Goal: Task Accomplishment & Management: Manage account settings

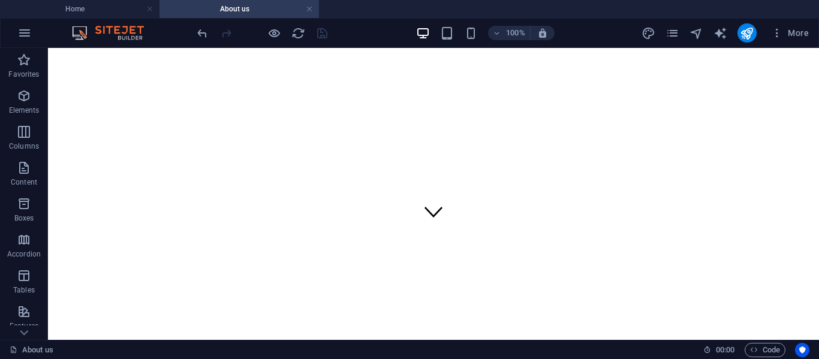
scroll to position [137, 0]
click at [74, 11] on h4 "Home" at bounding box center [79, 8] width 159 height 13
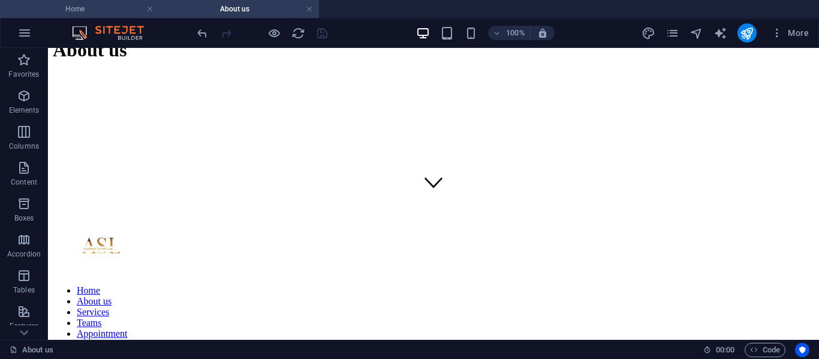
scroll to position [0, 0]
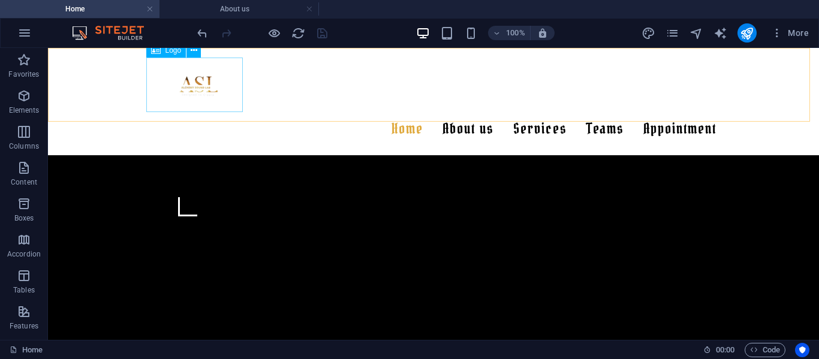
click at [170, 81] on div at bounding box center [433, 85] width 566 height 55
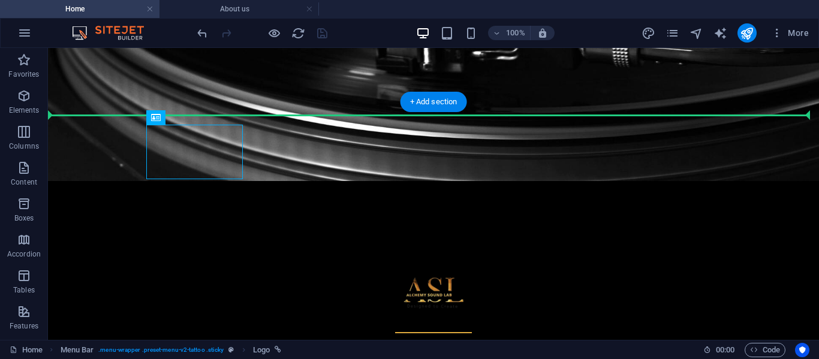
drag, startPoint x: 170, startPoint y: 81, endPoint x: 141, endPoint y: 81, distance: 28.8
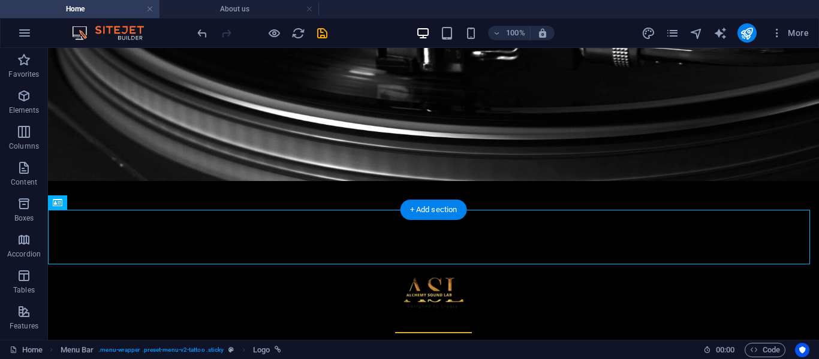
scroll to position [206, 0]
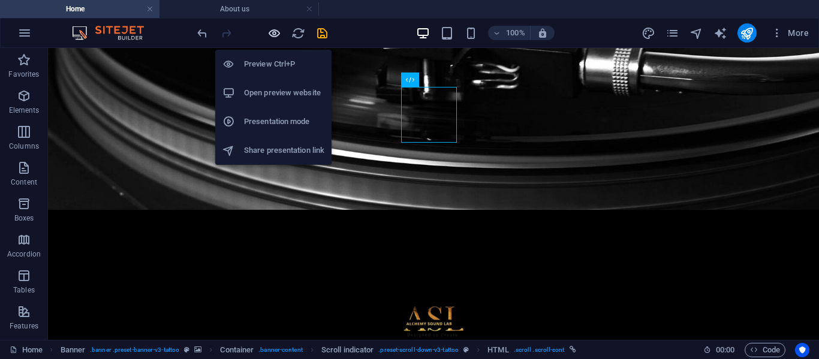
click at [272, 33] on icon "button" at bounding box center [274, 33] width 14 height 14
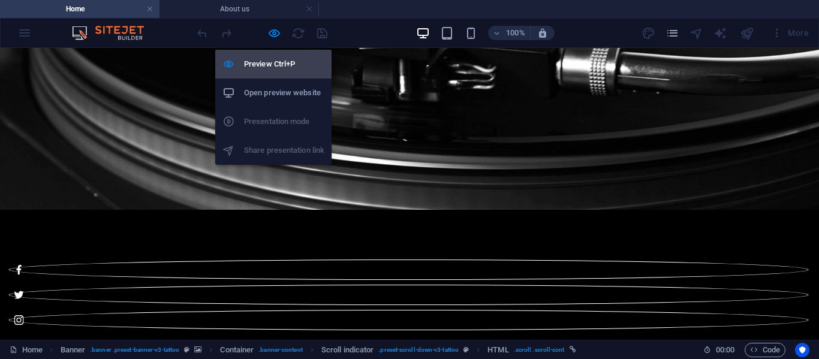
click at [268, 62] on h6 "Preview Ctrl+P" at bounding box center [284, 64] width 80 height 14
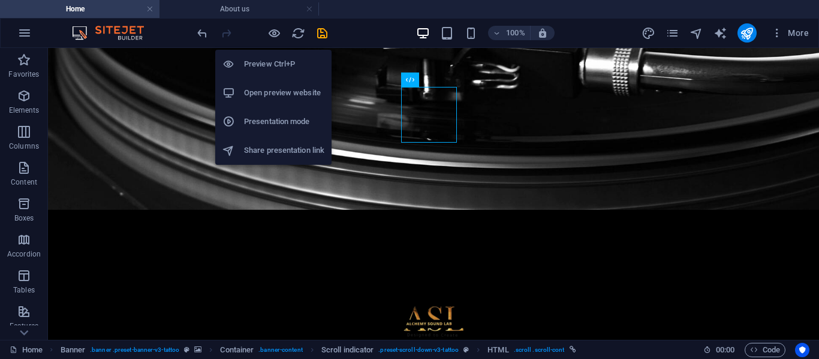
click at [268, 62] on h6 "Preview Ctrl+P" at bounding box center [284, 64] width 80 height 14
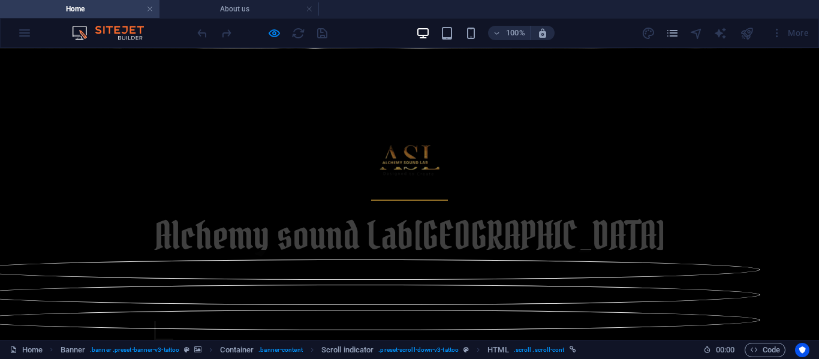
scroll to position [368, 0]
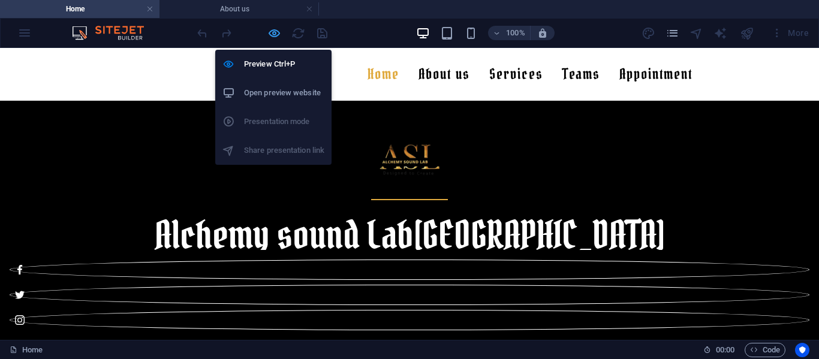
click at [272, 33] on icon "button" at bounding box center [274, 33] width 14 height 14
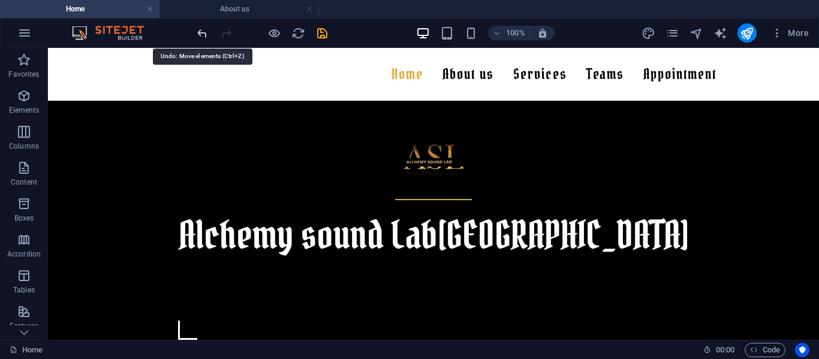
click at [197, 31] on icon "undo" at bounding box center [202, 33] width 14 height 14
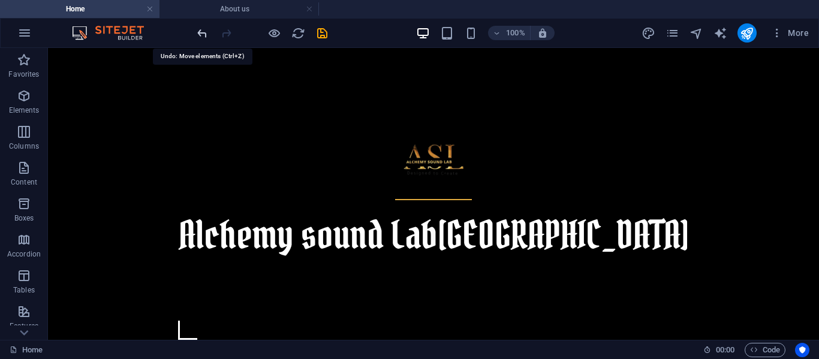
scroll to position [314, 0]
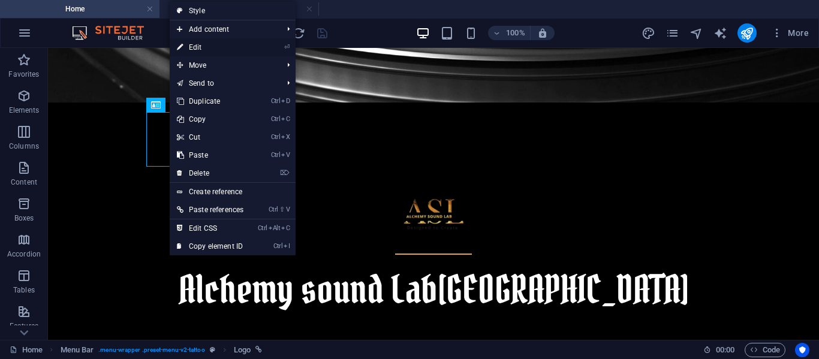
click at [210, 48] on link "⏎ Edit" at bounding box center [210, 47] width 81 height 18
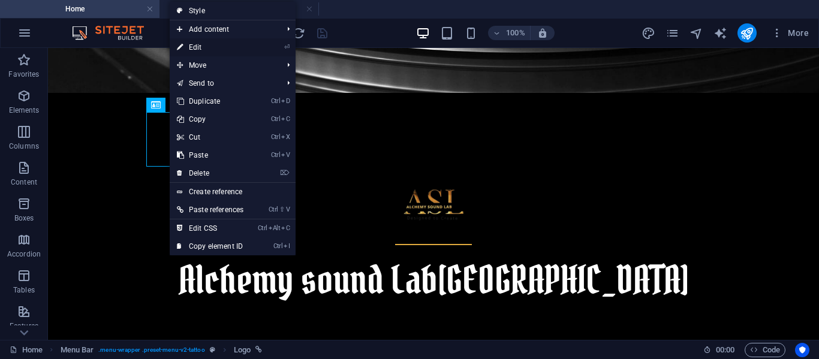
select select "px"
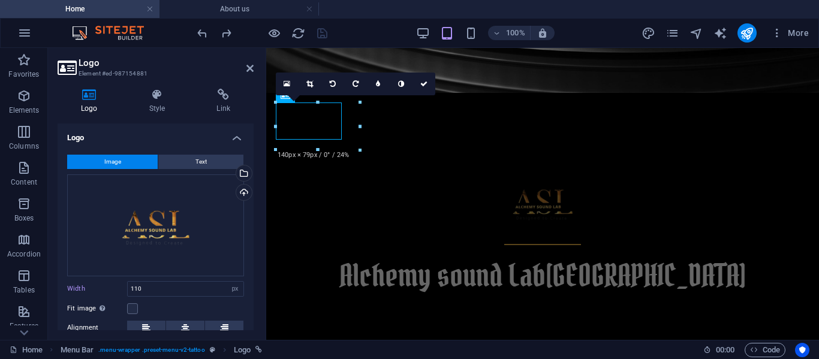
drag, startPoint x: 251, startPoint y: 197, endPoint x: 254, endPoint y: 218, distance: 20.7
click at [254, 218] on div "Logo Style Link Logo Image Text Drag files here, click to choose files or selec…" at bounding box center [155, 209] width 215 height 261
click at [142, 325] on icon at bounding box center [146, 328] width 8 height 14
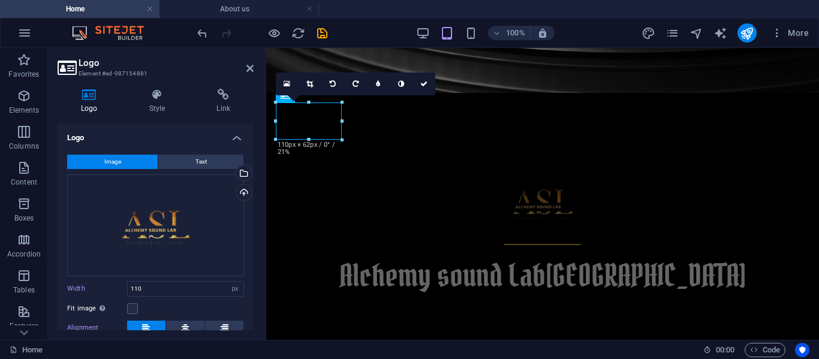
drag, startPoint x: 251, startPoint y: 233, endPoint x: 252, endPoint y: 275, distance: 42.0
click at [252, 275] on div "Logo Image Text Drag files here, click to choose files or select files from Fil…" at bounding box center [156, 227] width 196 height 207
drag, startPoint x: 423, startPoint y: 86, endPoint x: 376, endPoint y: 38, distance: 67.4
click at [424, 86] on icon at bounding box center [423, 83] width 7 height 7
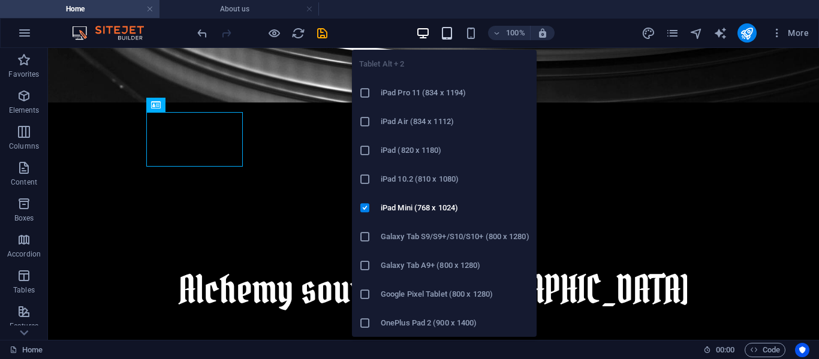
click at [444, 29] on icon "button" at bounding box center [447, 33] width 14 height 14
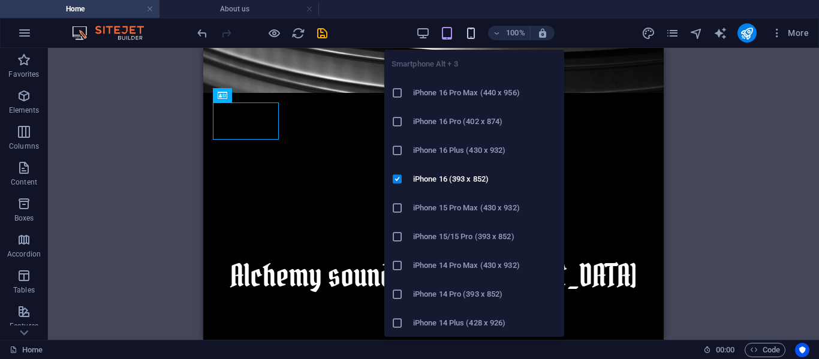
click at [466, 29] on icon "button" at bounding box center [471, 33] width 14 height 14
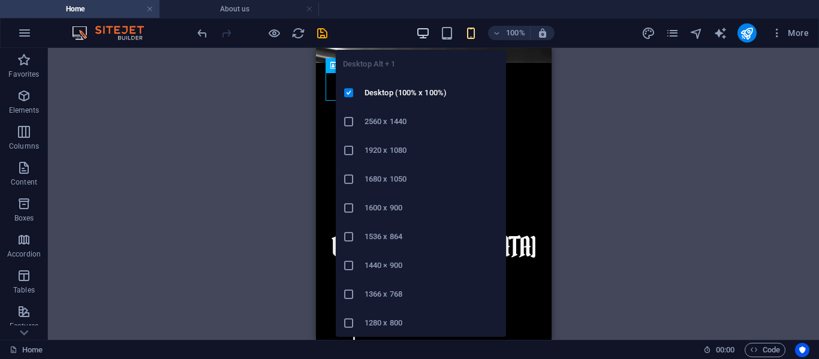
click at [429, 34] on icon "button" at bounding box center [423, 33] width 14 height 14
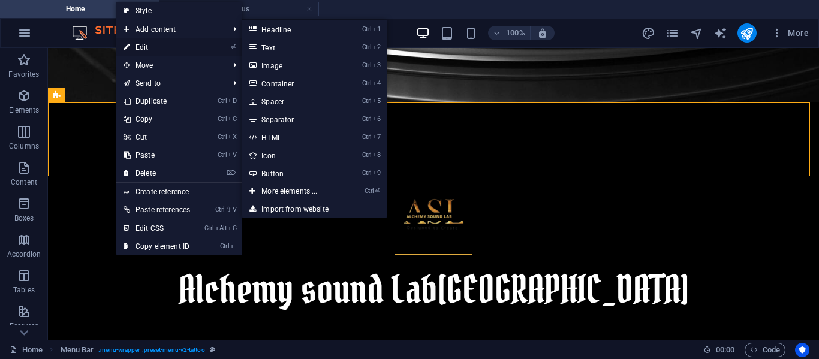
click at [143, 47] on link "⏎ Edit" at bounding box center [156, 47] width 81 height 18
select select "header"
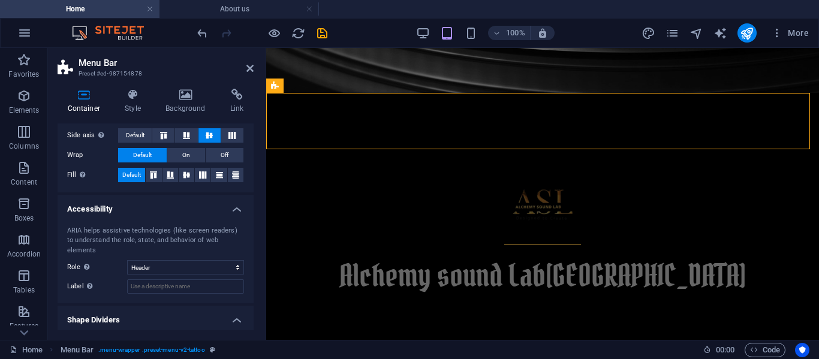
scroll to position [247, 0]
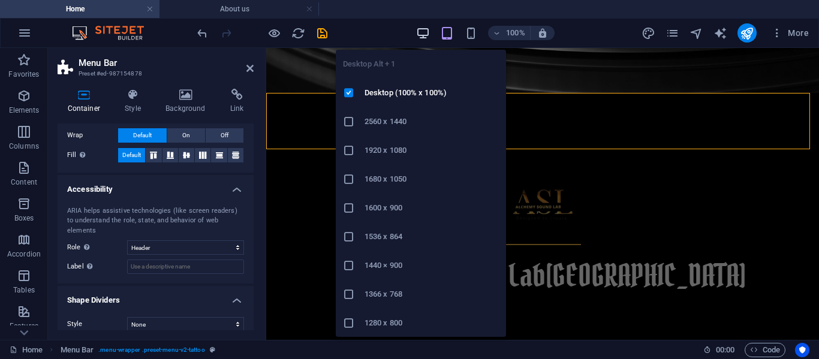
click at [426, 34] on icon "button" at bounding box center [423, 33] width 14 height 14
click at [421, 113] on li "2560 x 1440" at bounding box center [421, 121] width 170 height 29
click at [421, 37] on icon "button" at bounding box center [423, 33] width 14 height 14
click at [392, 97] on h6 "Desktop (100% x 100%)" at bounding box center [432, 93] width 134 height 14
click at [422, 28] on icon "button" at bounding box center [423, 33] width 14 height 14
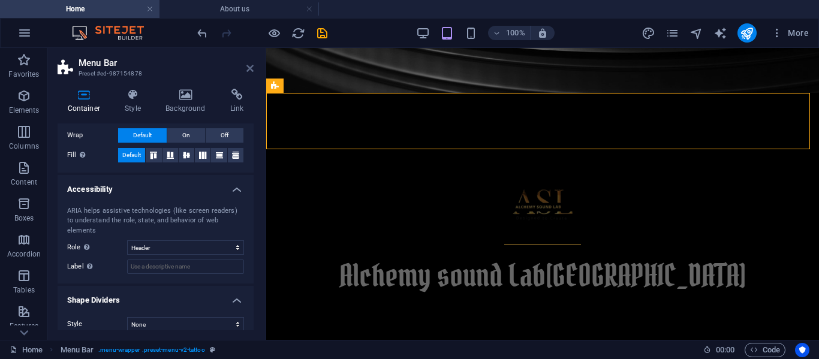
click at [250, 68] on icon at bounding box center [249, 69] width 7 height 10
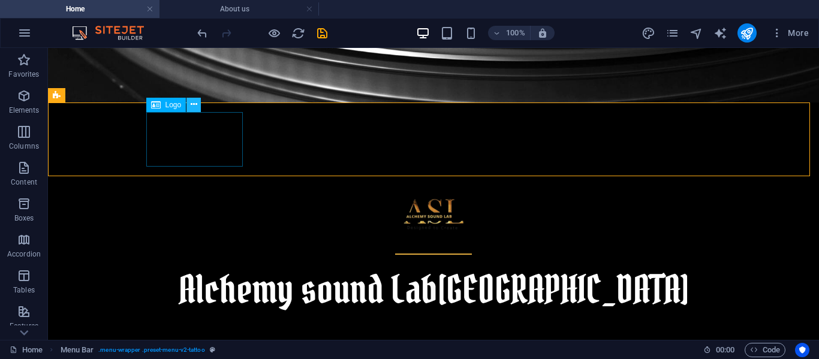
click at [195, 107] on icon at bounding box center [194, 104] width 7 height 13
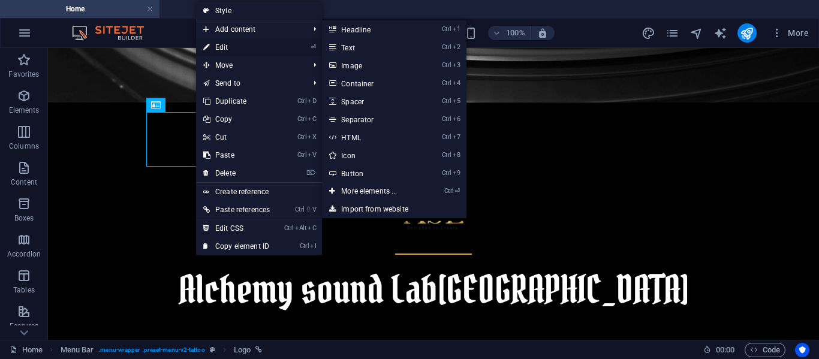
click at [227, 43] on link "⏎ Edit" at bounding box center [236, 47] width 81 height 18
select select "px"
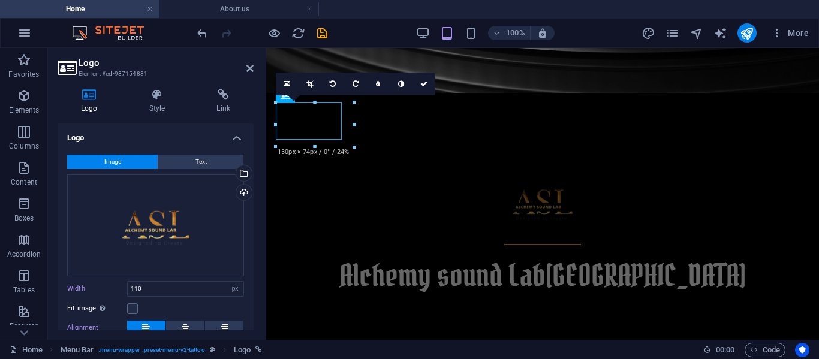
scroll to position [14, 0]
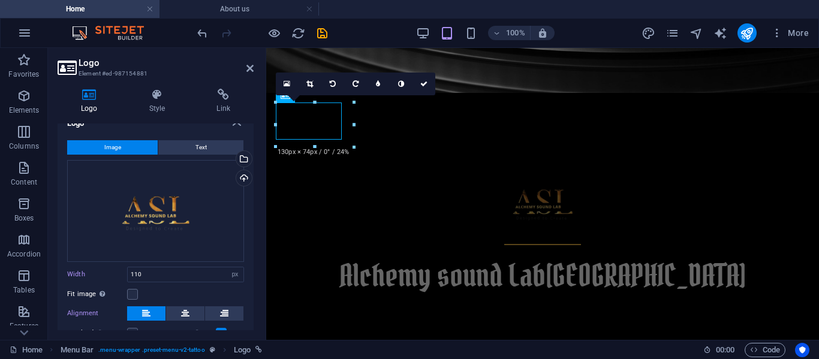
click at [248, 210] on div "Image Text Drag files here, click to choose files or select files from Files or…" at bounding box center [156, 260] width 196 height 258
drag, startPoint x: 250, startPoint y: 206, endPoint x: 248, endPoint y: 223, distance: 17.6
click at [248, 223] on div "Image Text Drag files here, click to choose files or select files from Files or…" at bounding box center [156, 260] width 196 height 258
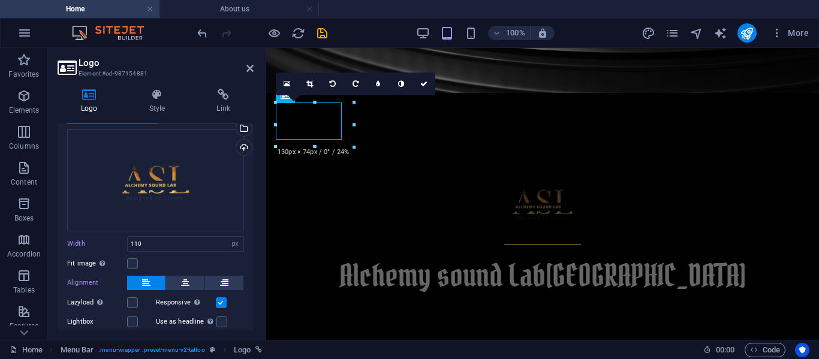
scroll to position [0, 0]
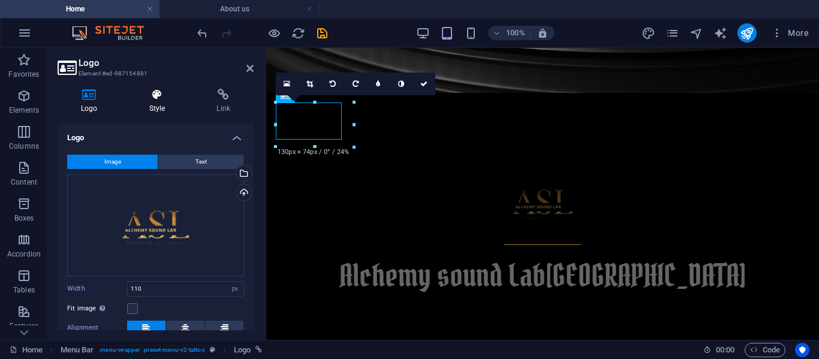
click at [170, 106] on h4 "Style" at bounding box center [160, 101] width 68 height 25
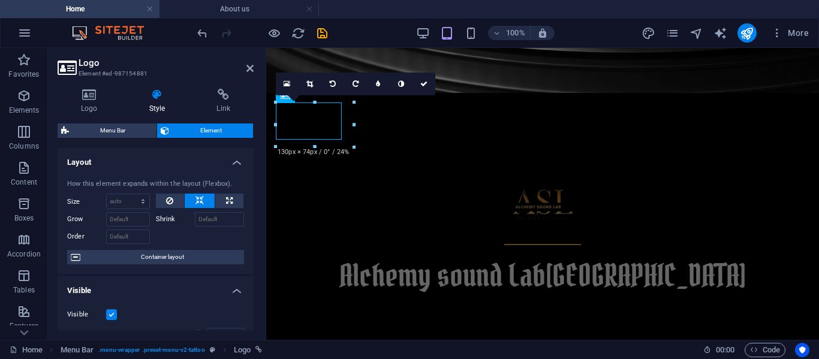
drag, startPoint x: 251, startPoint y: 195, endPoint x: 251, endPoint y: 240, distance: 45.0
click at [251, 240] on div "Layout How this element expands within the layout (Flexbox). Size Default auto …" at bounding box center [156, 239] width 196 height 182
click at [254, 221] on div "Logo Style Link Logo Image Text Drag files here, click to choose files or selec…" at bounding box center [155, 209] width 215 height 261
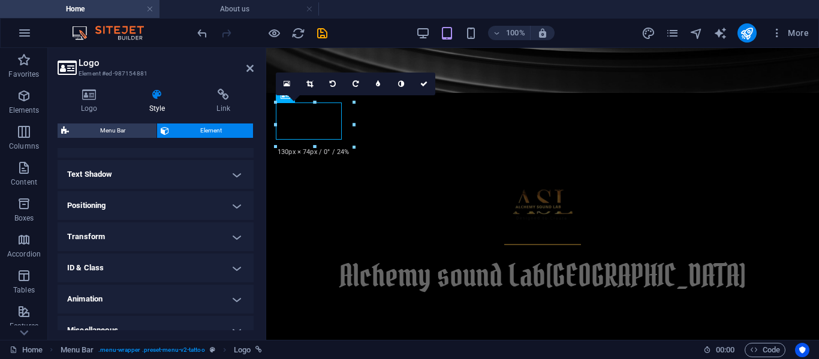
scroll to position [324, 0]
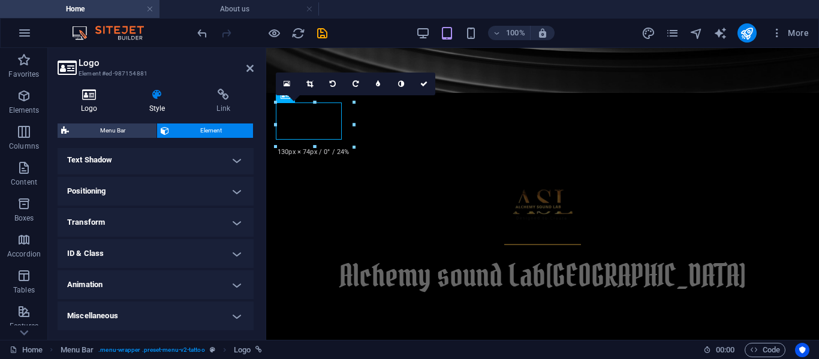
click at [98, 94] on icon at bounding box center [90, 95] width 64 height 12
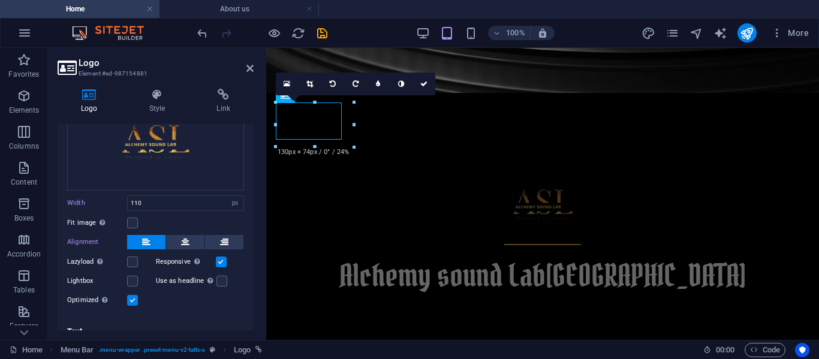
scroll to position [100, 0]
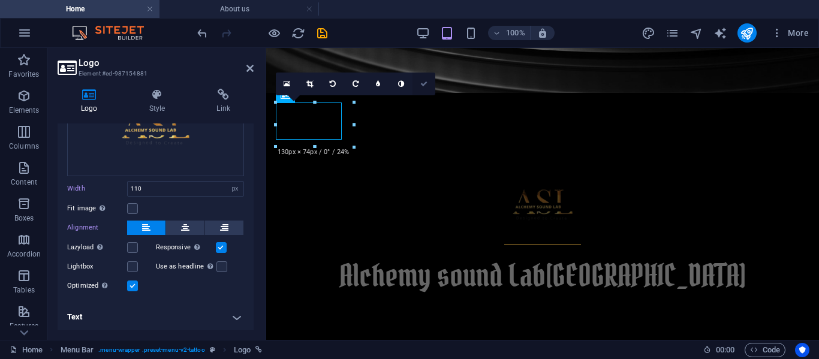
click at [419, 84] on link at bounding box center [423, 84] width 23 height 23
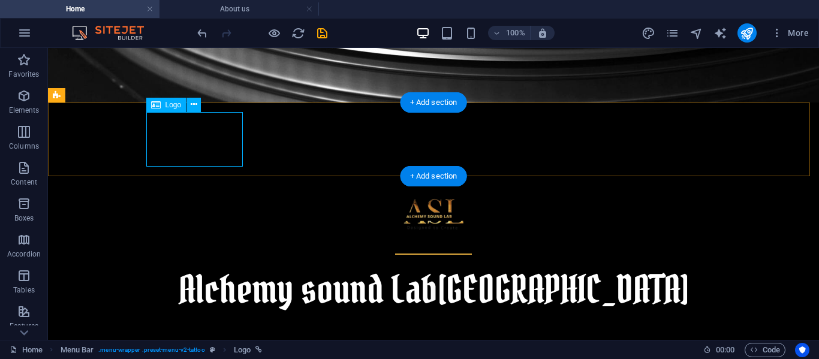
select select "px"
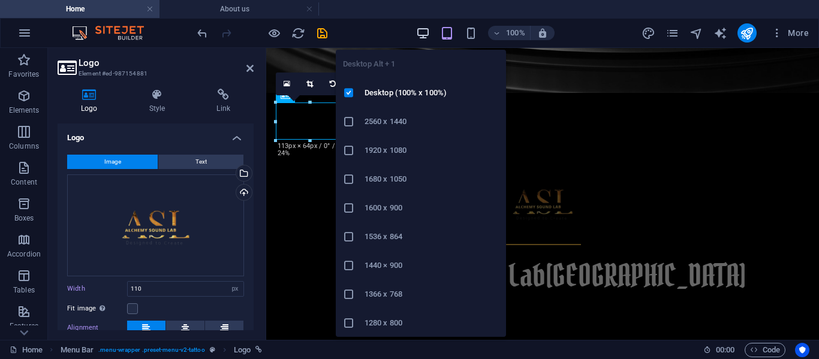
click at [424, 33] on icon "button" at bounding box center [423, 33] width 14 height 14
click at [420, 35] on icon "button" at bounding box center [423, 33] width 14 height 14
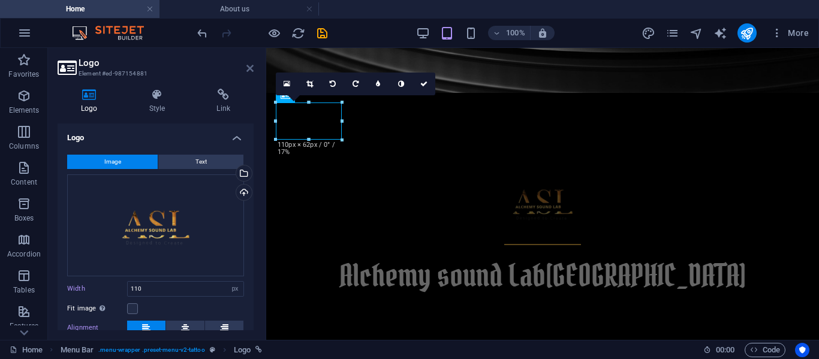
click at [249, 65] on icon at bounding box center [249, 69] width 7 height 10
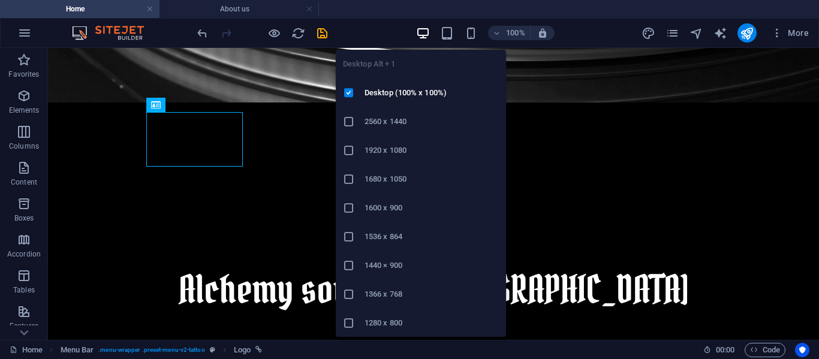
click at [427, 33] on icon "button" at bounding box center [423, 33] width 14 height 14
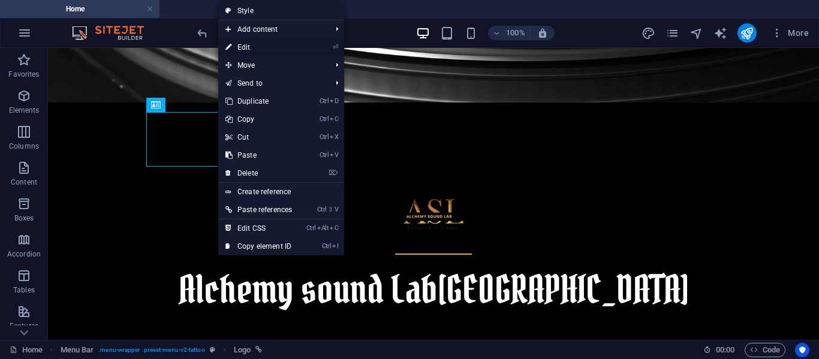
click at [251, 48] on link "⏎ Edit" at bounding box center [258, 47] width 81 height 18
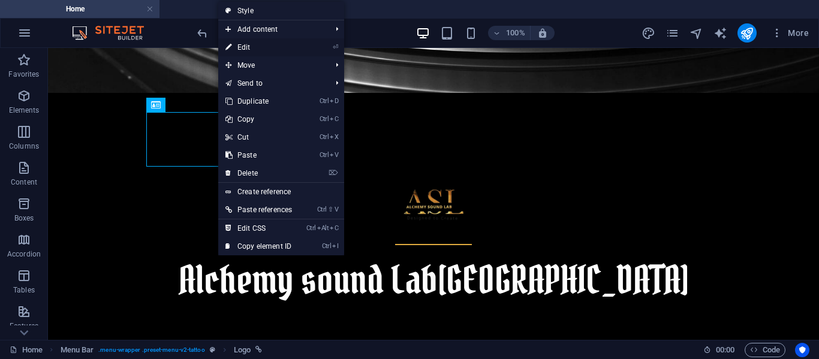
select select "px"
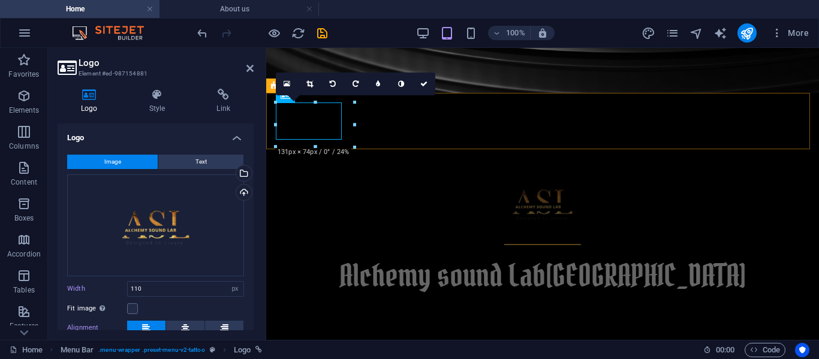
drag, startPoint x: 619, startPoint y: 192, endPoint x: 314, endPoint y: 142, distance: 308.6
drag, startPoint x: 358, startPoint y: 108, endPoint x: 333, endPoint y: 106, distance: 24.7
click at [333, 106] on div at bounding box center [305, 120] width 59 height 34
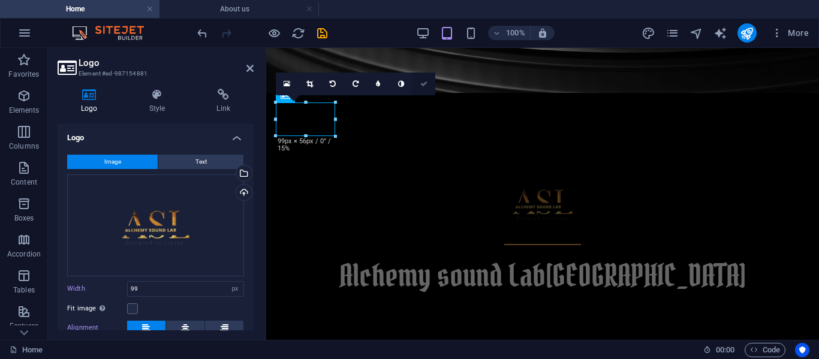
click at [425, 82] on icon at bounding box center [423, 83] width 7 height 7
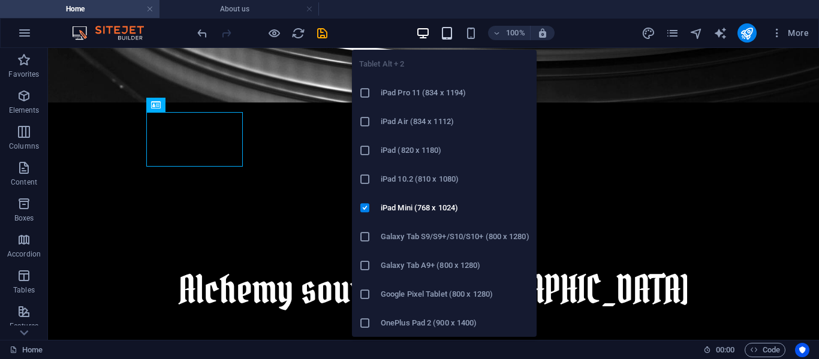
click at [447, 34] on icon "button" at bounding box center [447, 33] width 14 height 14
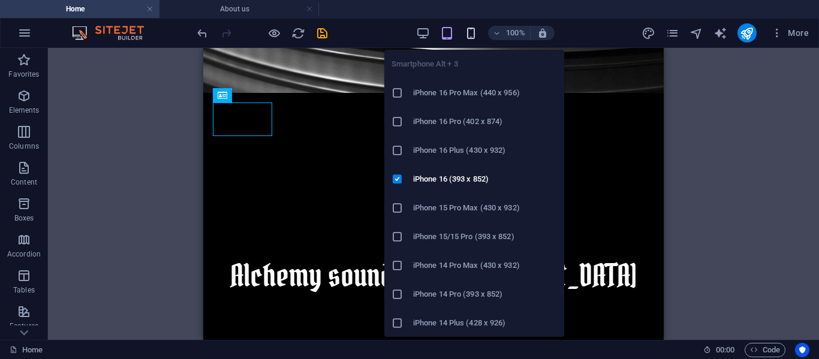
click at [465, 28] on icon "button" at bounding box center [471, 33] width 14 height 14
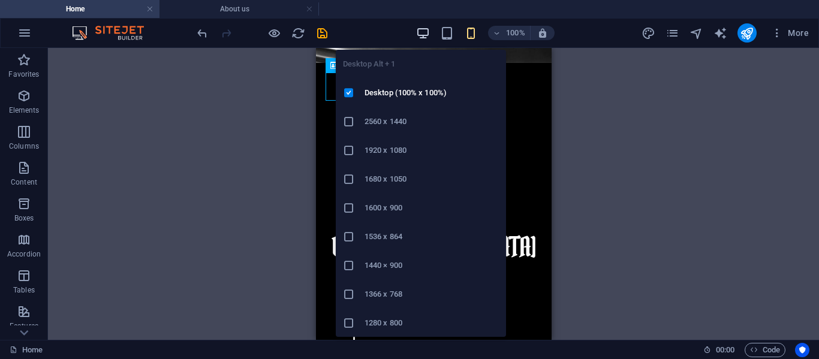
click at [418, 33] on icon "button" at bounding box center [423, 33] width 14 height 14
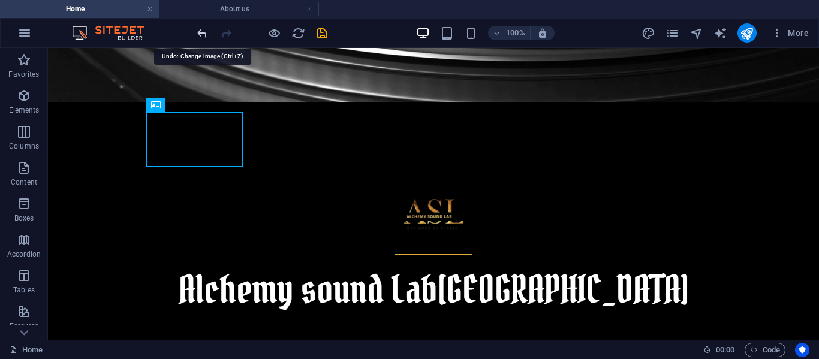
click at [200, 36] on icon "undo" at bounding box center [202, 33] width 14 height 14
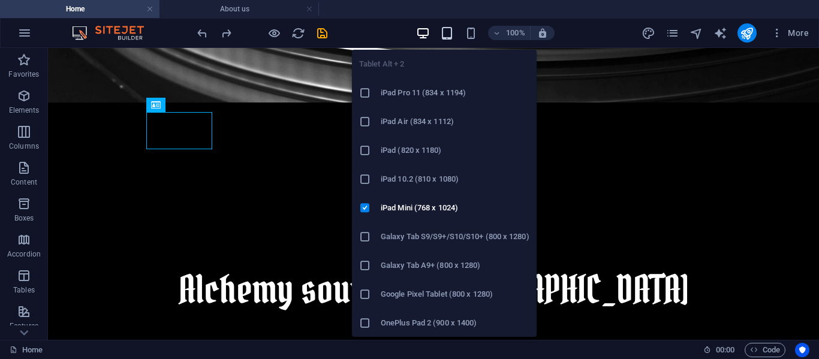
click at [446, 31] on icon "button" at bounding box center [447, 33] width 14 height 14
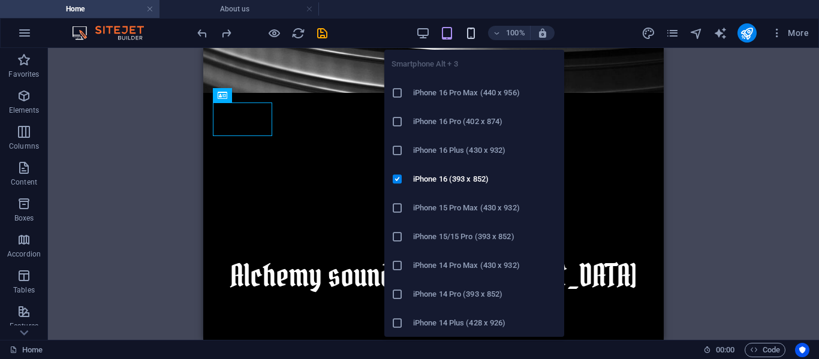
click at [465, 35] on icon "button" at bounding box center [471, 33] width 14 height 14
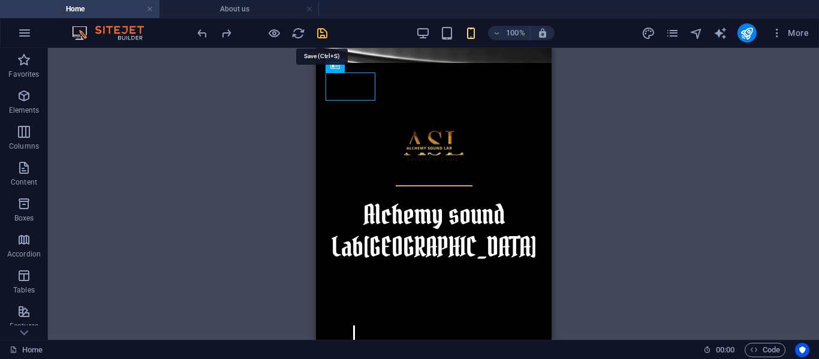
click at [324, 37] on icon "save" at bounding box center [322, 33] width 14 height 14
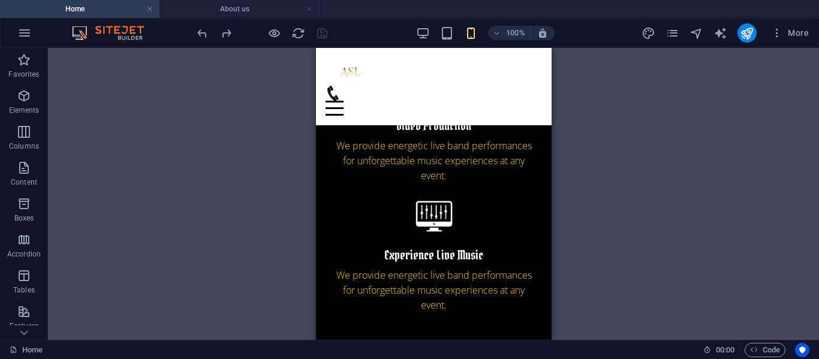
scroll to position [1225, 0]
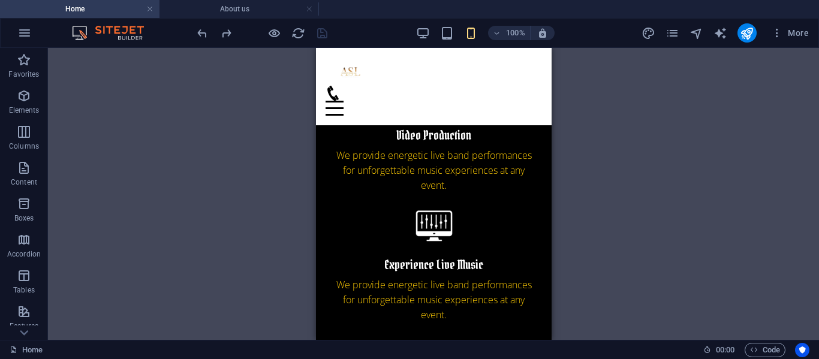
drag, startPoint x: 550, startPoint y: 88, endPoint x: 552, endPoint y: 148, distance: 60.0
click at [228, 2] on li "About us" at bounding box center [238, 9] width 159 height 18
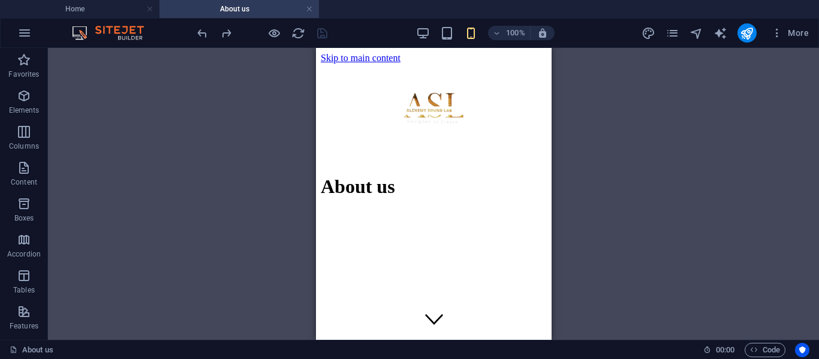
scroll to position [137, 0]
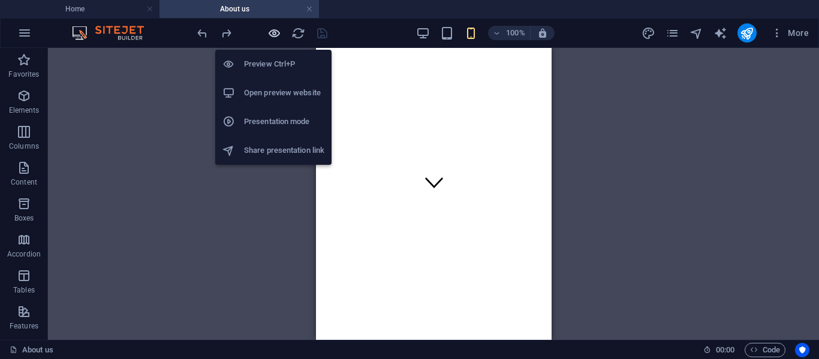
click at [272, 26] on icon "button" at bounding box center [274, 33] width 14 height 14
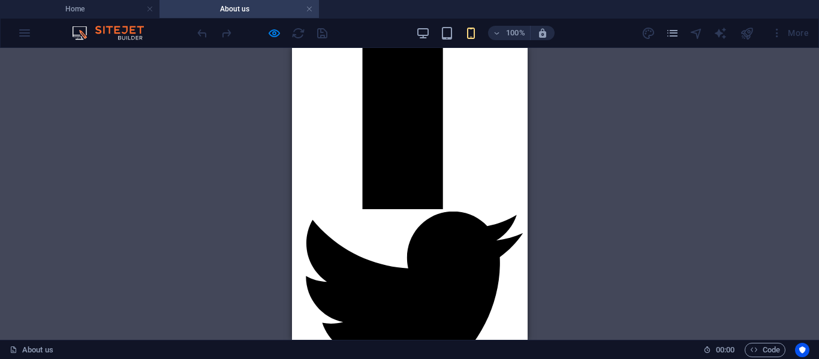
scroll to position [2543, 0]
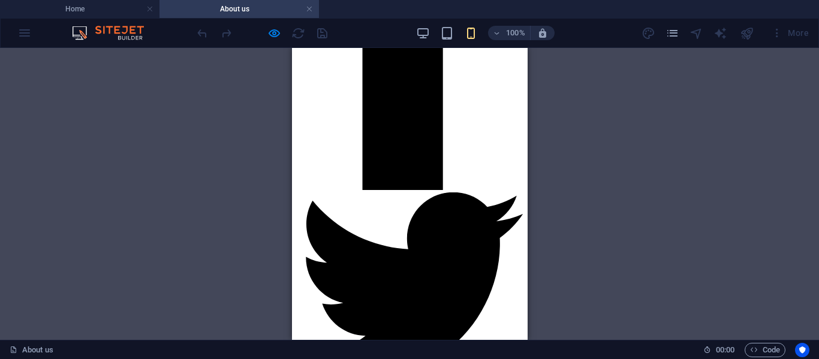
click at [508, 46] on div "100% More" at bounding box center [410, 33] width 818 height 29
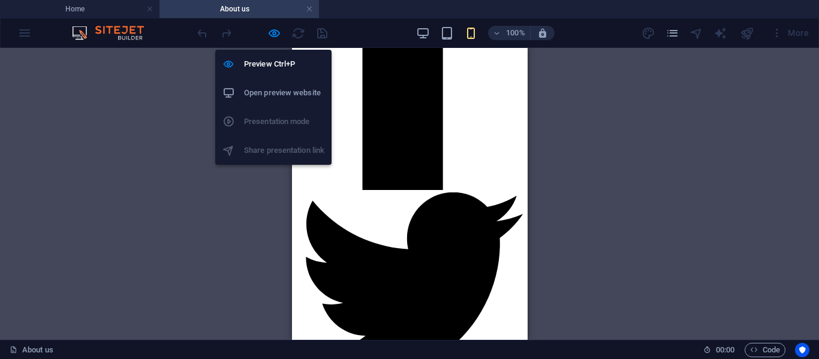
click at [275, 100] on li "Open preview website" at bounding box center [273, 93] width 116 height 29
click at [272, 32] on icon "button" at bounding box center [274, 33] width 14 height 14
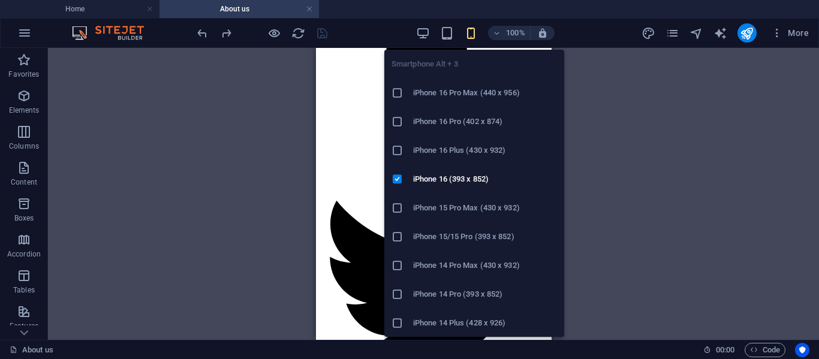
click at [448, 306] on li "iPhone 14 Pro (393 x 852)" at bounding box center [474, 294] width 180 height 29
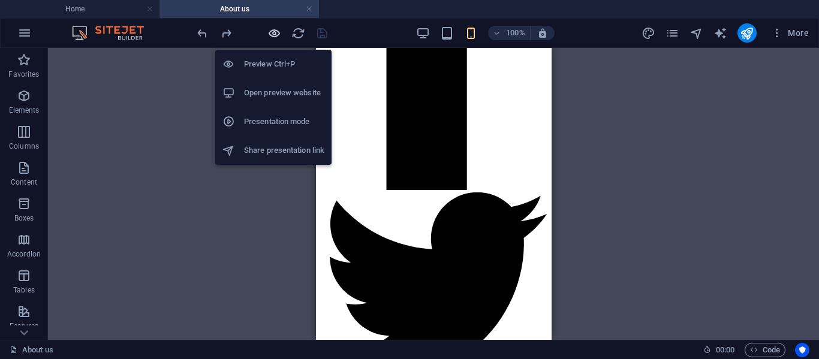
click at [273, 31] on icon "button" at bounding box center [274, 33] width 14 height 14
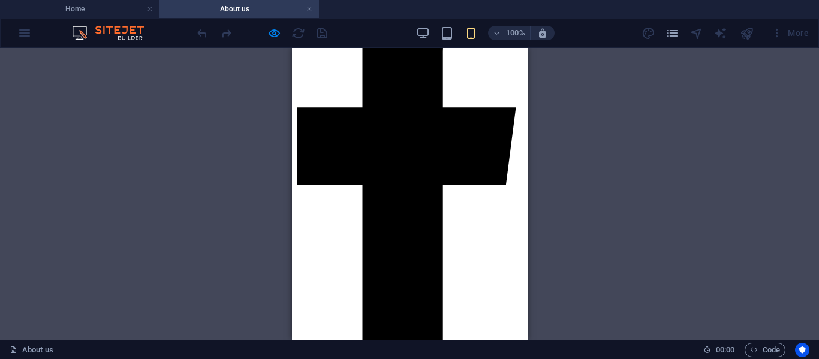
scroll to position [2396, 0]
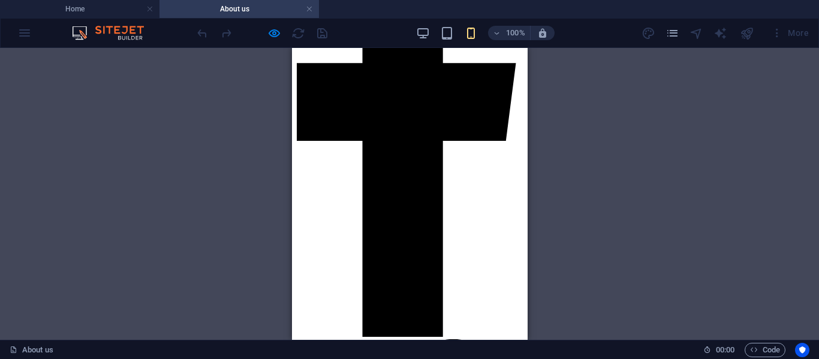
drag, startPoint x: 308, startPoint y: 8, endPoint x: 278, endPoint y: 0, distance: 30.4
click at [308, 8] on link at bounding box center [309, 9] width 7 height 11
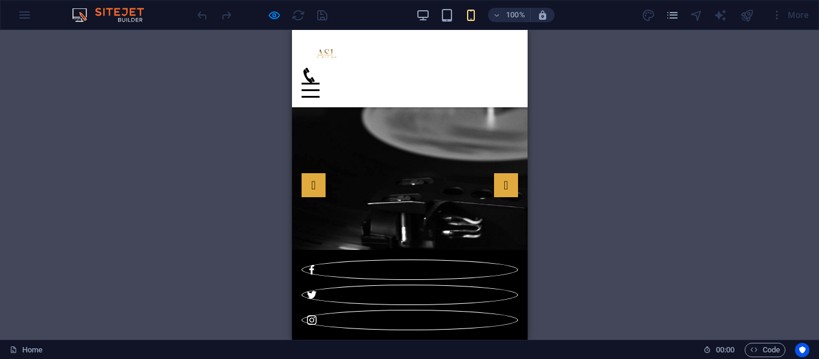
scroll to position [1225, 0]
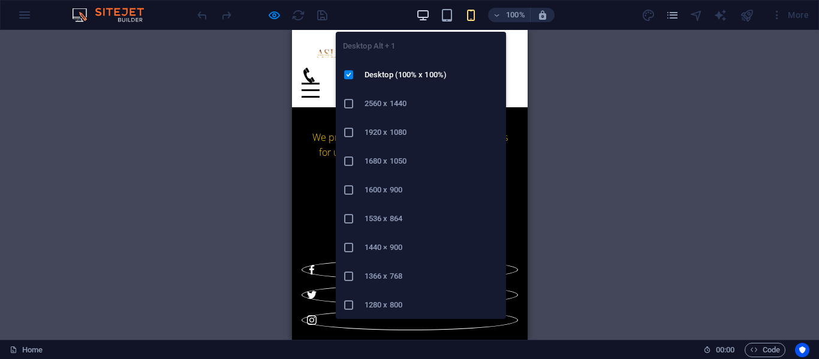
click at [429, 17] on icon "button" at bounding box center [423, 15] width 14 height 14
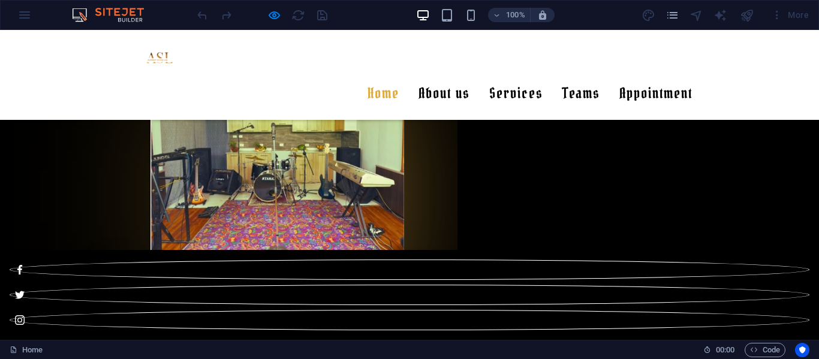
scroll to position [2651, 0]
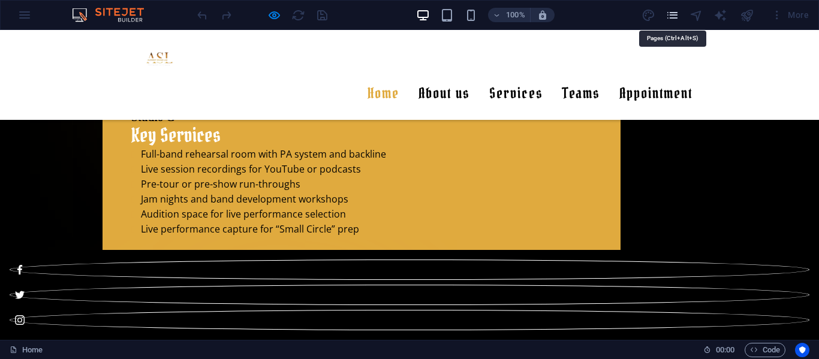
click at [673, 14] on icon "pages" at bounding box center [673, 15] width 14 height 14
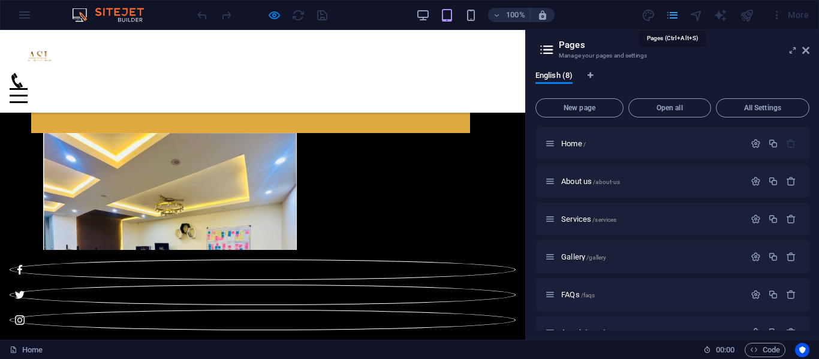
scroll to position [2721, 0]
click at [783, 16] on div "More" at bounding box center [789, 14] width 47 height 19
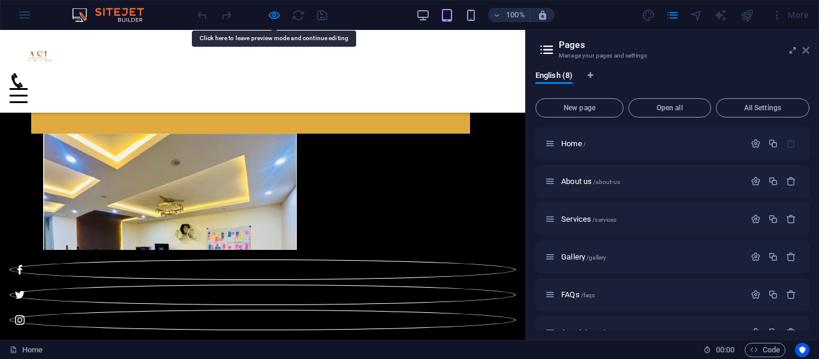
click at [807, 50] on icon at bounding box center [805, 51] width 7 height 10
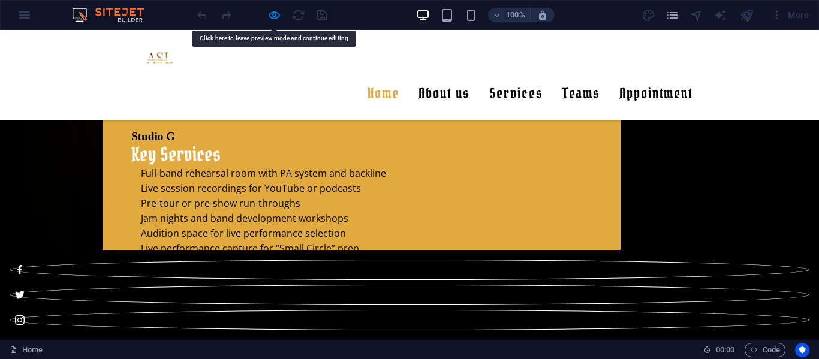
scroll to position [2633, 0]
click at [797, 14] on div "More" at bounding box center [789, 14] width 47 height 19
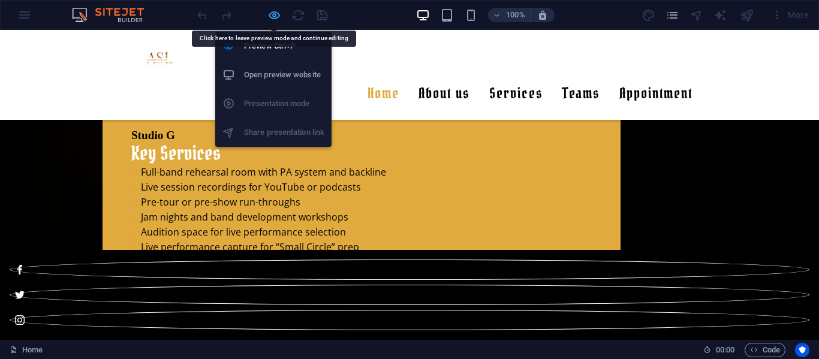
click at [279, 16] on icon "button" at bounding box center [274, 15] width 14 height 14
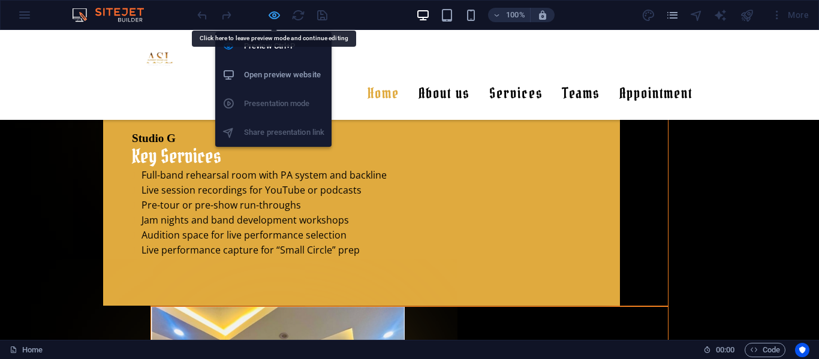
scroll to position [2639, 0]
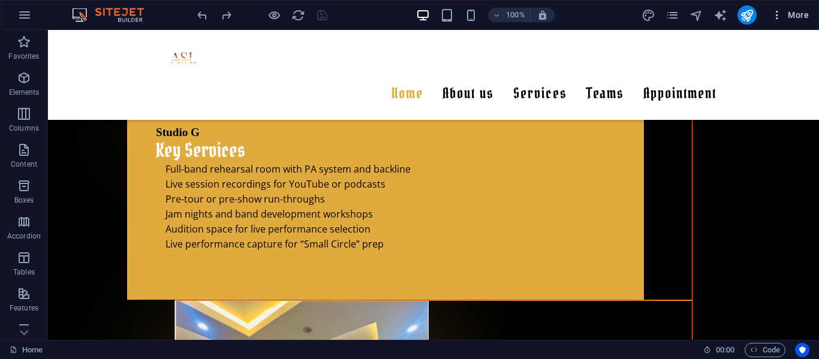
click at [799, 17] on span "More" at bounding box center [790, 15] width 38 height 12
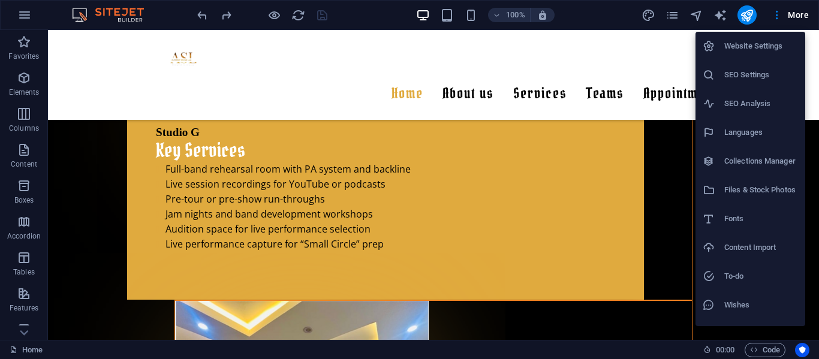
scroll to position [22, 0]
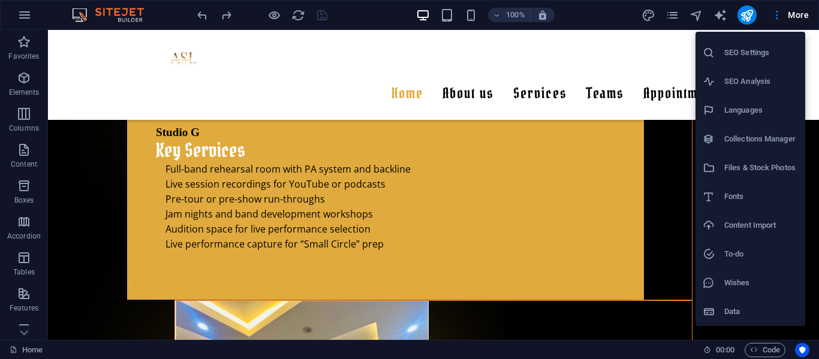
click at [737, 309] on h6 "Data" at bounding box center [761, 312] width 74 height 14
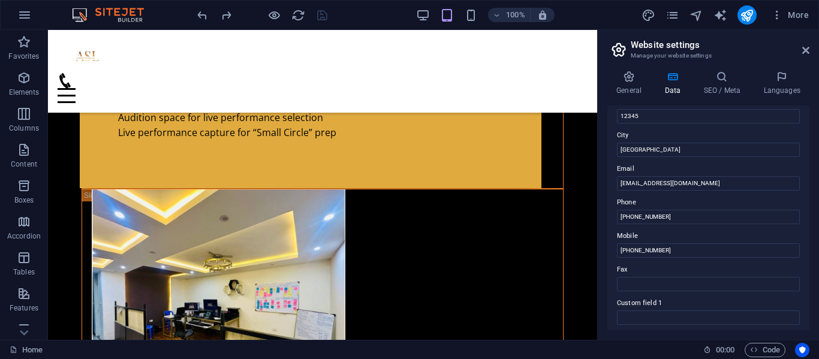
scroll to position [181, 0]
click at [636, 249] on input "[PHONE_NUMBER]" at bounding box center [708, 249] width 183 height 14
type input "9913404315"
drag, startPoint x: 635, startPoint y: 217, endPoint x: 610, endPoint y: 216, distance: 24.6
click at [610, 216] on div "Contact data for this website. This can be used everywhere on the website and w…" at bounding box center [708, 218] width 202 height 225
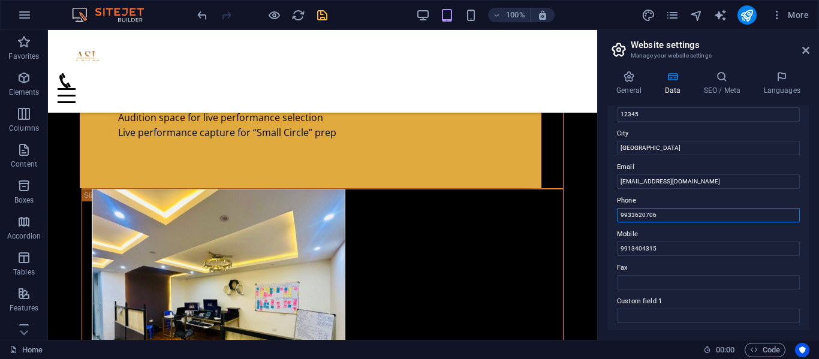
click at [621, 213] on input "9933620706" at bounding box center [708, 215] width 183 height 14
click at [639, 214] on input "[PHONE_NUMBER]" at bounding box center [708, 215] width 183 height 14
click at [665, 217] on input "[PHONE_NUMBER]" at bounding box center [708, 215] width 183 height 14
drag, startPoint x: 678, startPoint y: 216, endPoint x: 640, endPoint y: 219, distance: 37.2
click at [640, 219] on input "[PHONE_NUMBER]" at bounding box center [708, 215] width 183 height 14
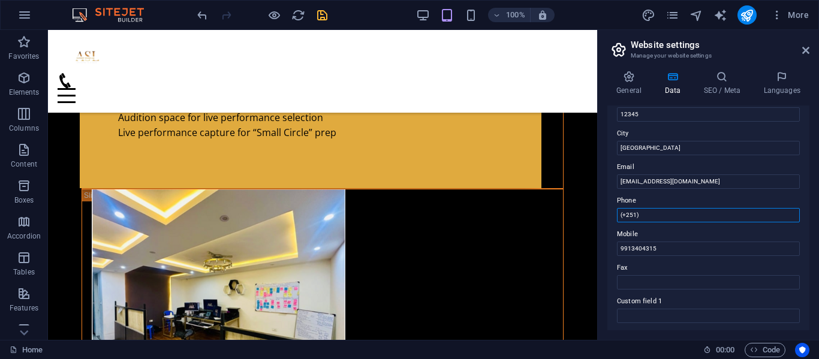
paste input "933620706"
type input "[PHONE_NUMBER]"
drag, startPoint x: 659, startPoint y: 249, endPoint x: 615, endPoint y: 248, distance: 43.8
click at [615, 248] on div "Contact data for this website. This can be used everywhere on the website and w…" at bounding box center [708, 218] width 202 height 225
paste input "13404315"
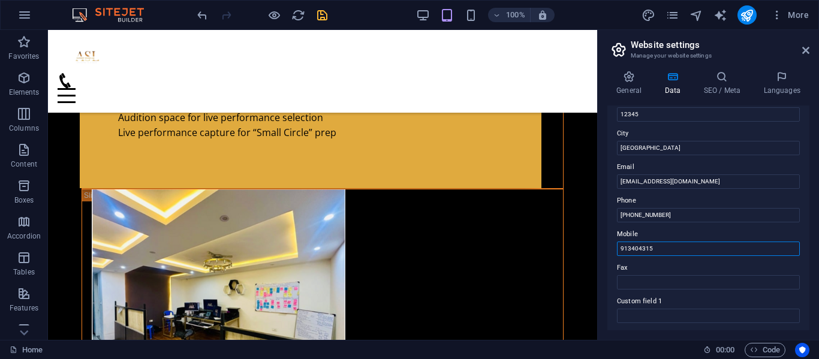
click at [619, 248] on input "913404315" at bounding box center [708, 249] width 183 height 14
click at [629, 248] on input "[PHONE_NUMBER]" at bounding box center [708, 249] width 183 height 14
click at [642, 247] on input "[PHONE_NUMBER]" at bounding box center [708, 249] width 183 height 14
click at [640, 247] on input "[PHONE_NUMBER]" at bounding box center [708, 249] width 183 height 14
click at [633, 250] on input "(251913404315" at bounding box center [708, 249] width 183 height 14
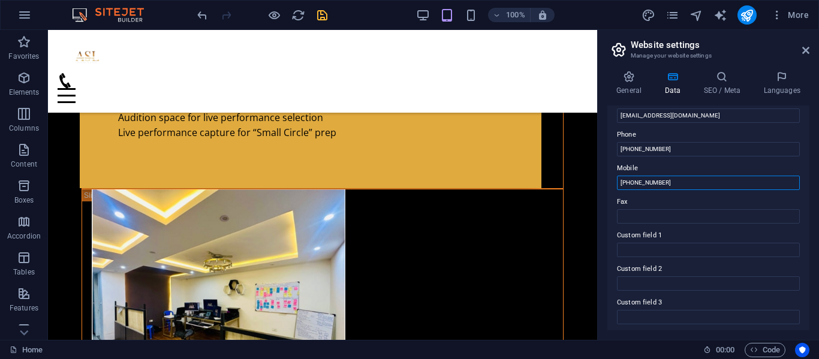
scroll to position [245, 0]
click at [654, 234] on label "Custom field 1" at bounding box center [708, 237] width 183 height 14
click at [654, 245] on input "Custom field 1" at bounding box center [708, 252] width 183 height 14
click at [654, 249] on input "Custom field 1" at bounding box center [708, 252] width 183 height 14
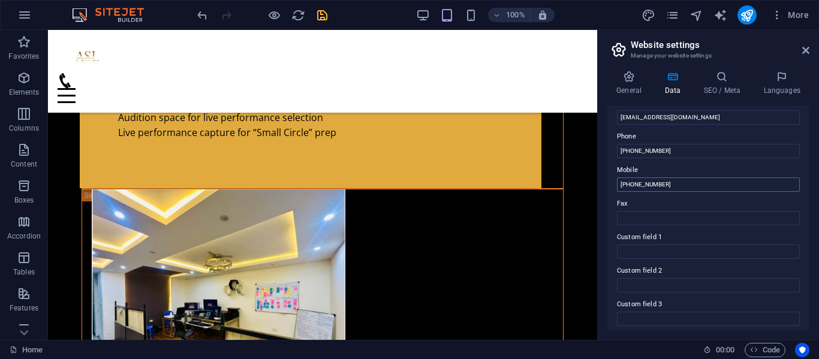
click at [622, 187] on input "[PHONE_NUMBER]" at bounding box center [708, 184] width 183 height 14
type input "[PHONE_NUMBER]"
click at [321, 14] on icon "save" at bounding box center [322, 15] width 14 height 14
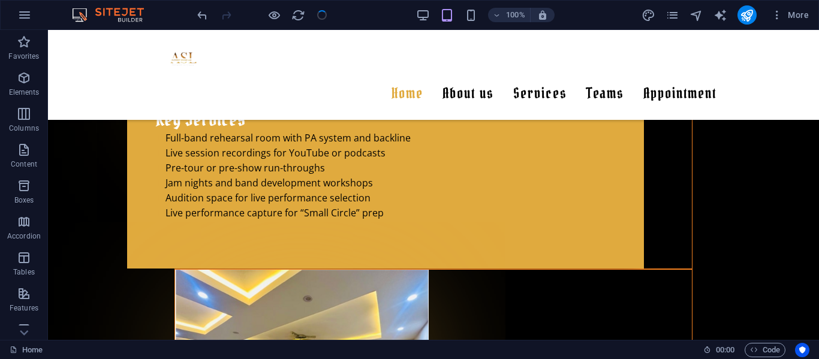
scroll to position [2639, 0]
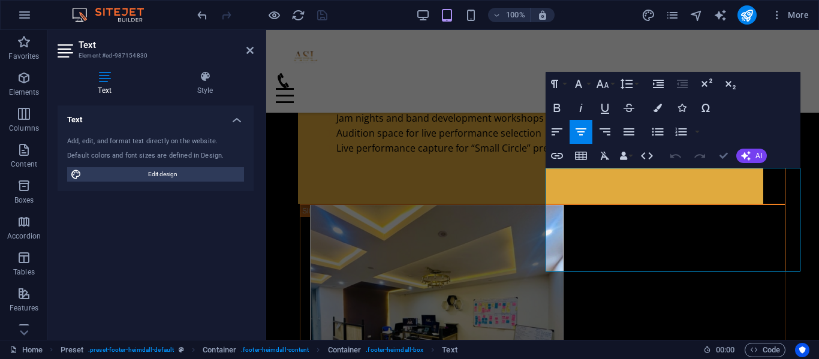
scroll to position [2657, 0]
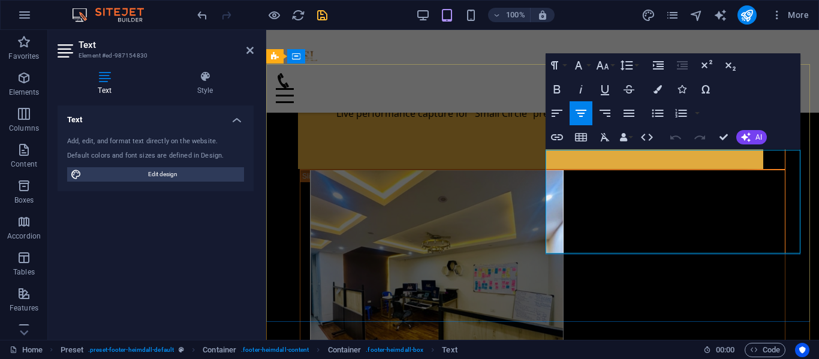
scroll to position [2687, 0]
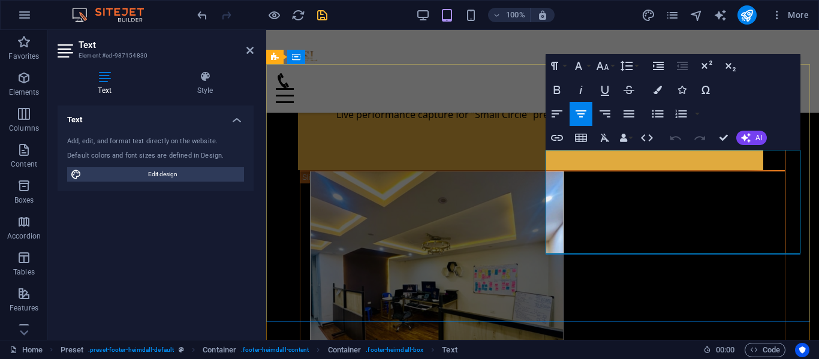
drag, startPoint x: 700, startPoint y: 216, endPoint x: 714, endPoint y: 219, distance: 14.6
drag, startPoint x: 728, startPoint y: 216, endPoint x: 680, endPoint y: 218, distance: 48.0
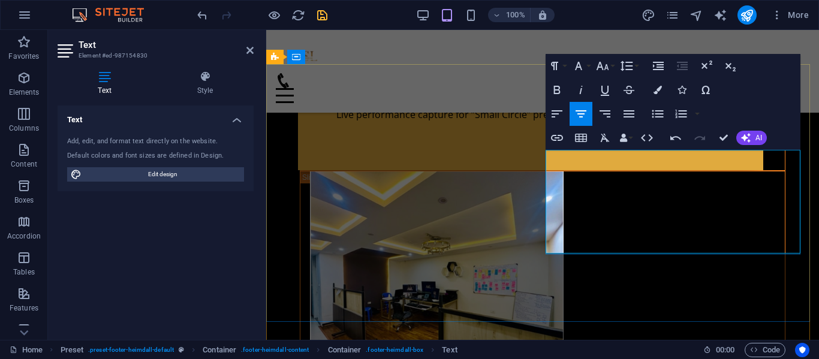
click at [654, 92] on icon "button" at bounding box center [658, 90] width 8 height 8
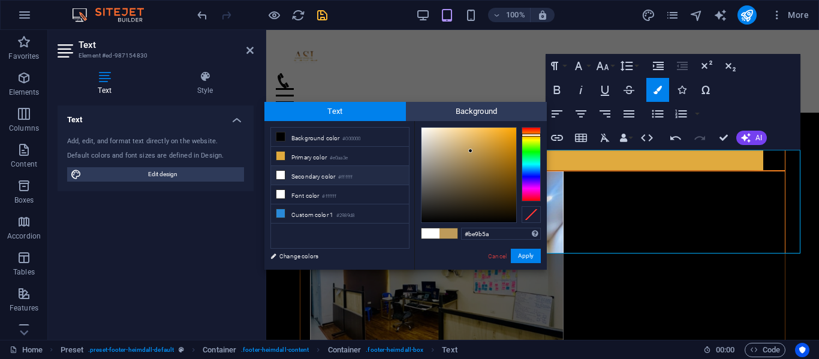
click at [303, 171] on li "Secondary color #ffffff" at bounding box center [340, 175] width 138 height 19
type input "#ffffff"
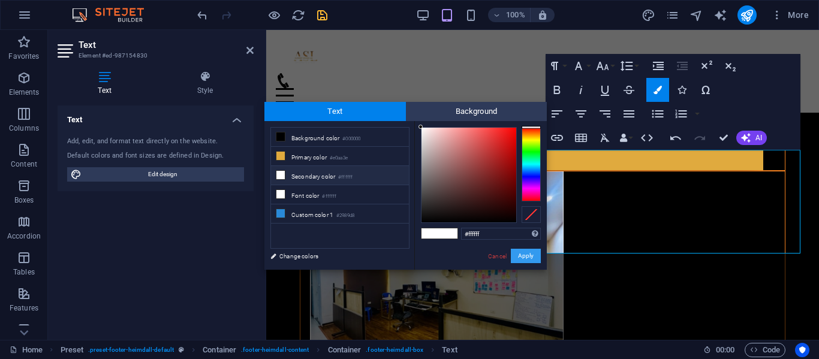
click at [518, 258] on button "Apply" at bounding box center [526, 256] width 30 height 14
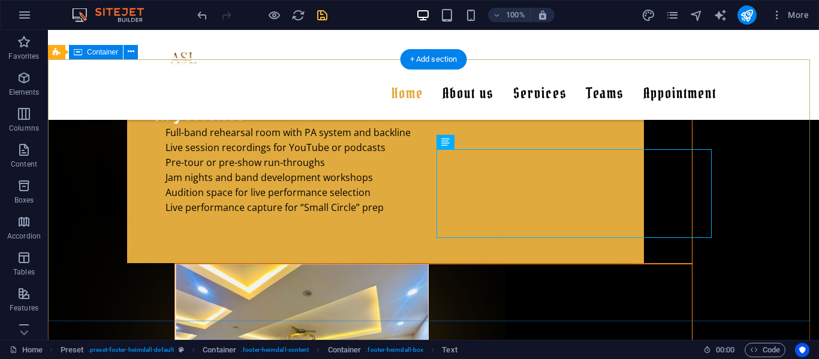
scroll to position [2675, 0]
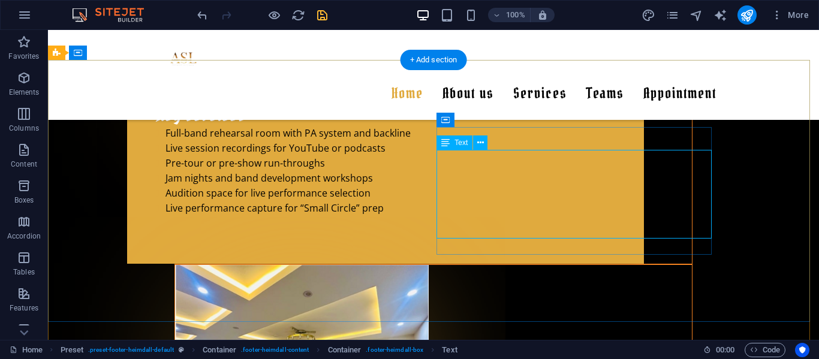
drag, startPoint x: 630, startPoint y: 187, endPoint x: 568, endPoint y: 187, distance: 62.4
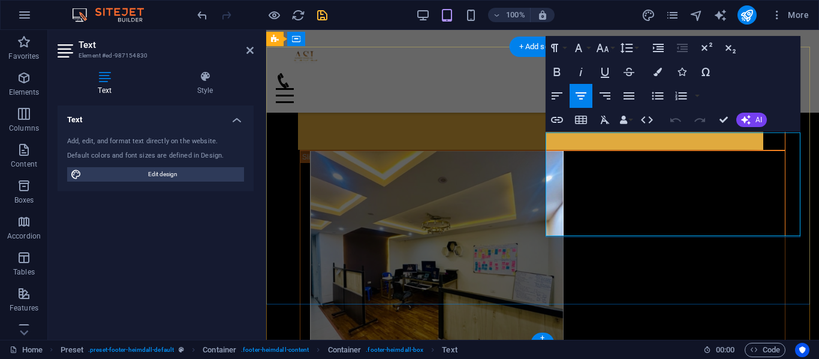
scroll to position [2705, 0]
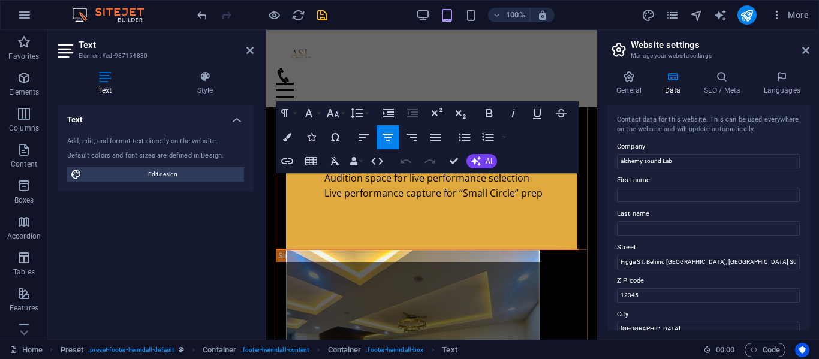
click at [707, 181] on label "First name" at bounding box center [708, 180] width 183 height 14
click at [707, 188] on input "First name" at bounding box center [708, 195] width 183 height 14
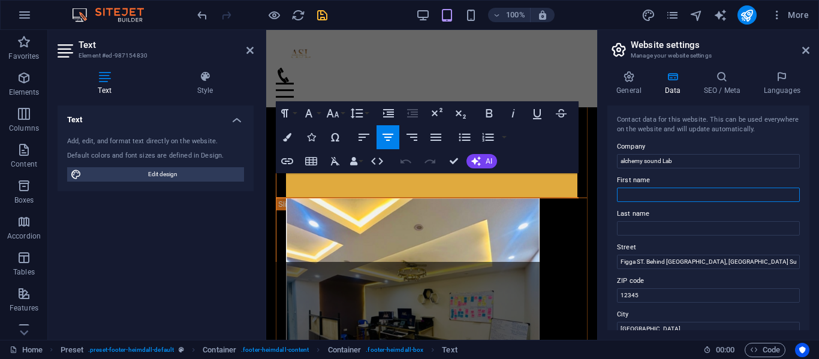
scroll to position [3705, 0]
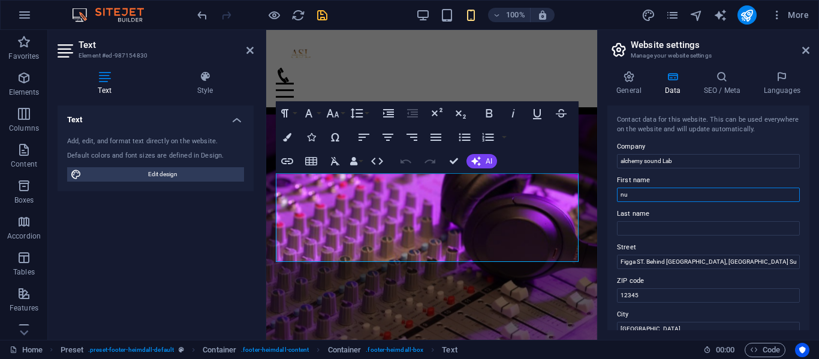
type input "n"
type input "Nuredin"
type input "Dari"
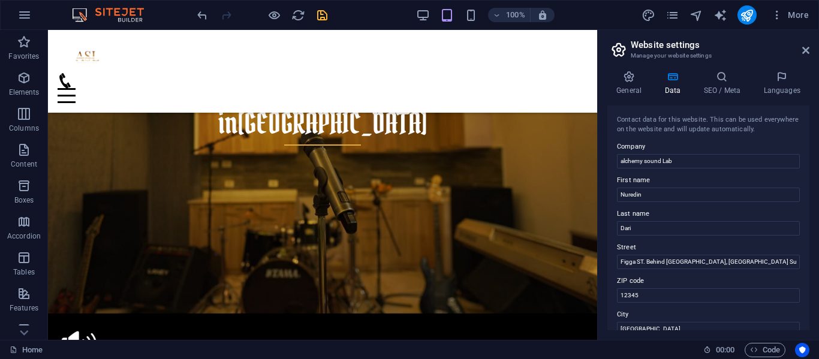
scroll to position [333, 0]
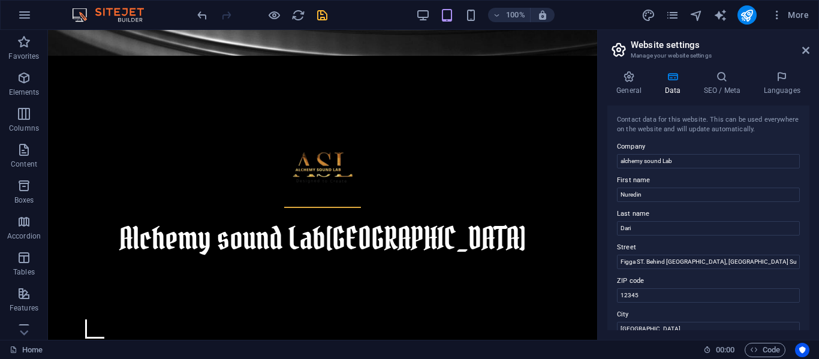
drag, startPoint x: 588, startPoint y: 320, endPoint x: 664, endPoint y: 123, distance: 211.4
click at [801, 50] on header "Website settings Manage your website settings" at bounding box center [710, 45] width 200 height 31
click at [803, 48] on icon at bounding box center [805, 51] width 7 height 10
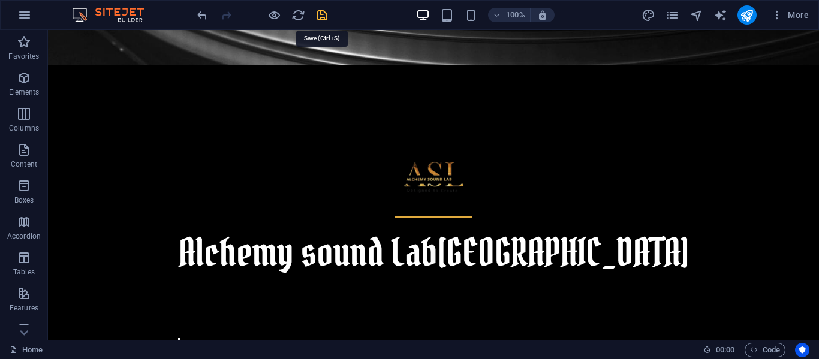
click at [328, 17] on icon "save" at bounding box center [322, 15] width 14 height 14
click at [788, 14] on span "More" at bounding box center [790, 15] width 38 height 12
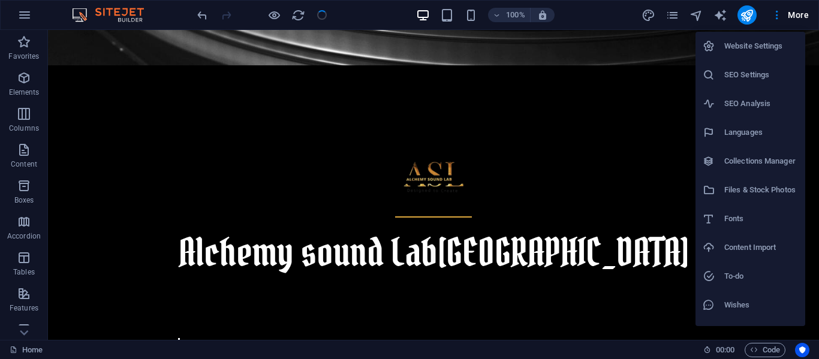
click at [736, 100] on h6 "SEO Analysis" at bounding box center [761, 104] width 74 height 14
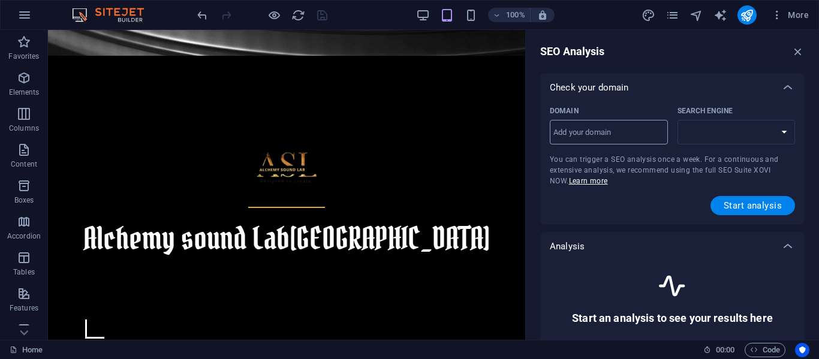
select select "[DOMAIN_NAME]"
click at [608, 141] on input "Domain ​" at bounding box center [609, 132] width 118 height 19
type input "[DOMAIN_NAME]"
click at [744, 208] on span "Start analysis" at bounding box center [753, 206] width 58 height 10
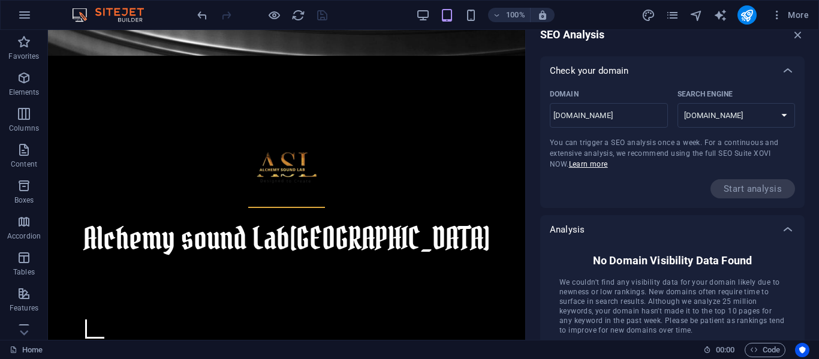
scroll to position [0, 0]
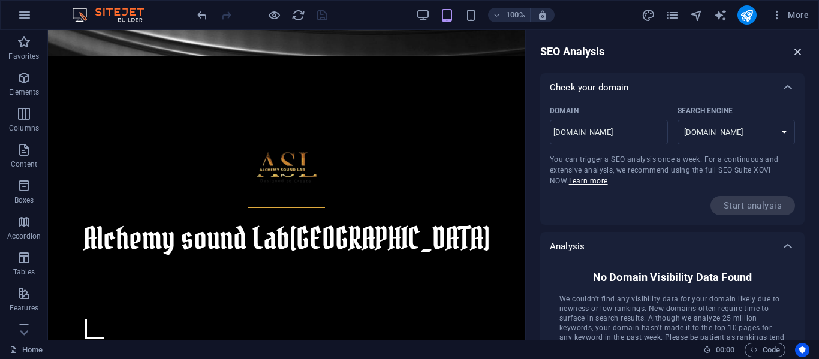
click at [793, 51] on icon "button" at bounding box center [797, 51] width 13 height 13
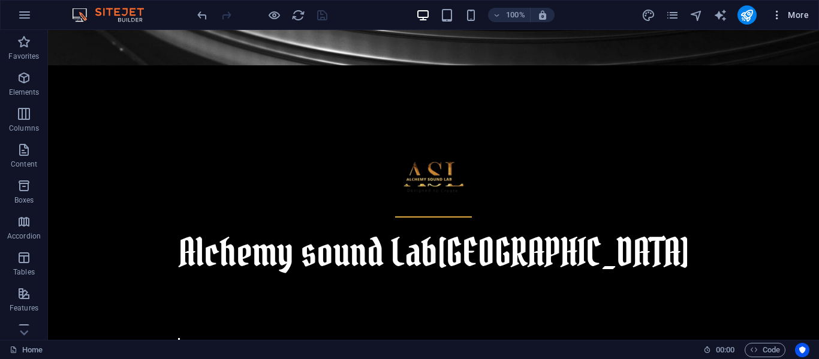
click at [779, 12] on icon "button" at bounding box center [777, 15] width 12 height 12
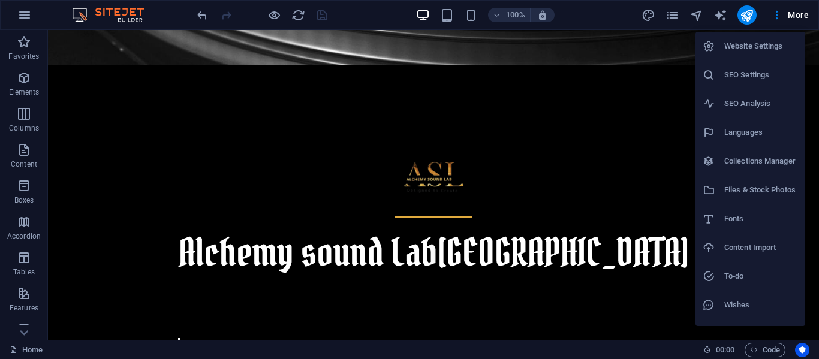
drag, startPoint x: 818, startPoint y: 88, endPoint x: 816, endPoint y: 135, distance: 47.4
click at [816, 135] on div at bounding box center [409, 179] width 819 height 359
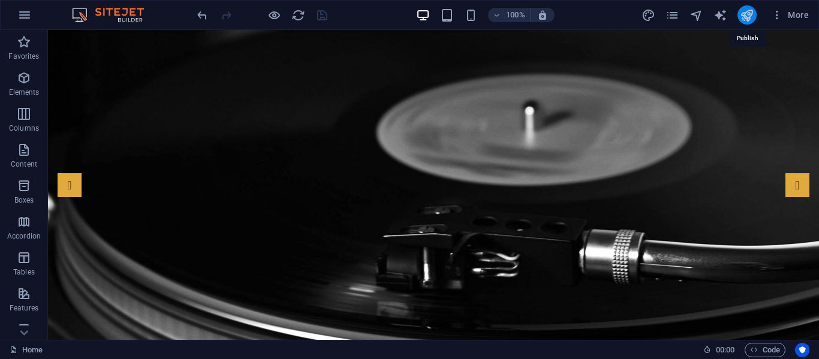
click at [746, 14] on icon "publish" at bounding box center [747, 15] width 14 height 14
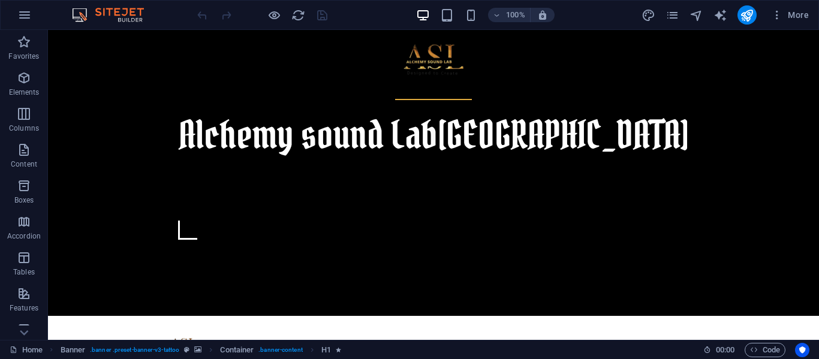
scroll to position [507, 0]
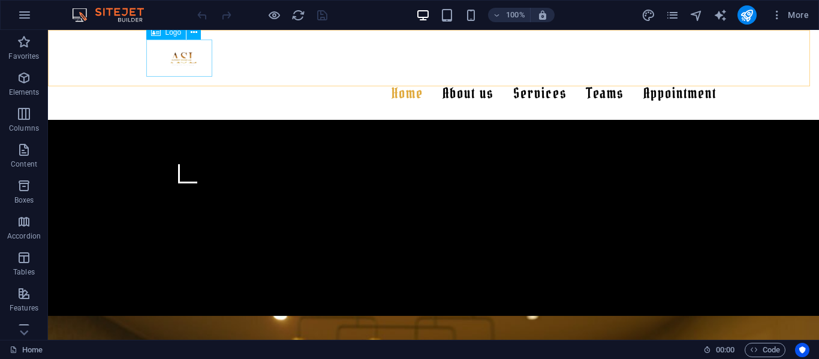
click at [178, 53] on div at bounding box center [433, 58] width 566 height 37
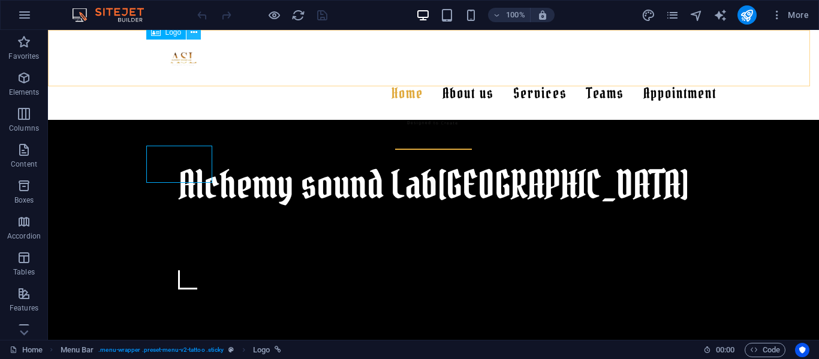
click at [195, 35] on icon at bounding box center [194, 32] width 7 height 13
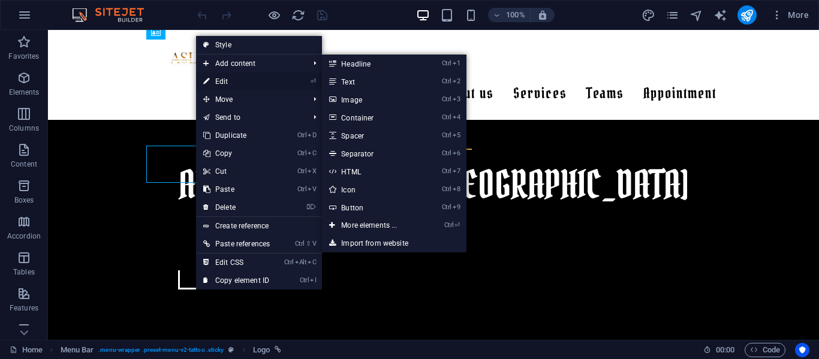
click at [226, 77] on link "⏎ Edit" at bounding box center [236, 82] width 81 height 18
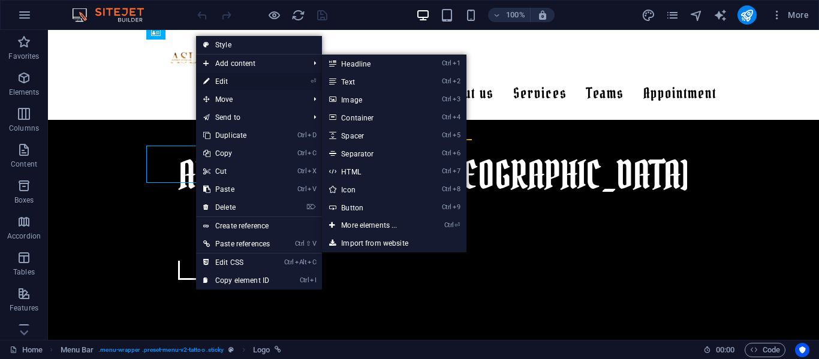
select select "px"
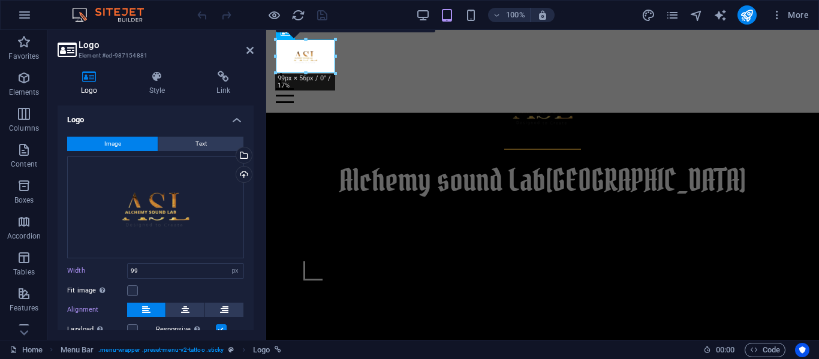
scroll to position [82, 0]
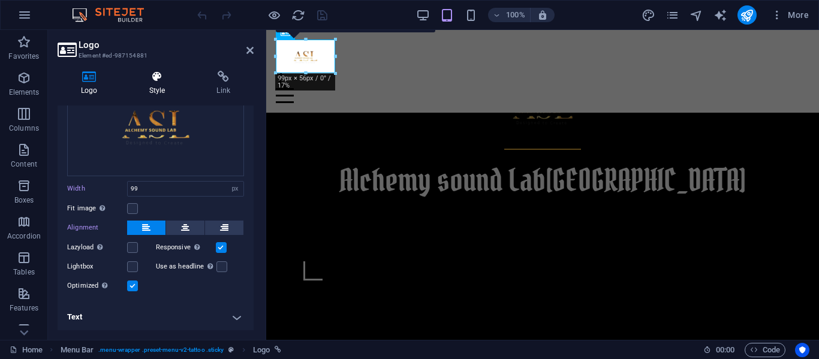
click at [162, 79] on icon at bounding box center [157, 77] width 63 height 12
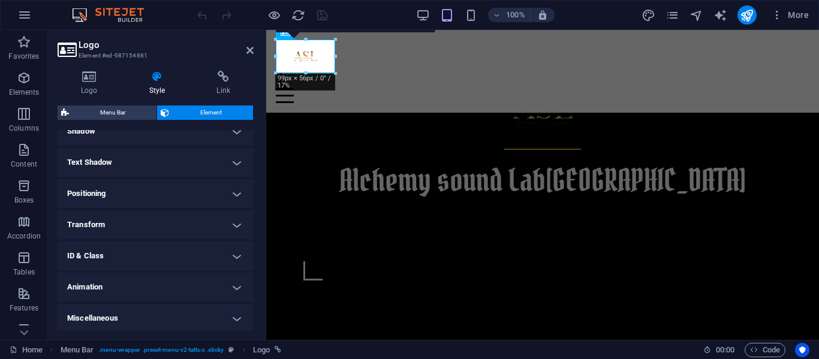
scroll to position [306, 0]
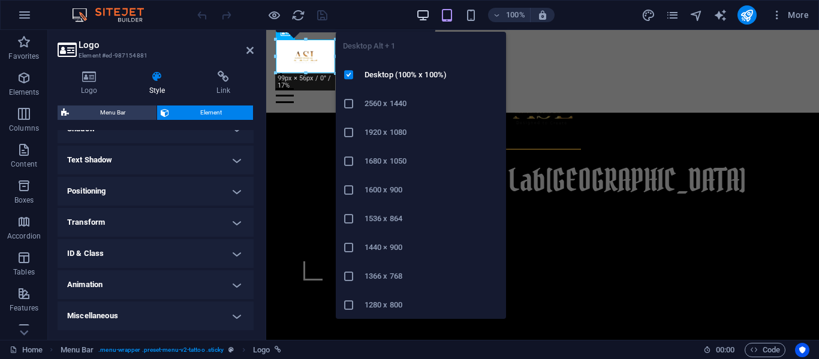
click at [426, 13] on icon "button" at bounding box center [423, 15] width 14 height 14
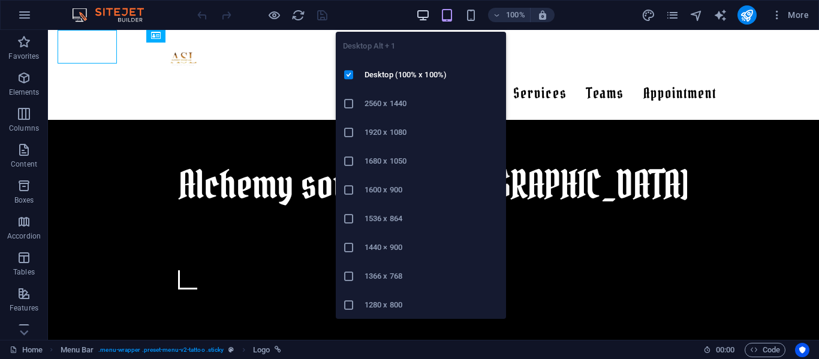
scroll to position [401, 0]
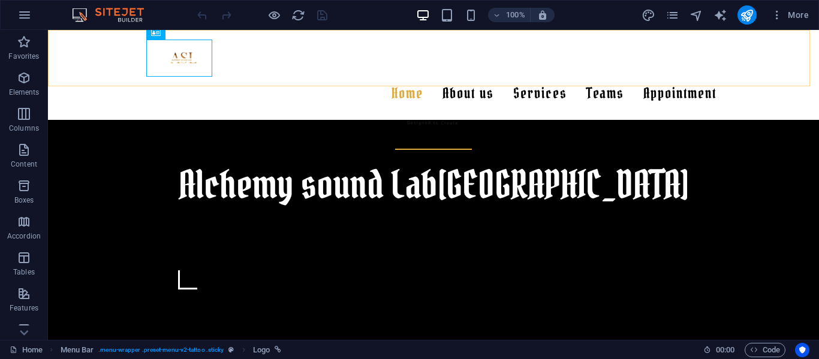
drag, startPoint x: 243, startPoint y: 62, endPoint x: 126, endPoint y: 39, distance: 119.1
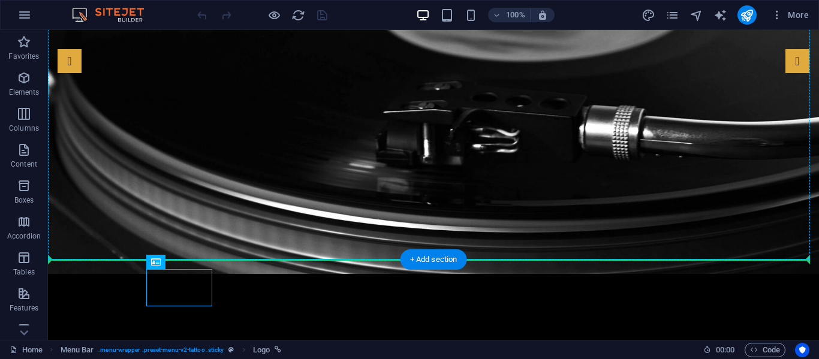
drag, startPoint x: 188, startPoint y: 58, endPoint x: 145, endPoint y: 64, distance: 43.1
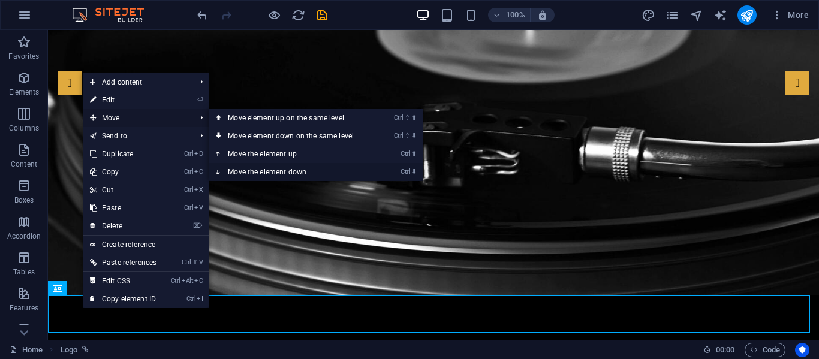
click at [248, 170] on link "Ctrl ⬇ Move the element down" at bounding box center [293, 172] width 169 height 18
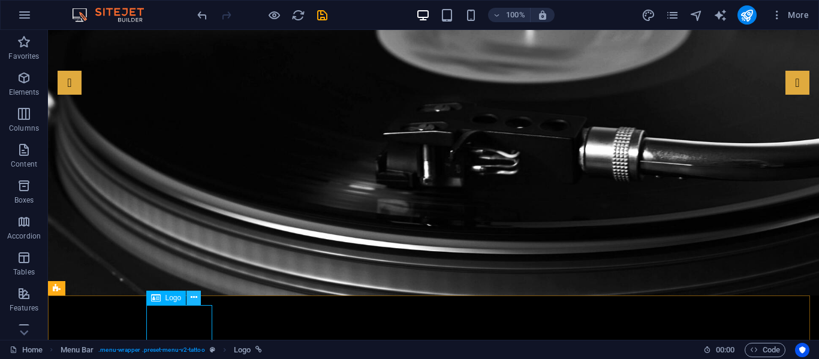
click at [191, 298] on icon at bounding box center [194, 297] width 7 height 13
click at [194, 297] on icon at bounding box center [194, 297] width 7 height 13
click at [262, 302] on icon at bounding box center [260, 299] width 7 height 13
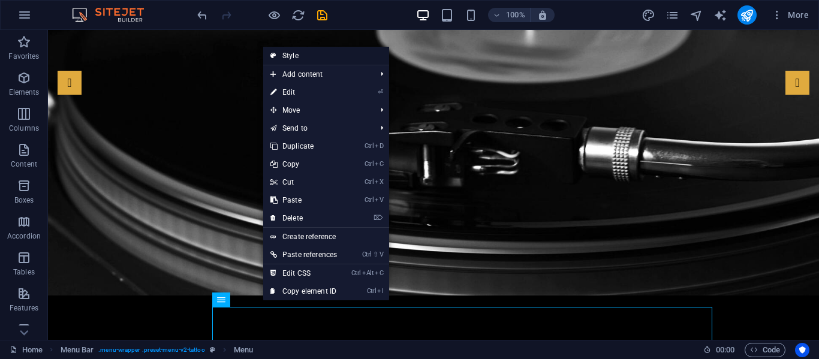
drag, startPoint x: 316, startPoint y: 58, endPoint x: 110, endPoint y: 256, distance: 286.2
click at [316, 58] on link "Style" at bounding box center [326, 56] width 126 height 18
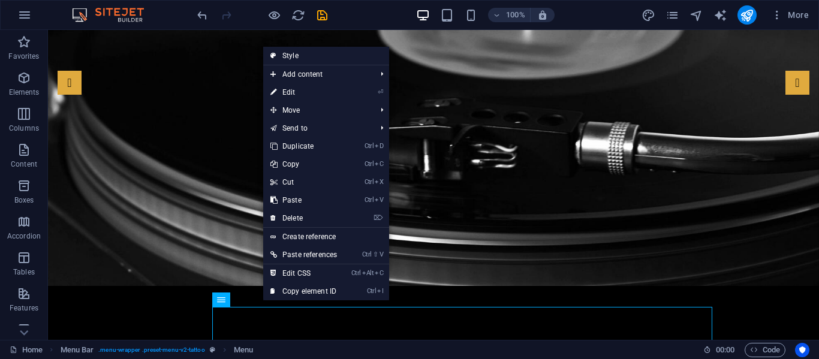
select select "rem"
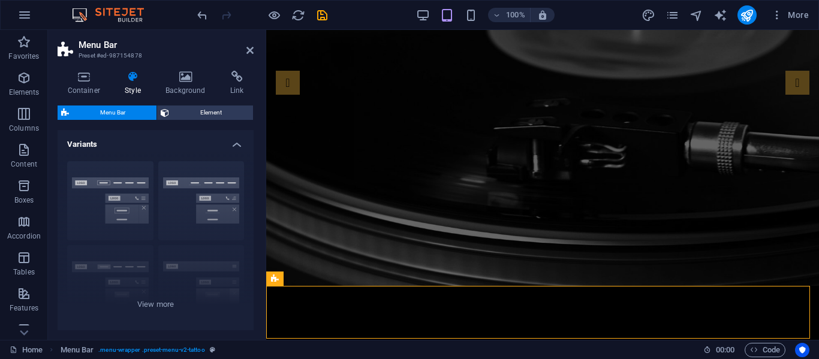
click at [182, 68] on div "Container Style Background Link Size Height Default px rem % vh vw Min. height …" at bounding box center [155, 200] width 215 height 279
click at [182, 76] on icon at bounding box center [186, 77] width 60 height 12
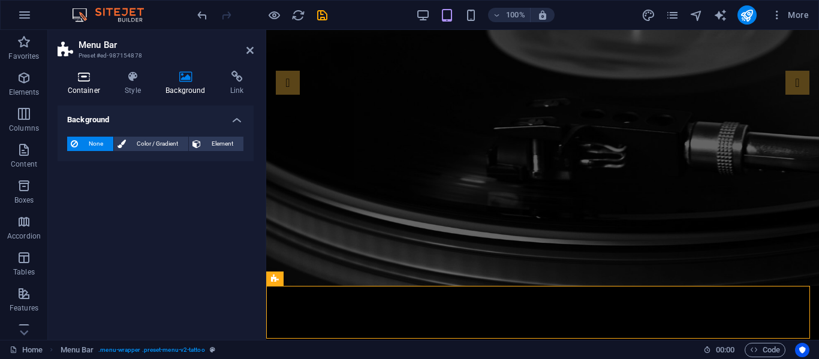
click at [82, 77] on icon at bounding box center [84, 77] width 53 height 12
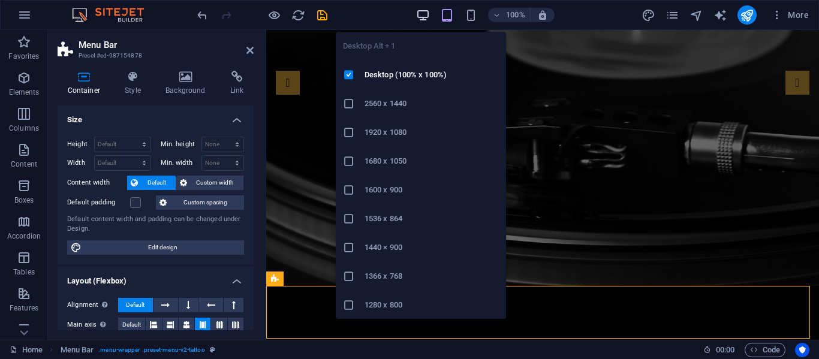
click at [427, 14] on icon "button" at bounding box center [423, 15] width 14 height 14
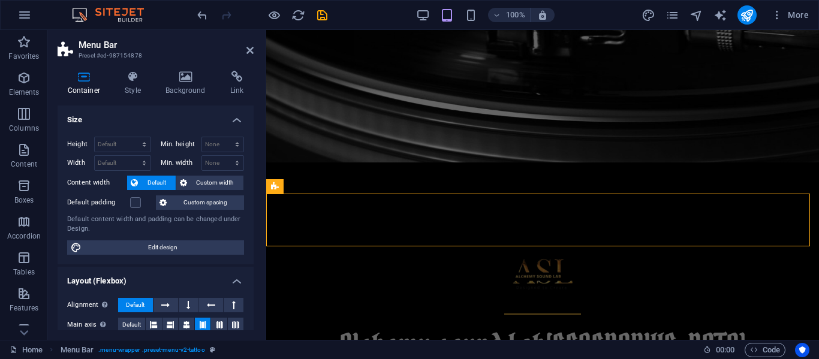
scroll to position [239, 0]
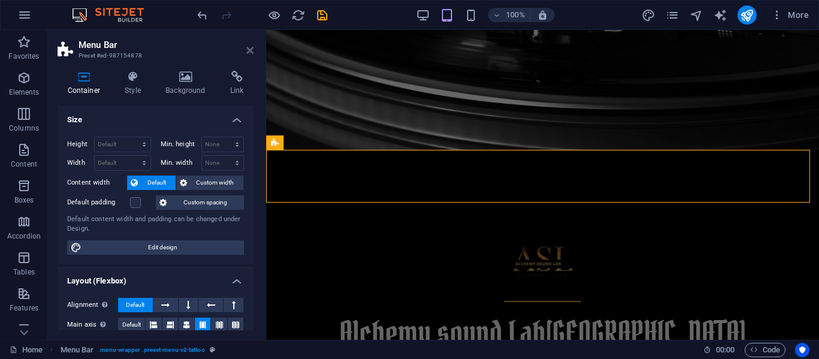
click at [252, 46] on icon at bounding box center [249, 51] width 7 height 10
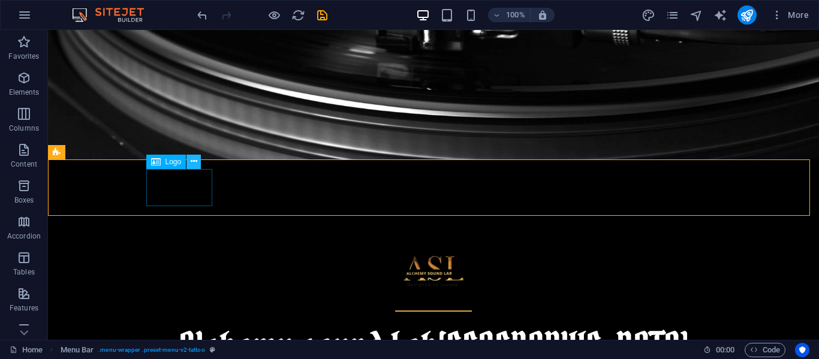
click at [197, 162] on button at bounding box center [193, 162] width 14 height 14
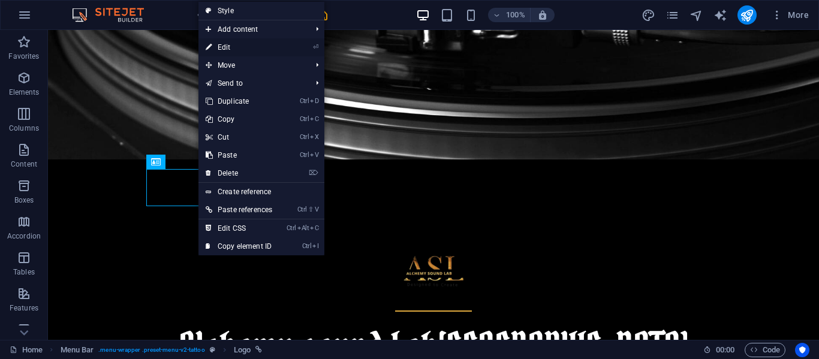
click at [237, 46] on link "⏎ Edit" at bounding box center [238, 47] width 81 height 18
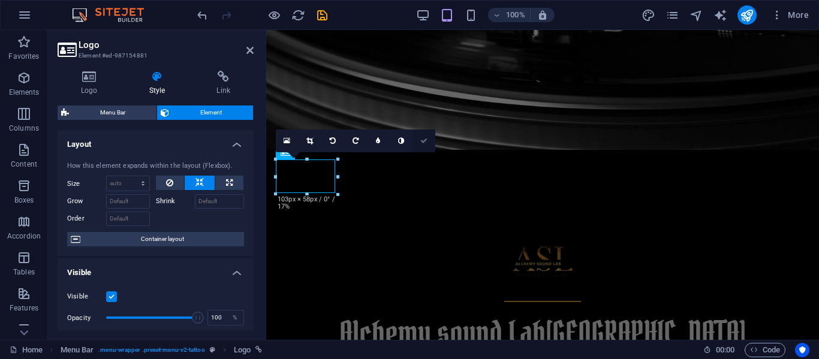
click at [425, 141] on icon at bounding box center [423, 140] width 7 height 7
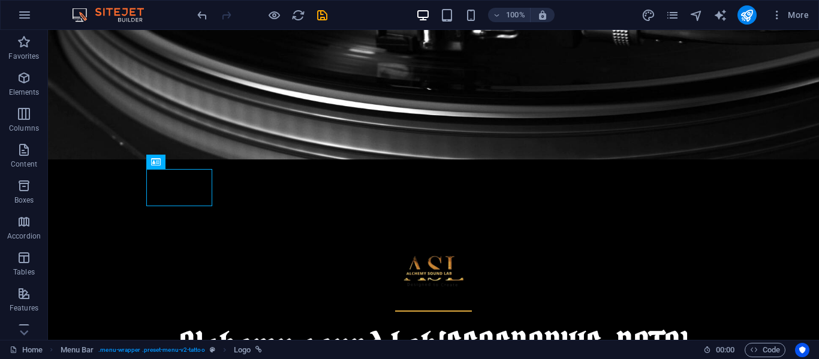
scroll to position [0, 0]
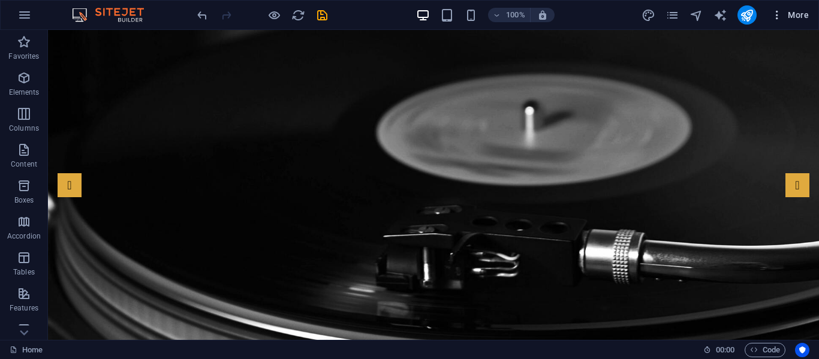
click at [779, 19] on icon "button" at bounding box center [777, 15] width 12 height 12
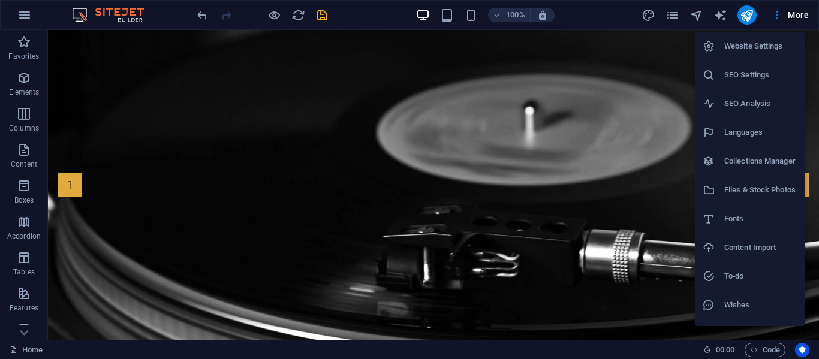
click at [676, 18] on div at bounding box center [409, 179] width 819 height 359
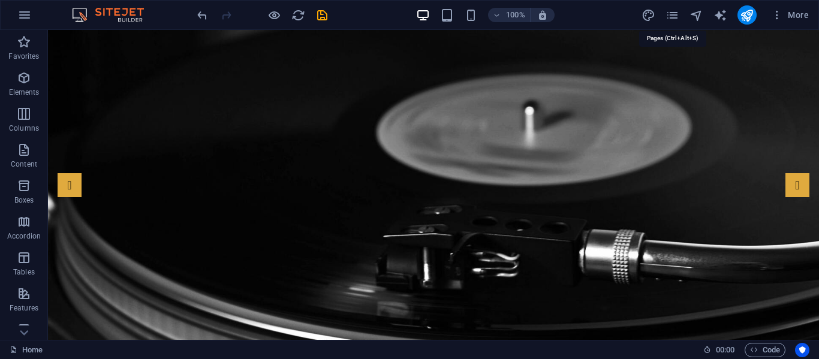
click at [676, 18] on icon "pages" at bounding box center [673, 15] width 14 height 14
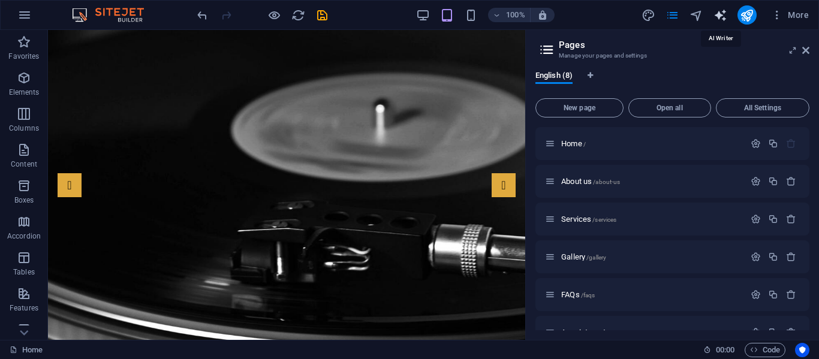
click at [715, 12] on icon "text_generator" at bounding box center [720, 15] width 14 height 14
select select "English"
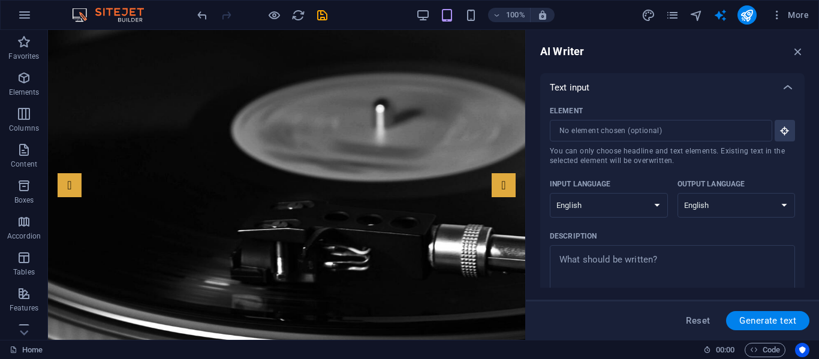
click at [785, 46] on div "AI Writer" at bounding box center [672, 51] width 264 height 14
click at [799, 48] on icon "button" at bounding box center [797, 51] width 13 height 13
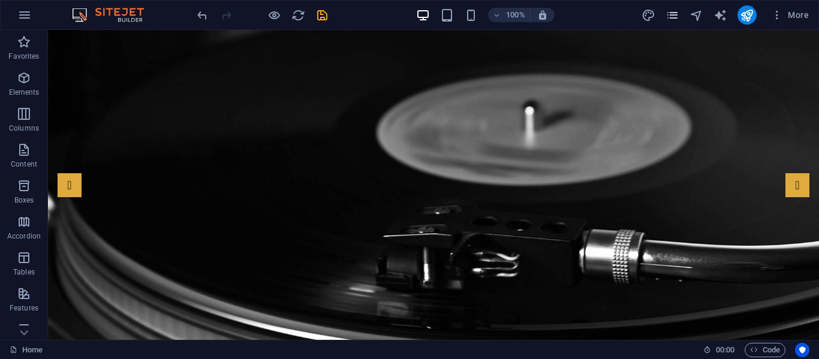
click at [675, 15] on icon "pages" at bounding box center [673, 15] width 14 height 14
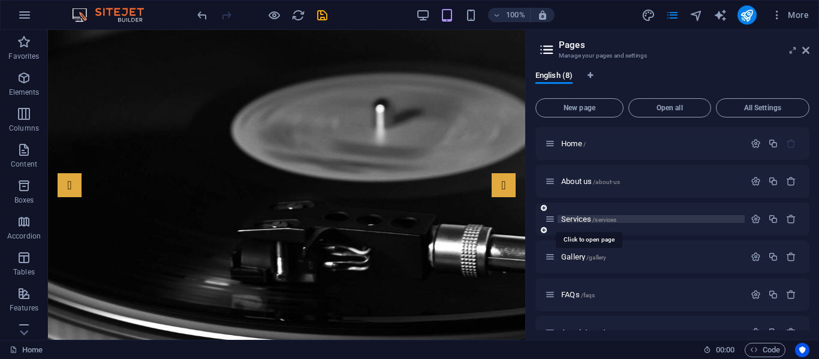
click at [571, 222] on span "Services /services" at bounding box center [588, 219] width 55 height 9
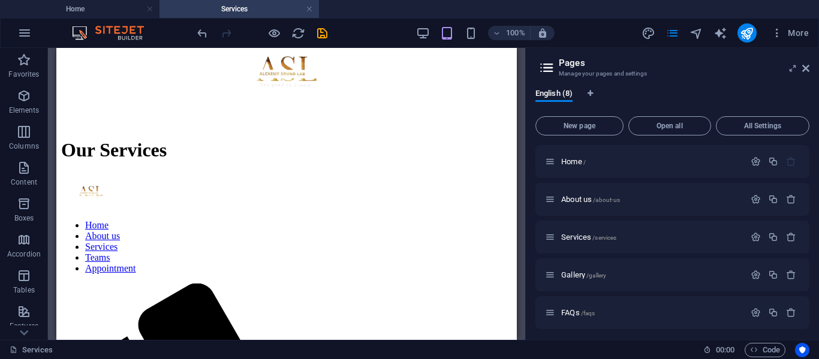
scroll to position [543, 0]
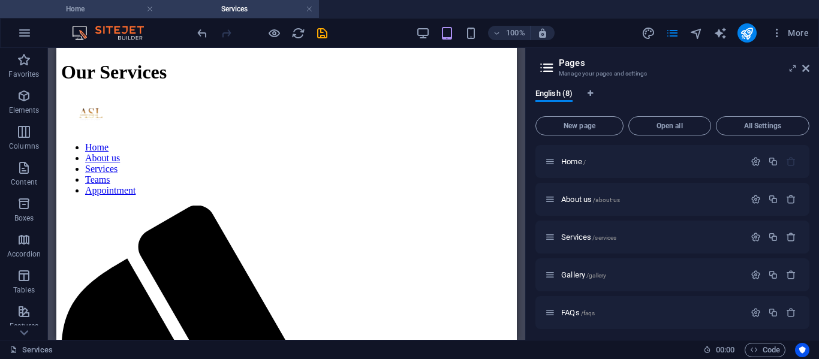
click at [82, 1] on li "Home" at bounding box center [79, 9] width 159 height 18
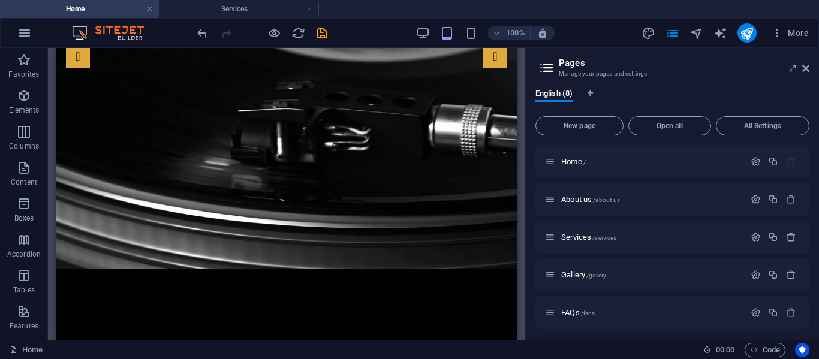
scroll to position [0, 0]
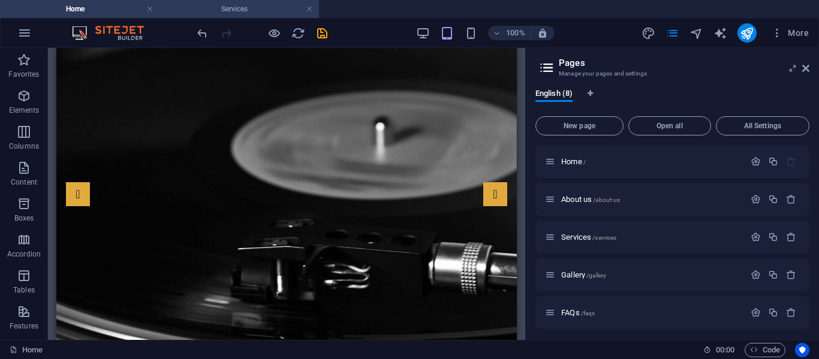
click at [248, 3] on h4 "Services" at bounding box center [238, 8] width 159 height 13
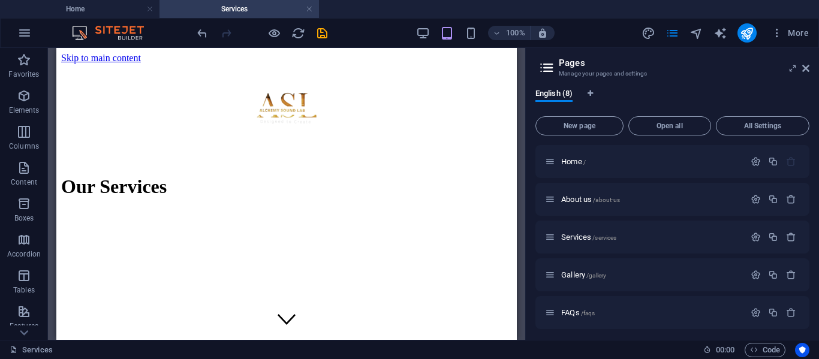
scroll to position [543, 0]
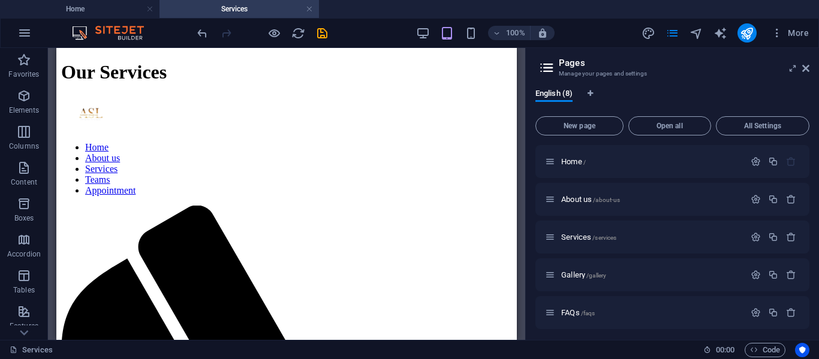
click at [807, 61] on h2 "Pages" at bounding box center [684, 63] width 251 height 11
click at [809, 67] on icon at bounding box center [805, 69] width 7 height 10
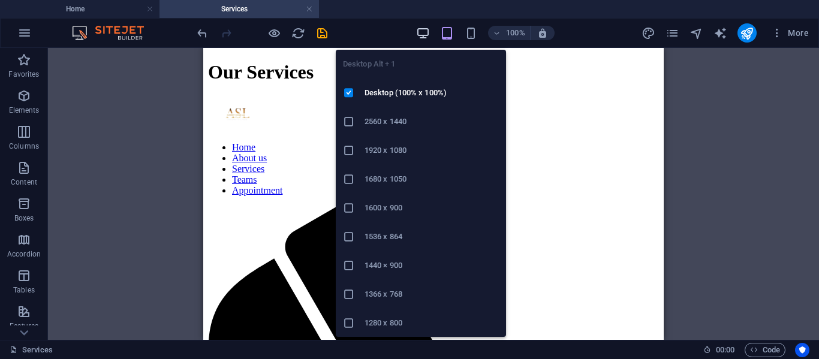
click at [420, 32] on icon "button" at bounding box center [423, 33] width 14 height 14
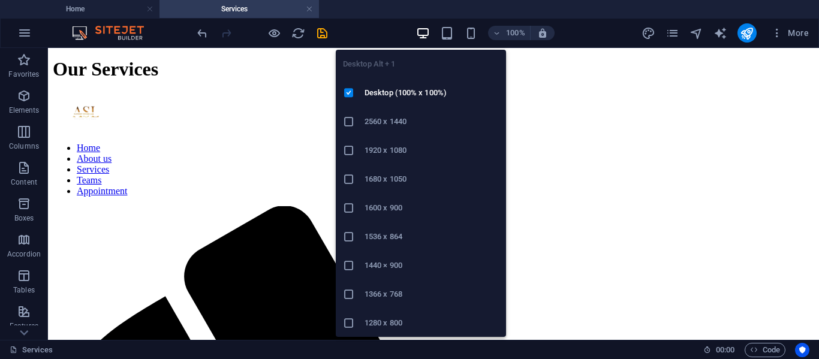
scroll to position [547, 0]
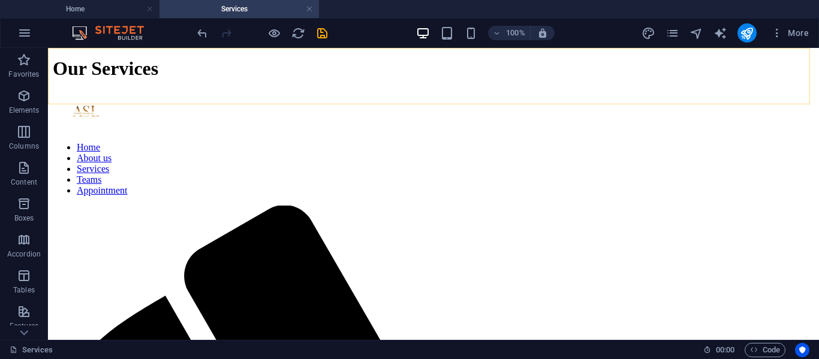
click at [174, 93] on div at bounding box center [433, 113] width 761 height 40
click at [182, 93] on div at bounding box center [433, 113] width 761 height 40
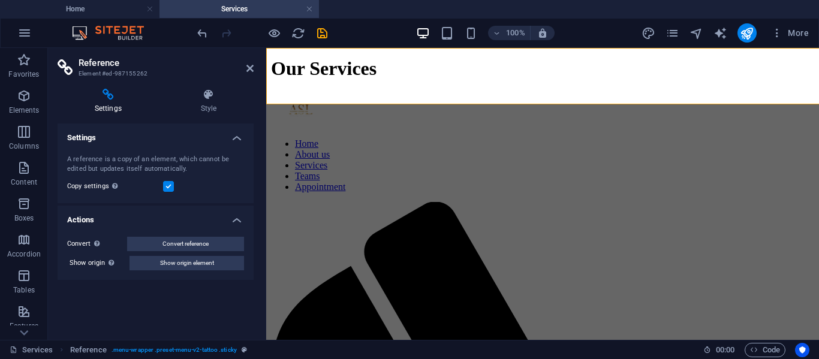
scroll to position [543, 0]
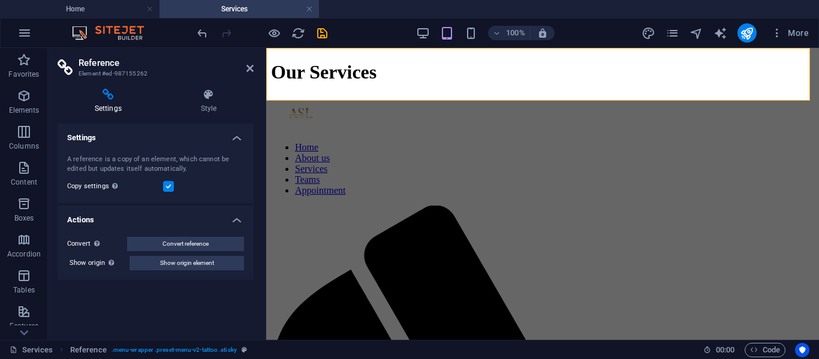
click at [303, 97] on div at bounding box center [542, 115] width 543 height 36
click at [88, 12] on h4 "Home" at bounding box center [79, 8] width 159 height 13
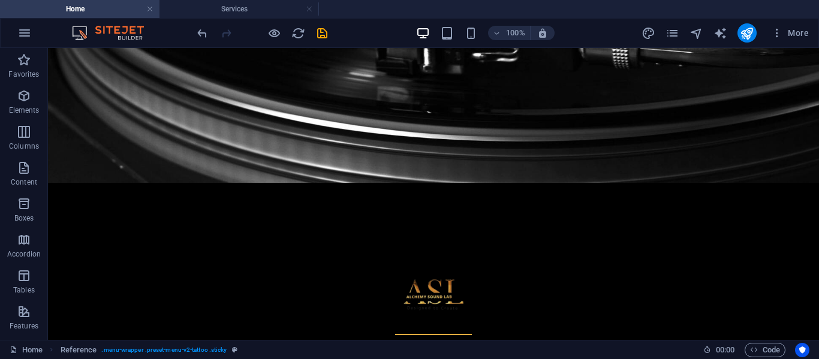
scroll to position [320, 0]
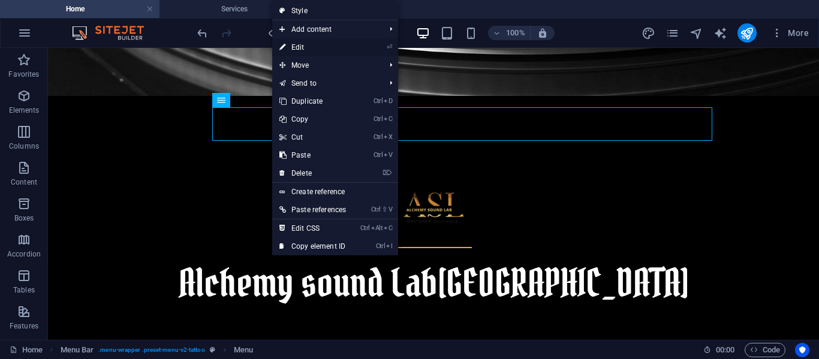
click at [294, 47] on link "⏎ Edit" at bounding box center [312, 47] width 81 height 18
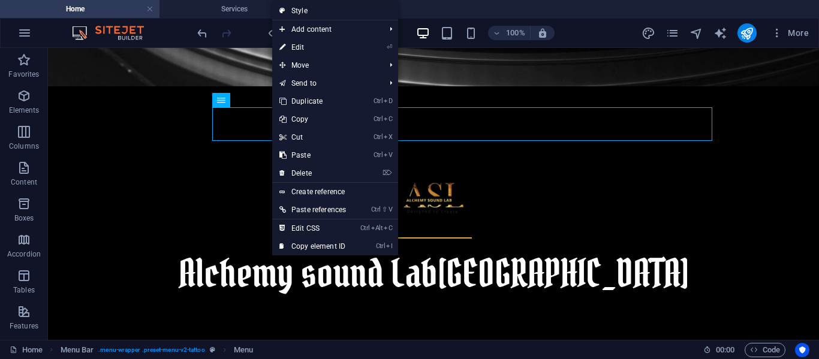
select select
select select "1"
select select
select select "2"
select select
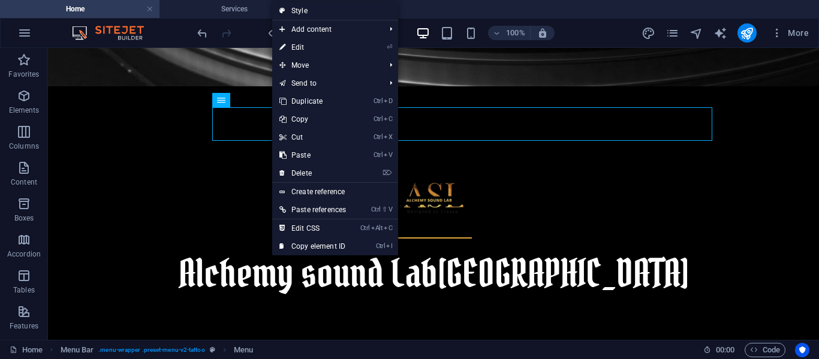
select select "3"
select select
select select "5"
select select
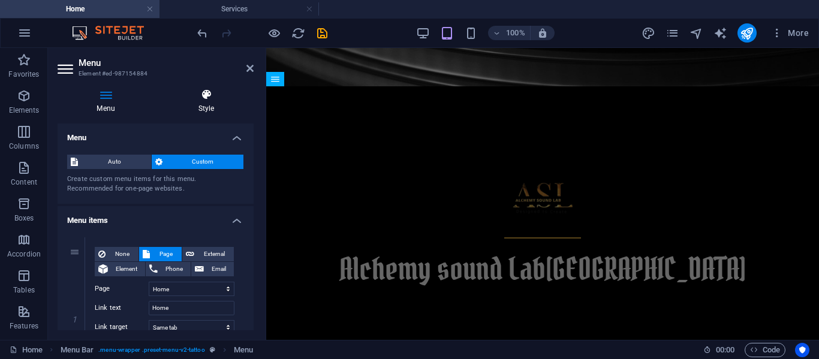
click at [212, 101] on h4 "Style" at bounding box center [206, 101] width 95 height 25
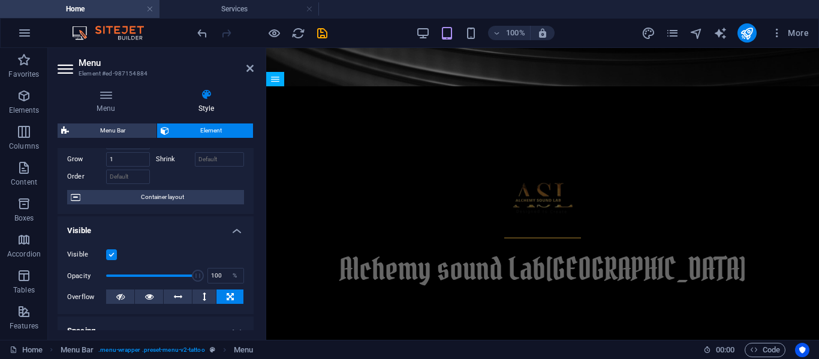
scroll to position [56, 0]
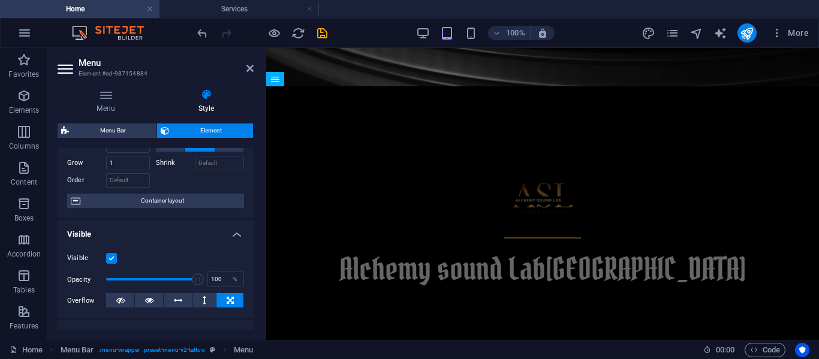
drag, startPoint x: 252, startPoint y: 175, endPoint x: 0, endPoint y: 150, distance: 253.7
click at [88, 109] on h4 "Menu" at bounding box center [108, 101] width 101 height 25
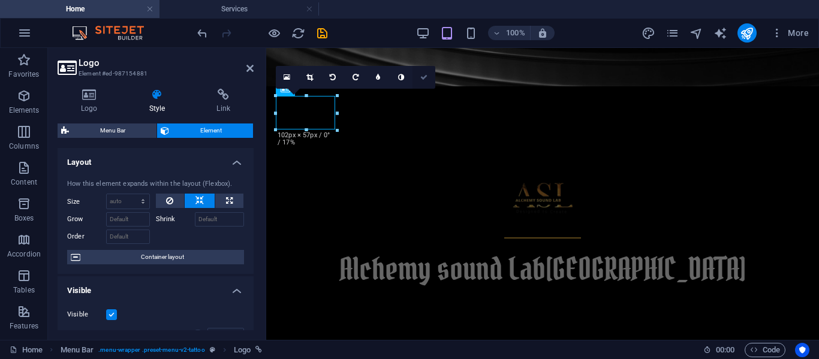
click at [418, 77] on link at bounding box center [423, 77] width 23 height 23
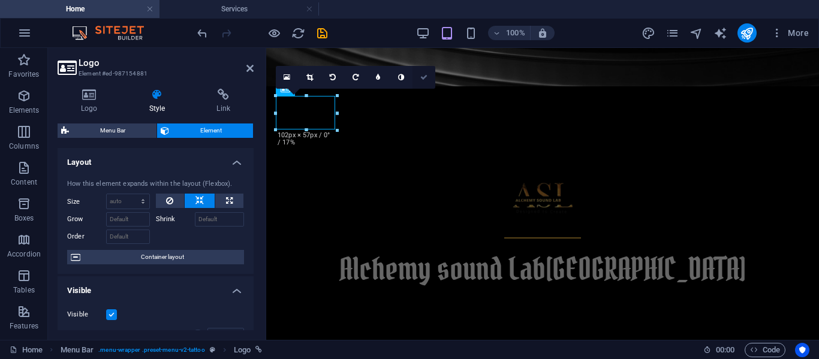
click at [427, 76] on icon at bounding box center [423, 77] width 7 height 7
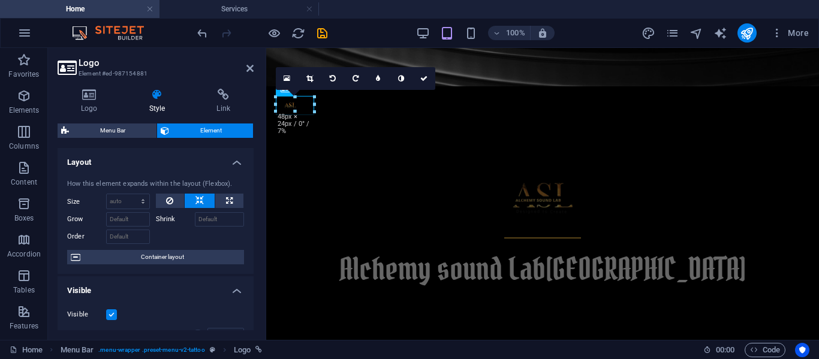
drag, startPoint x: 335, startPoint y: 130, endPoint x: 149, endPoint y: 67, distance: 195.9
drag, startPoint x: 424, startPoint y: 73, endPoint x: 432, endPoint y: 49, distance: 25.8
click at [424, 73] on link at bounding box center [423, 77] width 23 height 23
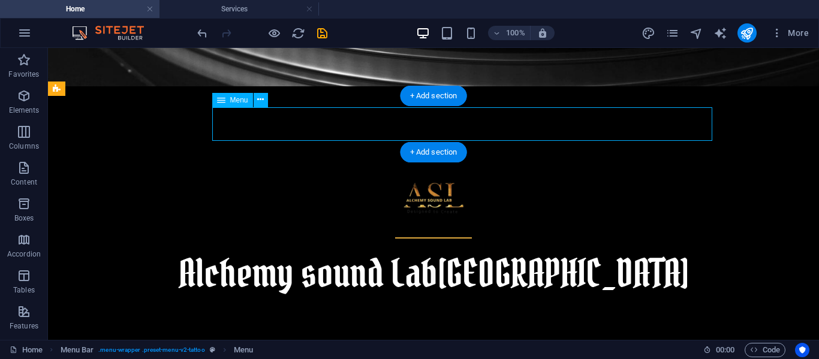
select select
select select "1"
select select
select select "2"
select select
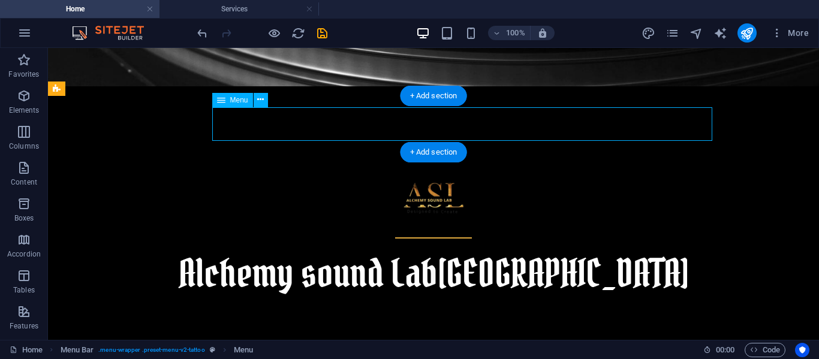
select select "3"
select select
select select "5"
select select
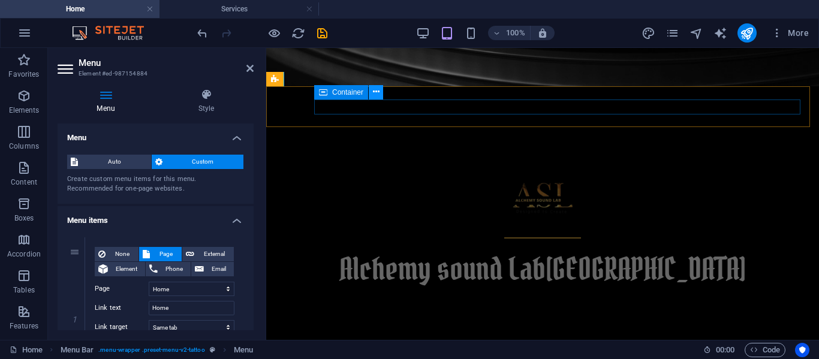
click at [378, 94] on icon at bounding box center [376, 92] width 7 height 13
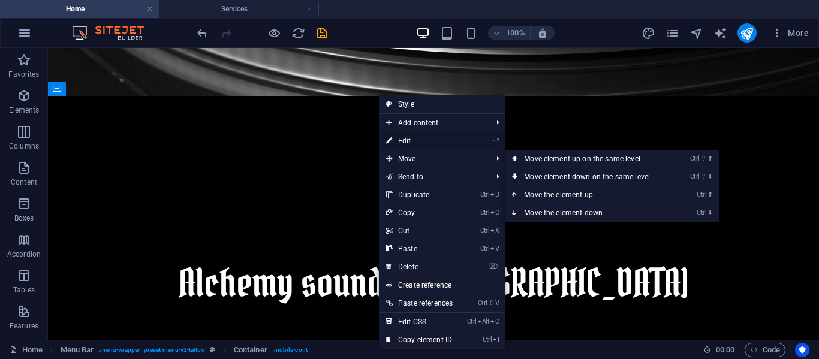
click at [415, 139] on link "⏎ Edit" at bounding box center [419, 141] width 81 height 18
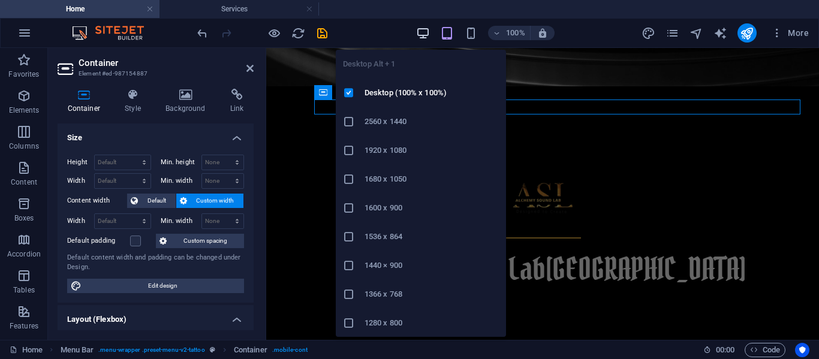
click at [425, 34] on icon "button" at bounding box center [423, 33] width 14 height 14
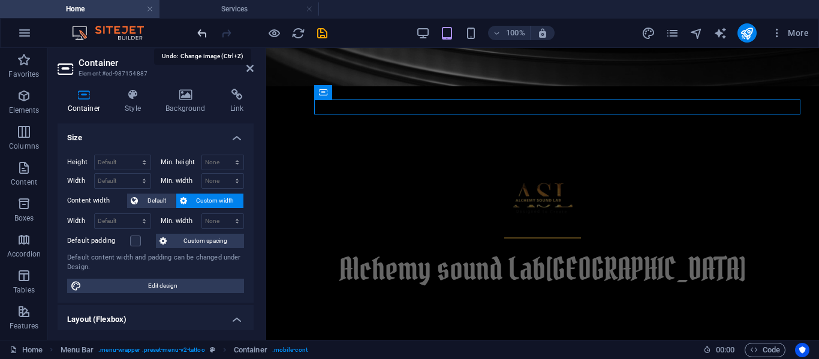
click at [203, 30] on icon "undo" at bounding box center [202, 33] width 14 height 14
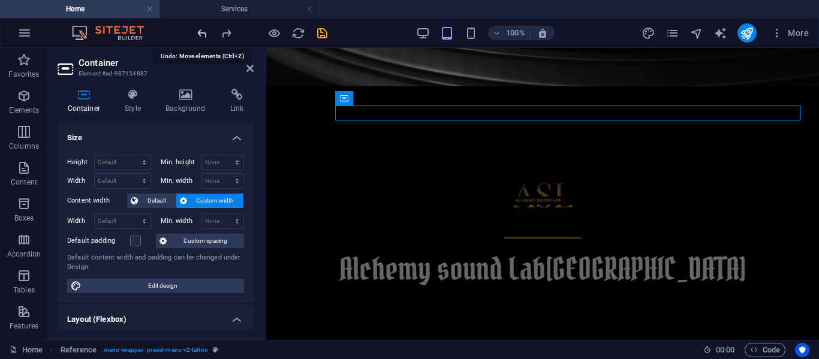
click at [203, 32] on icon "undo" at bounding box center [202, 33] width 14 height 14
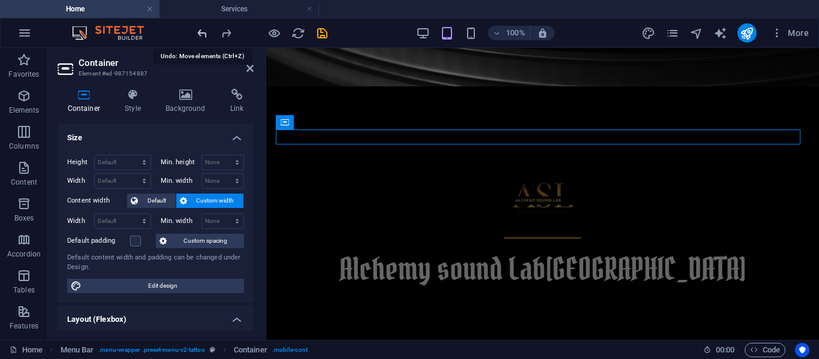
click at [203, 32] on icon "undo" at bounding box center [202, 33] width 14 height 14
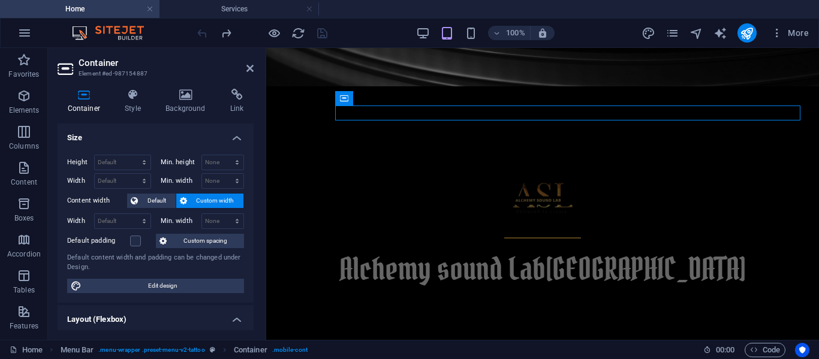
click at [401, 33] on div "100% More" at bounding box center [504, 32] width 619 height 19
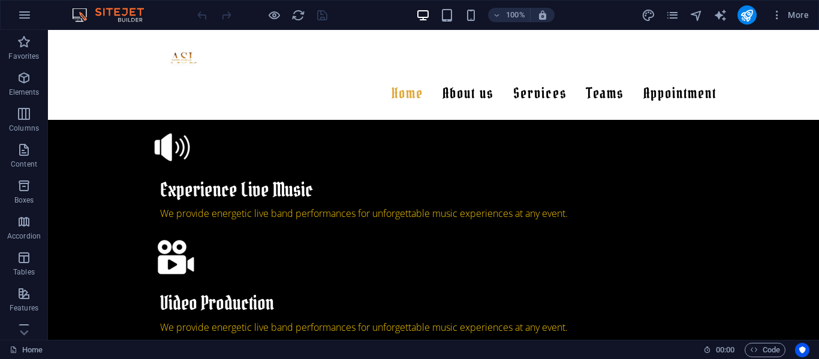
scroll to position [963, 0]
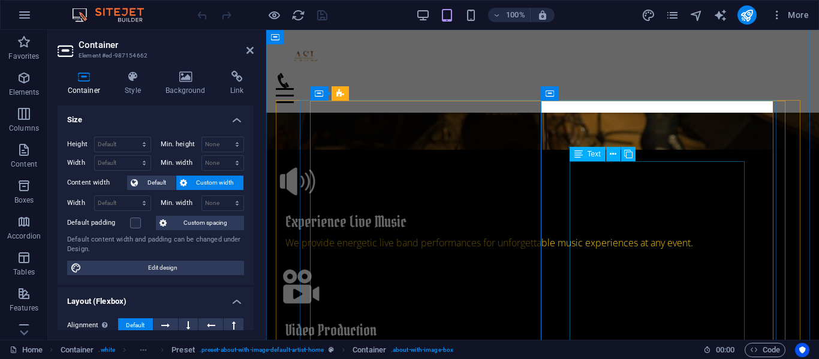
scroll to position [954, 0]
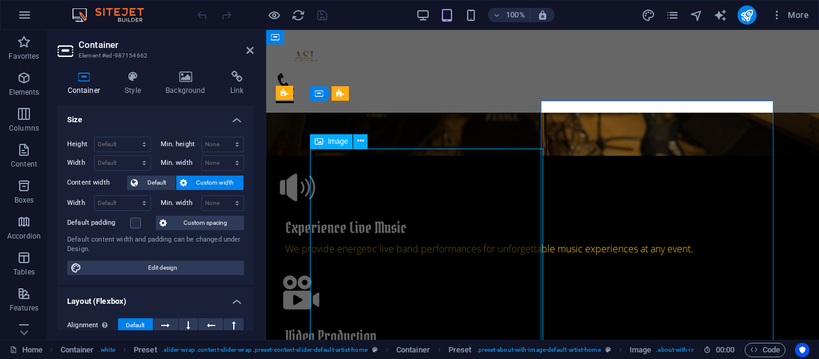
select select "px"
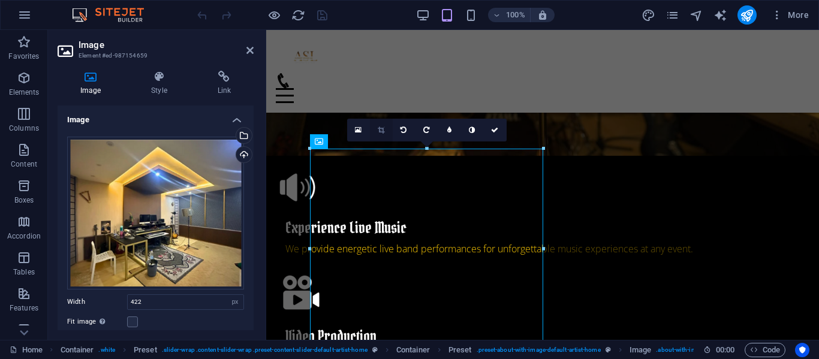
click at [385, 131] on link at bounding box center [381, 130] width 23 height 23
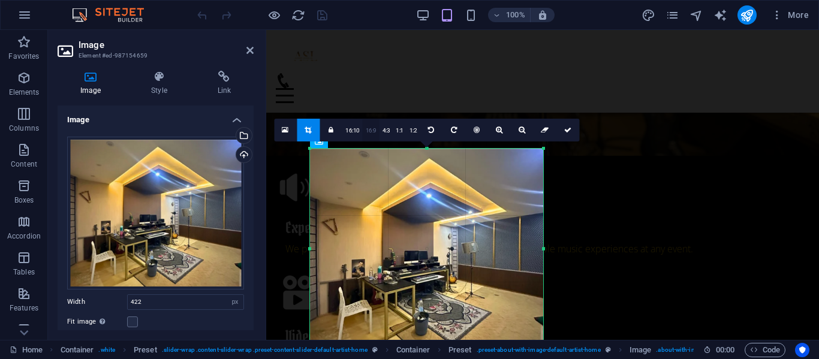
click at [372, 132] on link "16:9" at bounding box center [371, 130] width 17 height 23
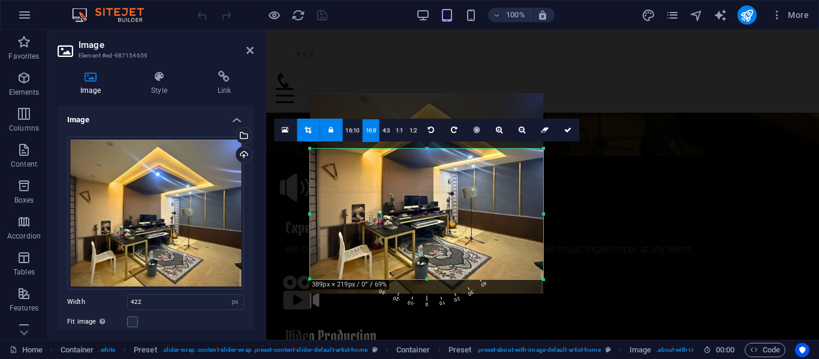
drag, startPoint x: 477, startPoint y: 222, endPoint x: 478, endPoint y: 167, distance: 55.2
click at [478, 167] on div at bounding box center [426, 194] width 233 height 200
click at [562, 133] on link at bounding box center [567, 130] width 23 height 23
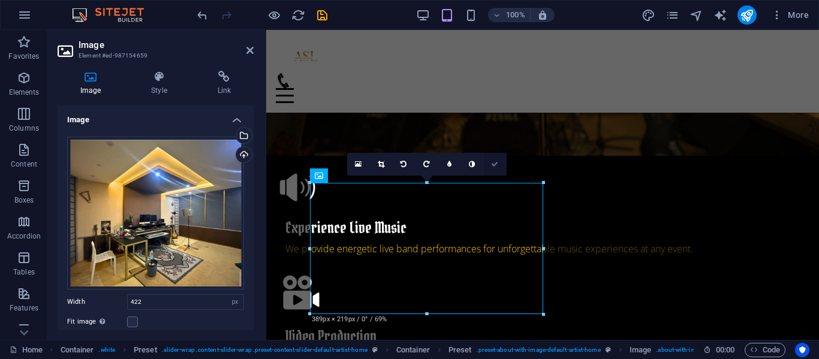
click at [496, 165] on icon at bounding box center [494, 164] width 7 height 7
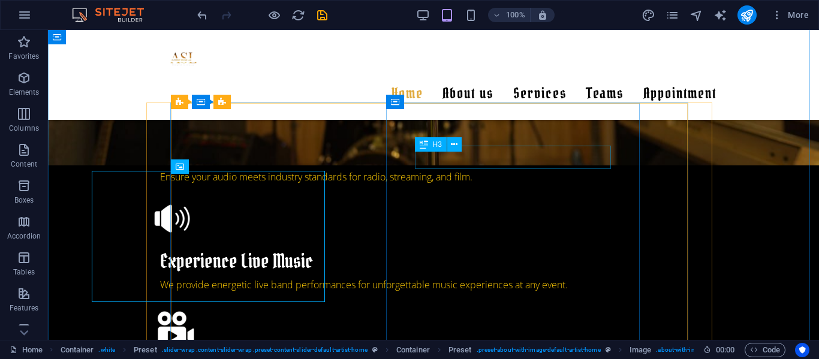
scroll to position [963, 0]
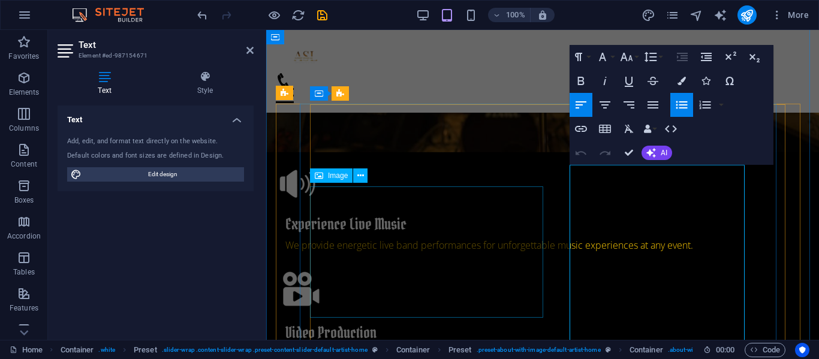
scroll to position [954, 0]
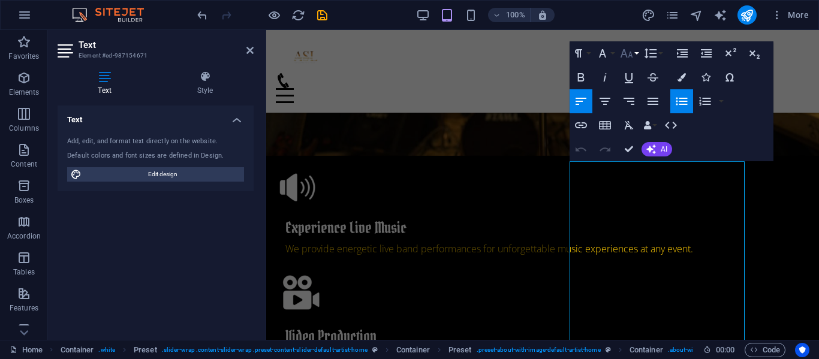
click at [637, 52] on button "Font Size" at bounding box center [629, 53] width 23 height 24
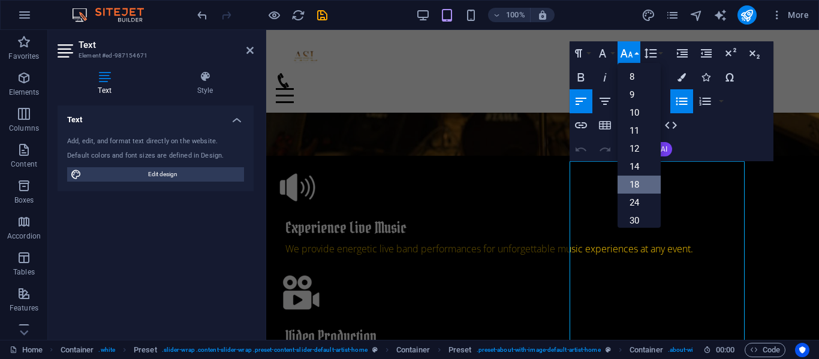
click at [636, 179] on link "18" at bounding box center [639, 185] width 43 height 18
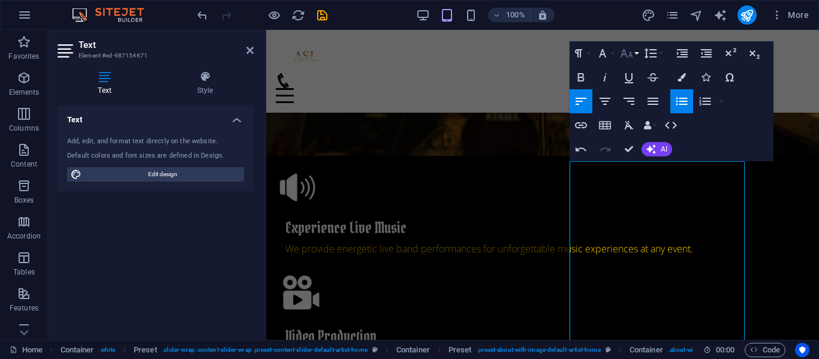
click at [635, 47] on button "Font Size" at bounding box center [629, 53] width 23 height 24
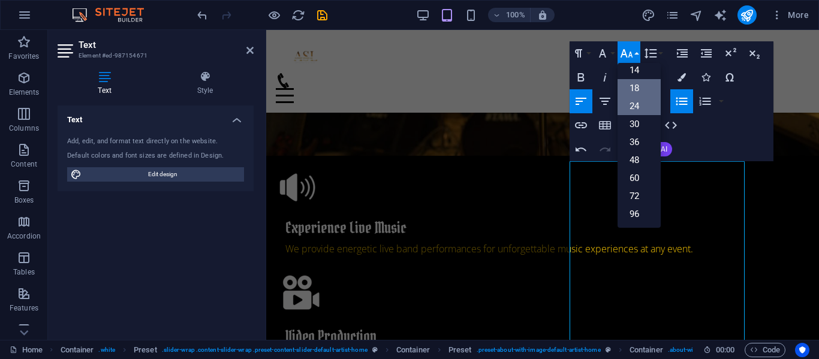
scroll to position [97, 0]
click at [642, 71] on link "14" at bounding box center [639, 70] width 43 height 18
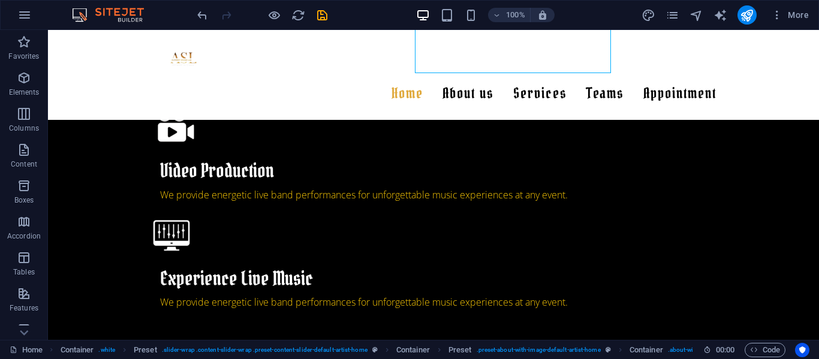
scroll to position [1190, 0]
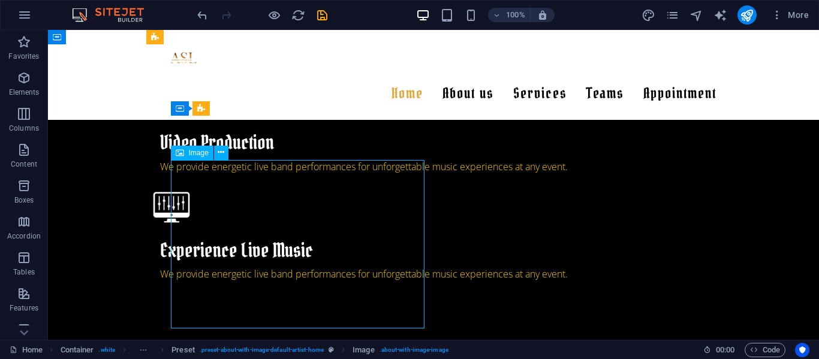
select select "px"
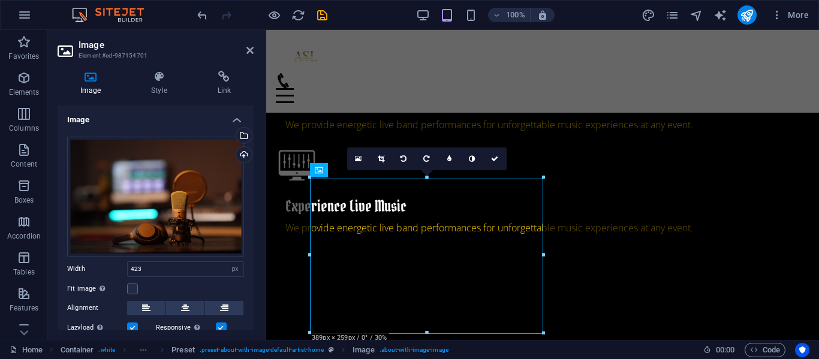
scroll to position [1186, 0]
click at [377, 157] on link at bounding box center [381, 158] width 23 height 23
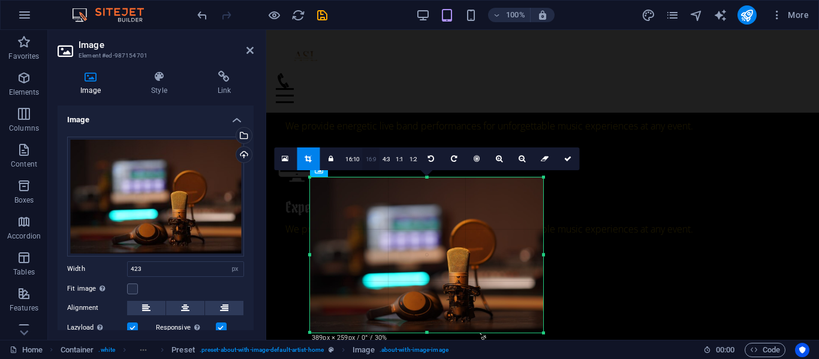
click at [378, 159] on link "16:9" at bounding box center [371, 159] width 17 height 23
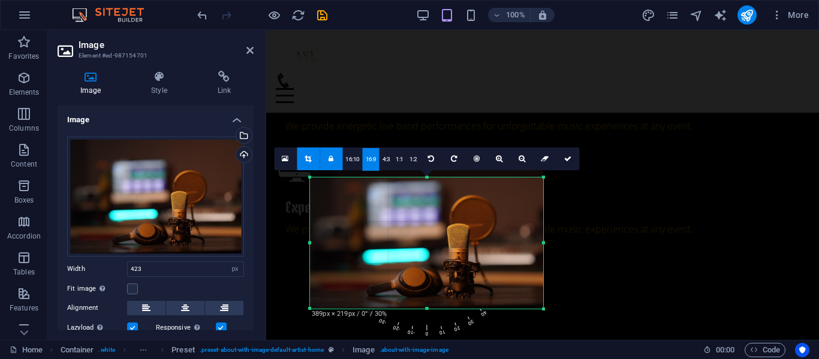
drag, startPoint x: 453, startPoint y: 250, endPoint x: 456, endPoint y: 228, distance: 22.4
click at [456, 228] on div at bounding box center [426, 230] width 233 height 155
click at [565, 157] on icon at bounding box center [567, 158] width 7 height 7
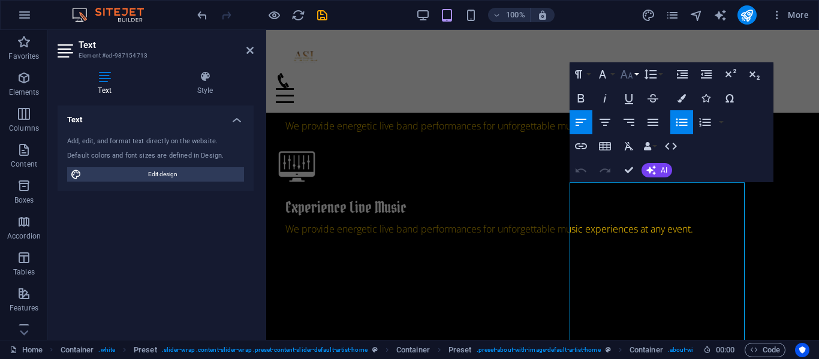
click at [637, 73] on button "Font Size" at bounding box center [629, 74] width 23 height 24
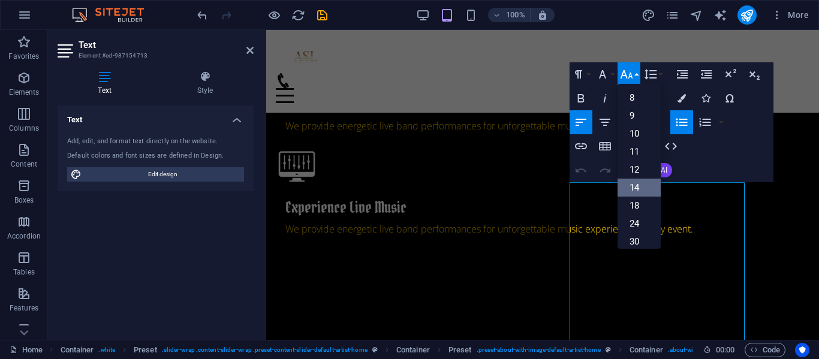
click at [633, 182] on link "14" at bounding box center [639, 188] width 43 height 18
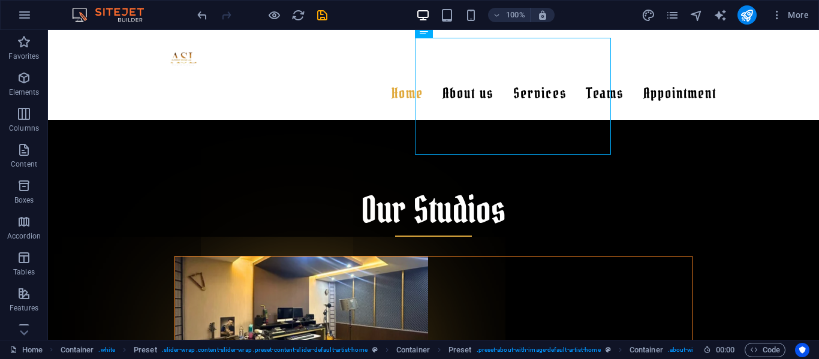
scroll to position [1449, 0]
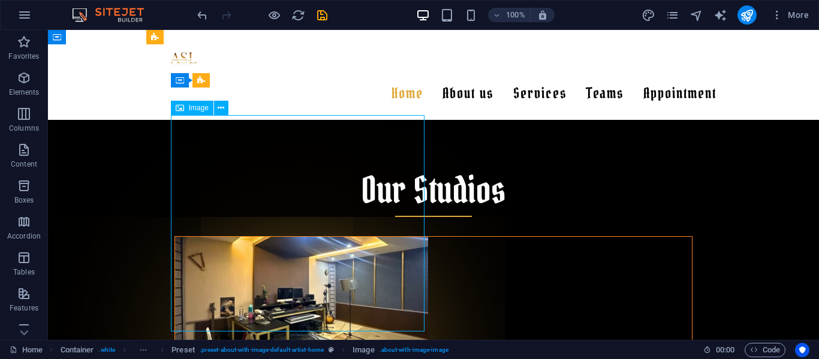
scroll to position [1453, 0]
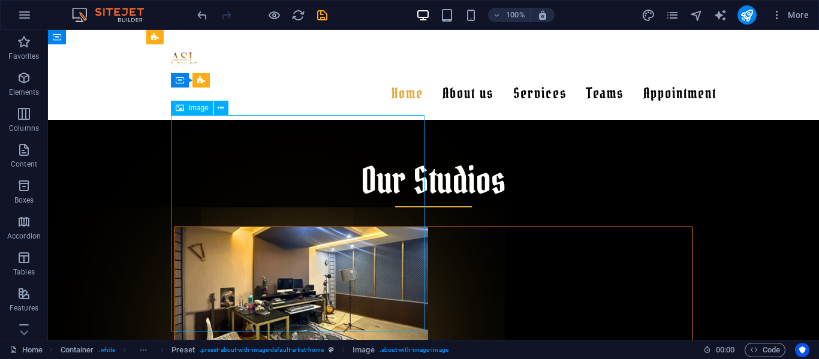
select select "px"
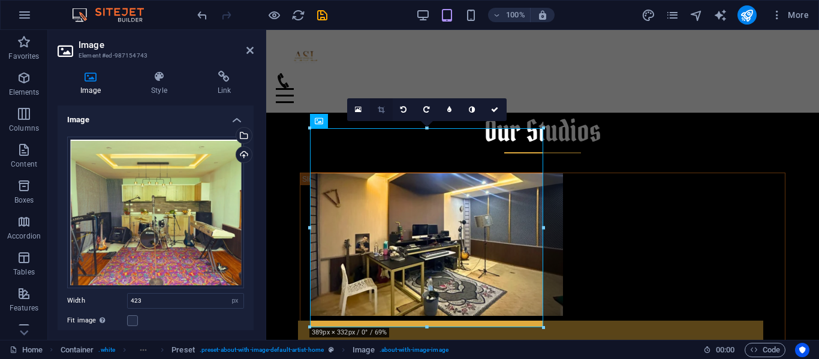
click at [381, 113] on icon at bounding box center [381, 109] width 7 height 7
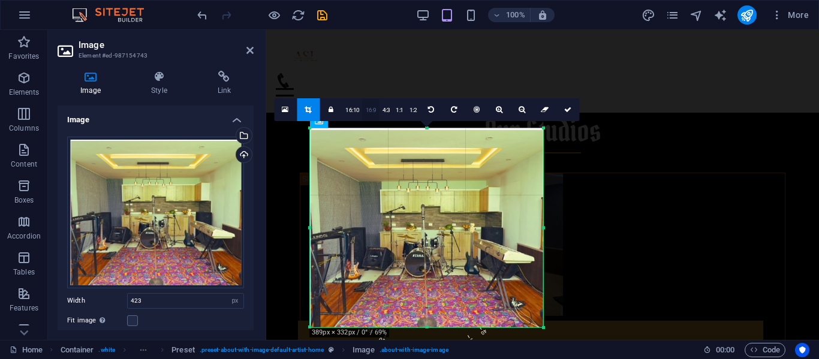
click at [368, 106] on link "16:9" at bounding box center [371, 110] width 17 height 23
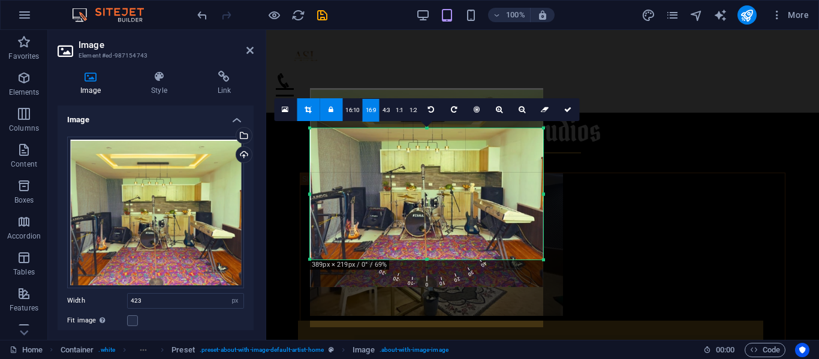
drag, startPoint x: 436, startPoint y: 194, endPoint x: 438, endPoint y: 154, distance: 40.2
click at [438, 154] on div at bounding box center [426, 187] width 233 height 199
click at [564, 112] on icon at bounding box center [567, 109] width 7 height 7
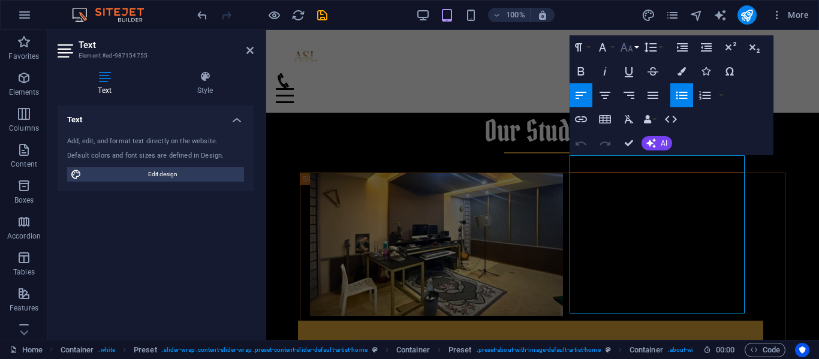
click at [631, 47] on icon "button" at bounding box center [626, 47] width 14 height 14
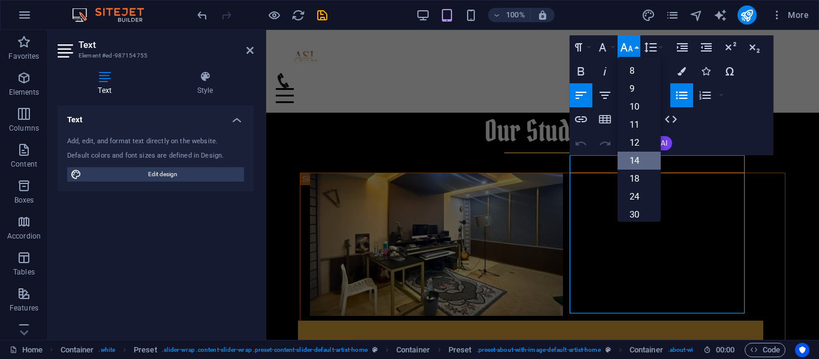
click at [637, 159] on link "14" at bounding box center [639, 161] width 43 height 18
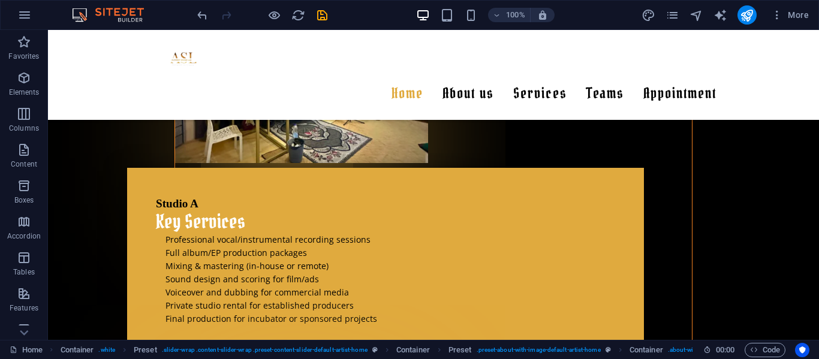
scroll to position [1709, 0]
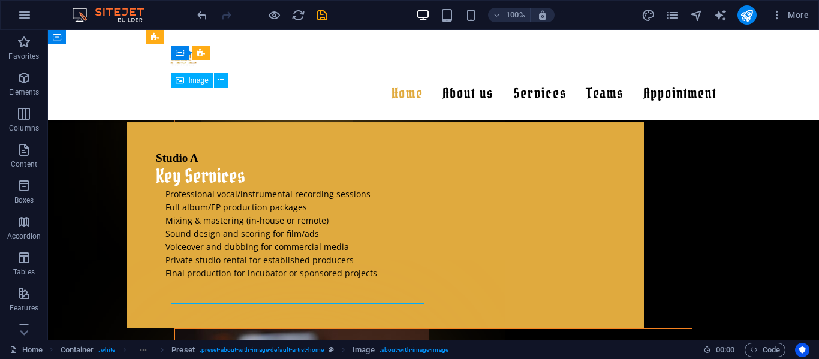
select select "px"
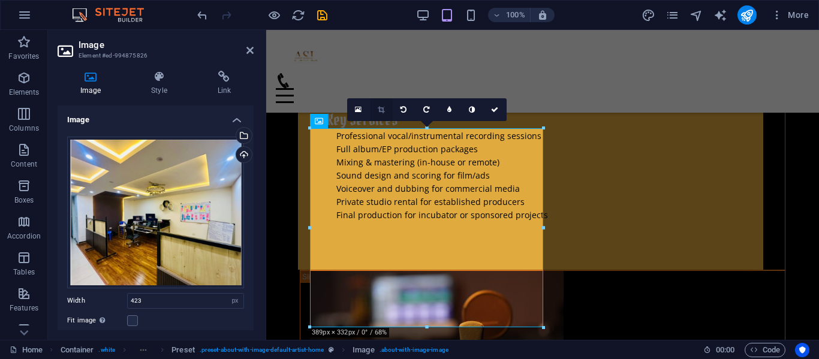
click at [389, 109] on link at bounding box center [381, 109] width 23 height 23
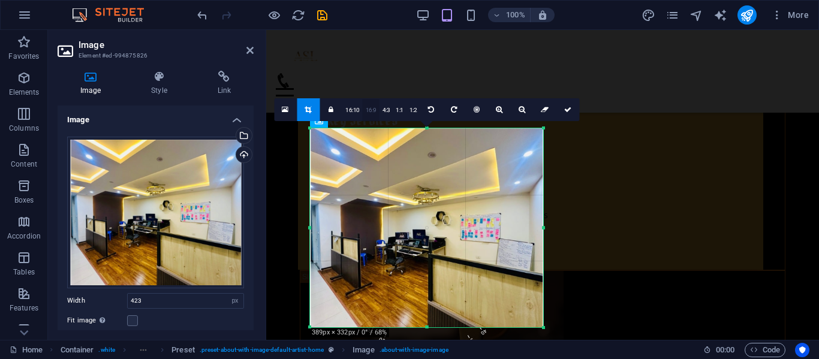
click at [377, 113] on link "16:9" at bounding box center [371, 110] width 17 height 23
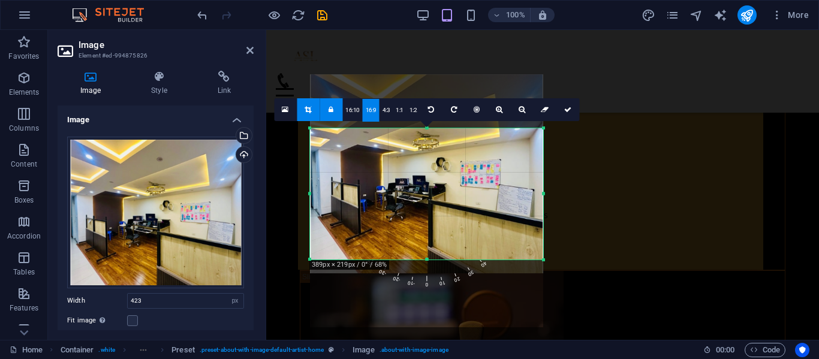
drag, startPoint x: 438, startPoint y: 214, endPoint x: 436, endPoint y: 160, distance: 54.0
click at [436, 160] on div at bounding box center [426, 173] width 233 height 199
click at [562, 112] on link at bounding box center [567, 109] width 23 height 23
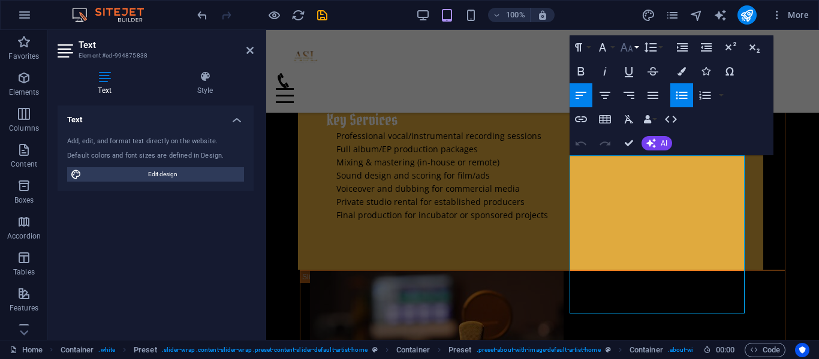
click at [634, 52] on button "Font Size" at bounding box center [629, 47] width 23 height 24
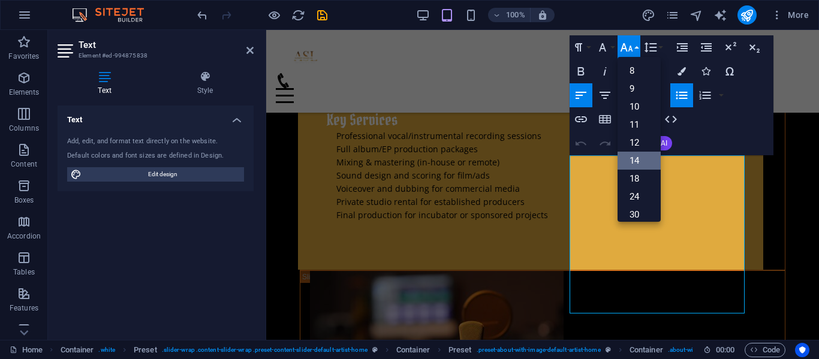
click at [631, 159] on link "14" at bounding box center [639, 161] width 43 height 18
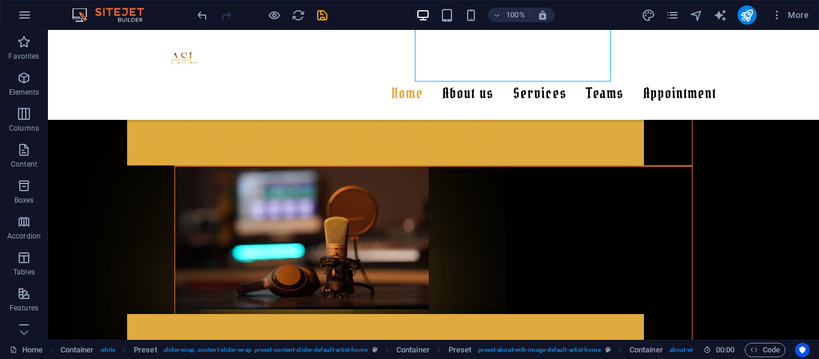
scroll to position [1893, 0]
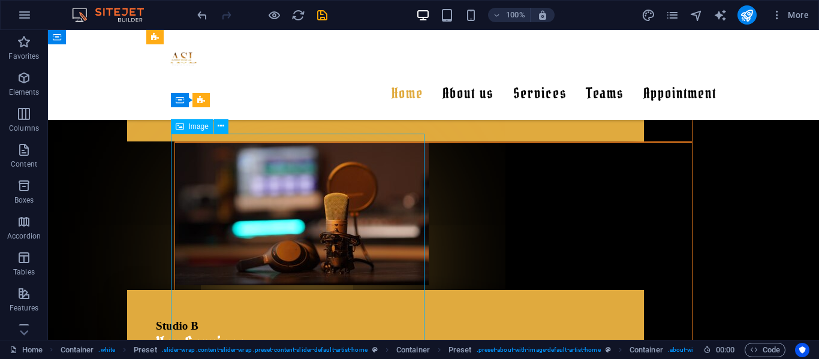
select select "%"
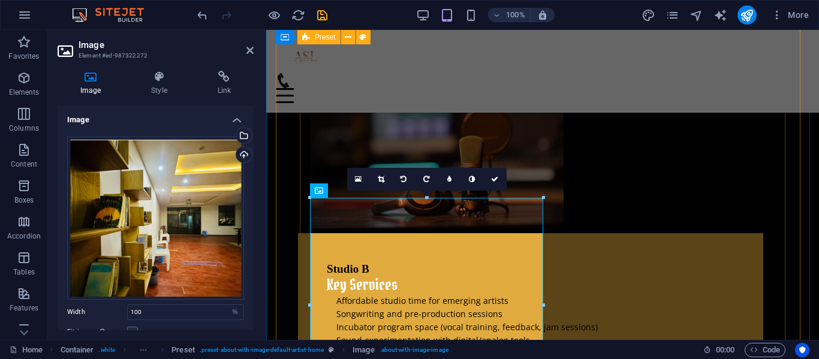
scroll to position [1889, 0]
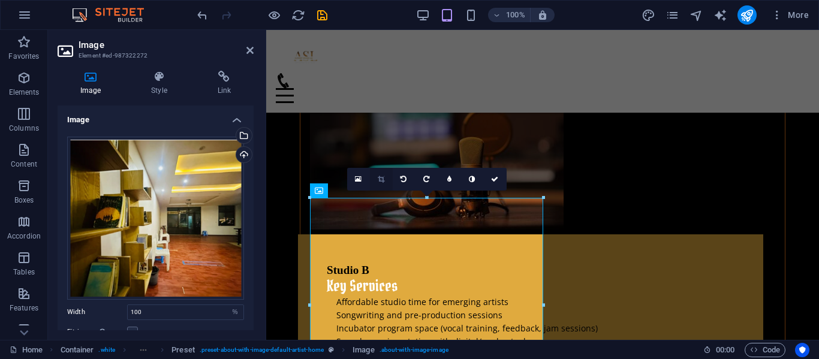
click at [381, 176] on icon at bounding box center [381, 179] width 7 height 7
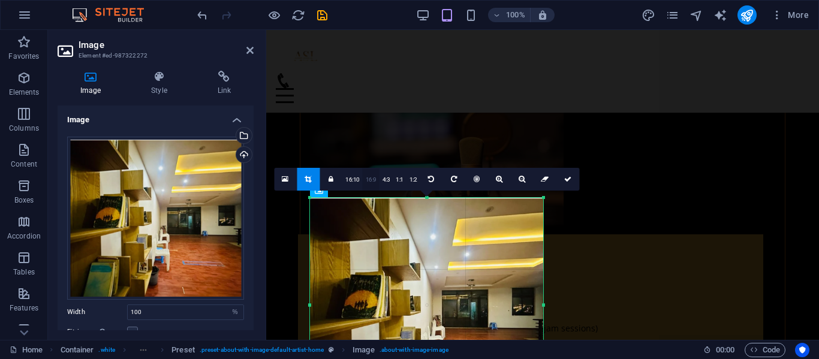
click at [378, 179] on link "16:9" at bounding box center [371, 179] width 17 height 23
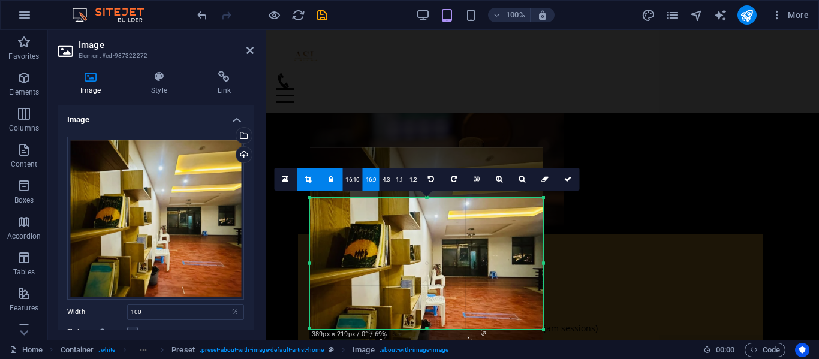
drag, startPoint x: 421, startPoint y: 266, endPoint x: 420, endPoint y: 215, distance: 51.0
click at [420, 215] on div at bounding box center [426, 254] width 233 height 215
click at [570, 179] on icon at bounding box center [567, 179] width 7 height 7
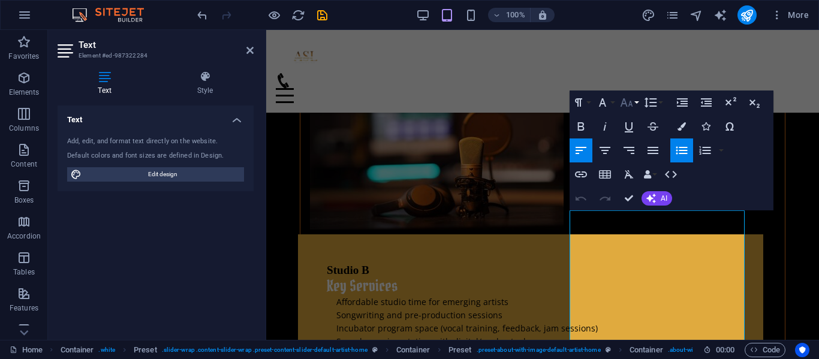
click at [635, 104] on button "Font Size" at bounding box center [629, 103] width 23 height 24
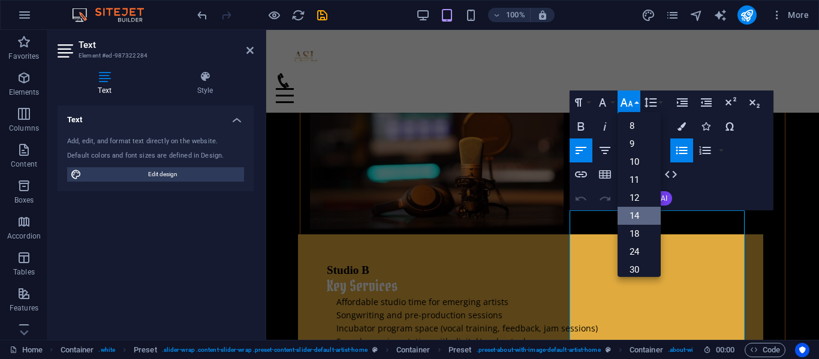
click at [631, 215] on link "14" at bounding box center [639, 216] width 43 height 18
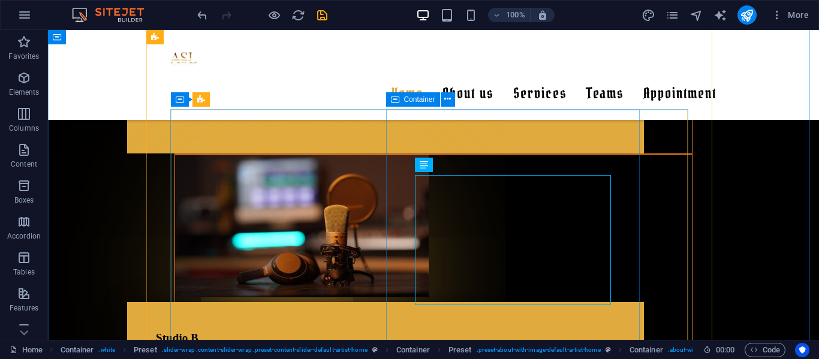
scroll to position [1893, 0]
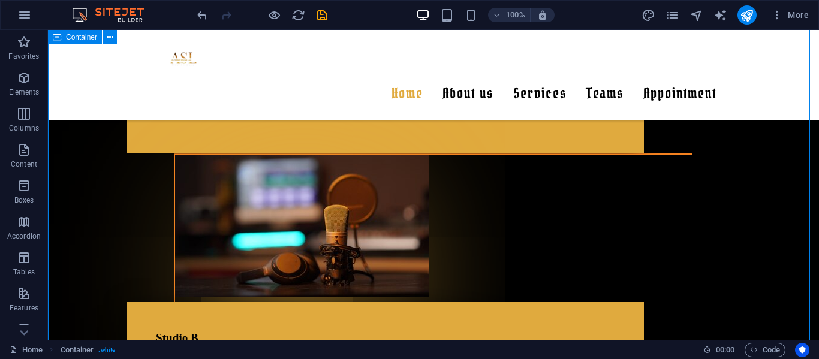
drag, startPoint x: 806, startPoint y: 247, endPoint x: 806, endPoint y: 262, distance: 15.0
click at [326, 16] on icon "save" at bounding box center [322, 15] width 14 height 14
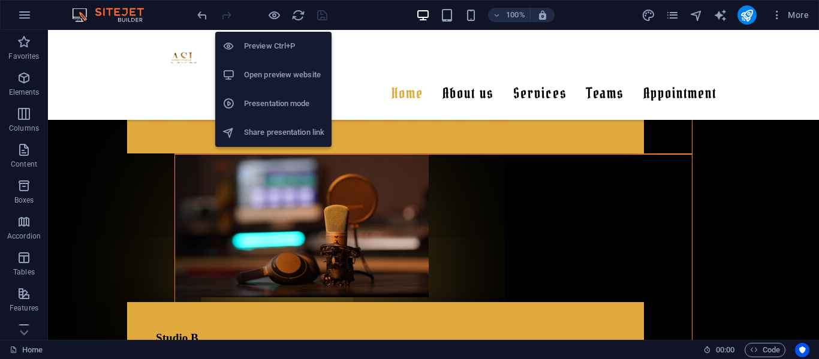
click at [279, 76] on h6 "Open preview website" at bounding box center [284, 75] width 80 height 14
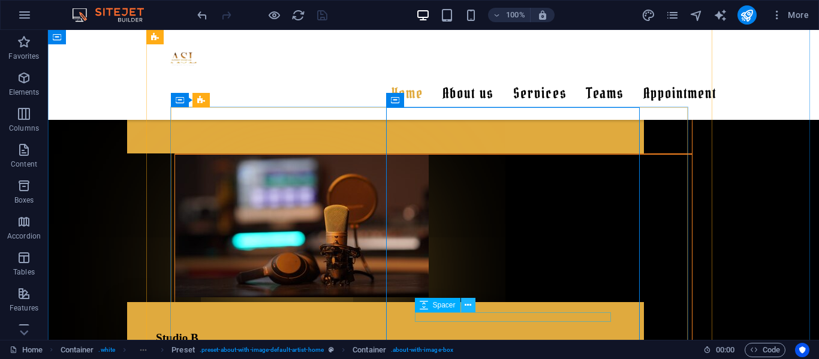
click at [471, 305] on icon at bounding box center [468, 305] width 7 height 13
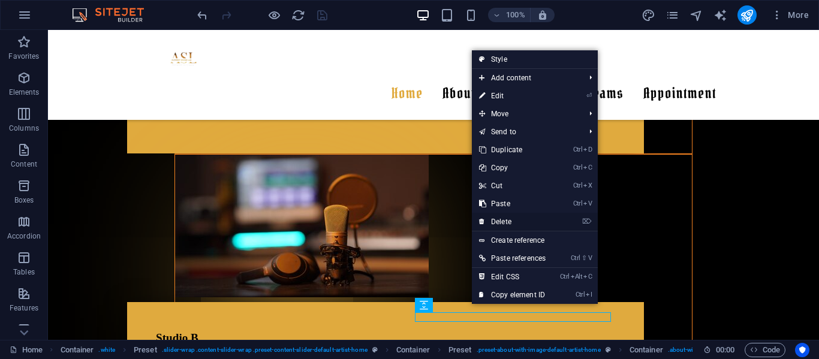
click at [504, 224] on link "⌦ Delete" at bounding box center [512, 222] width 81 height 18
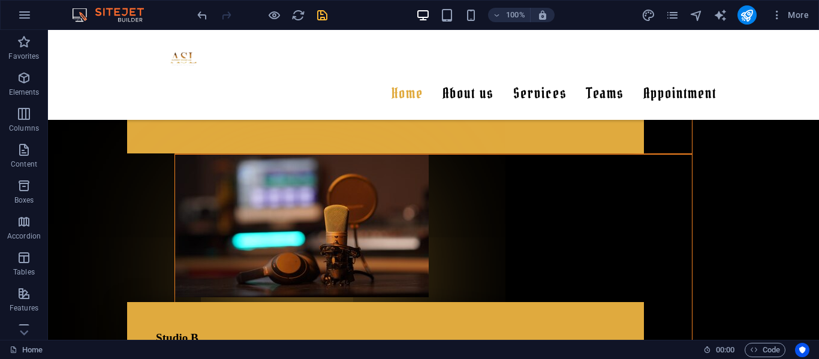
scroll to position [2062, 0]
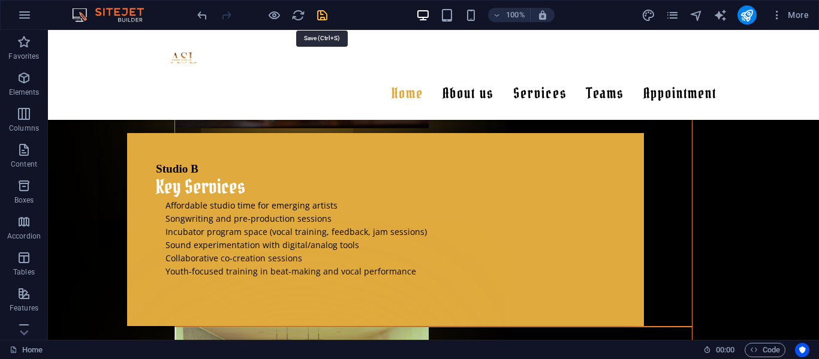
click at [320, 16] on icon "save" at bounding box center [322, 15] width 14 height 14
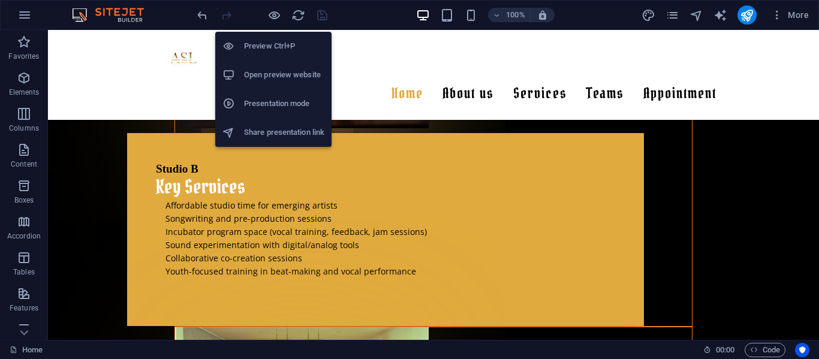
click at [287, 77] on h6 "Open preview website" at bounding box center [284, 75] width 80 height 14
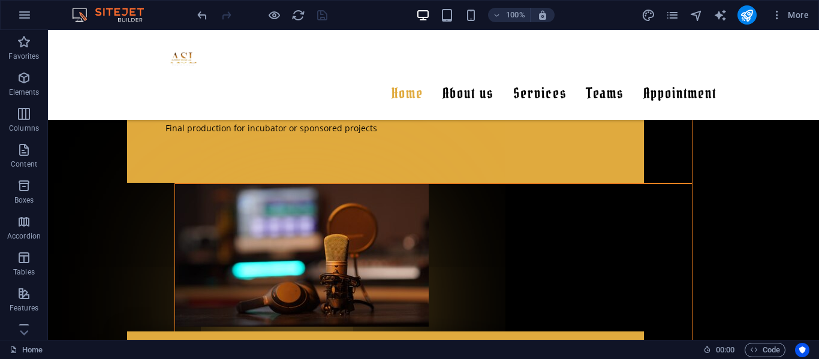
scroll to position [1905, 0]
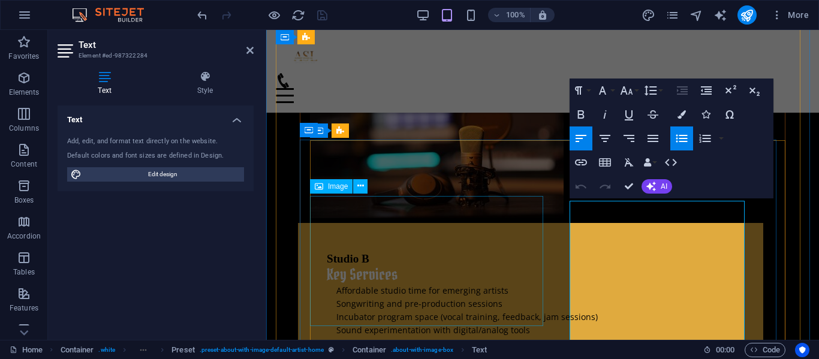
scroll to position [1901, 0]
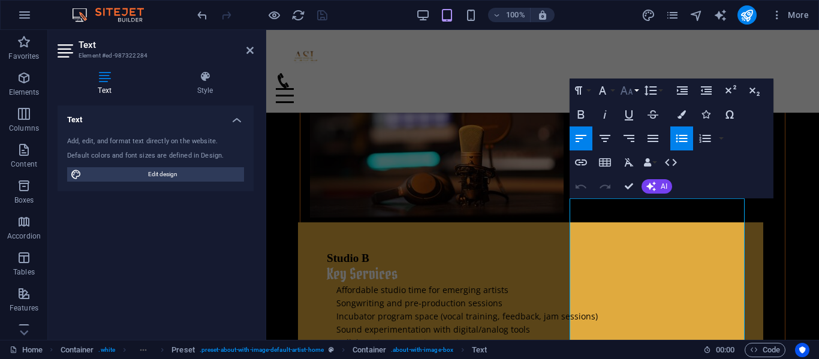
click at [637, 94] on button "Font Size" at bounding box center [629, 91] width 23 height 24
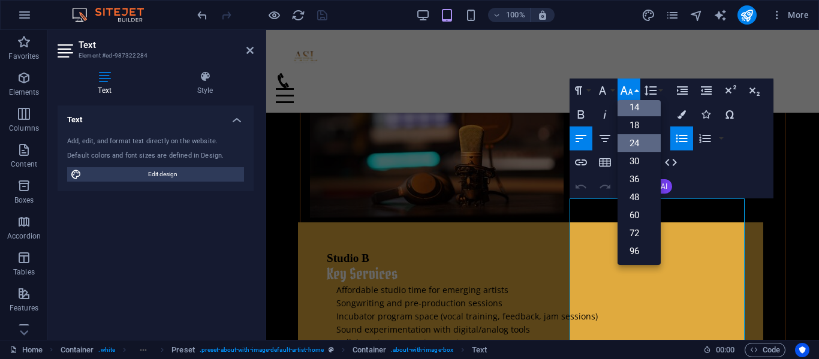
scroll to position [97, 0]
click at [633, 101] on link "14" at bounding box center [639, 107] width 43 height 18
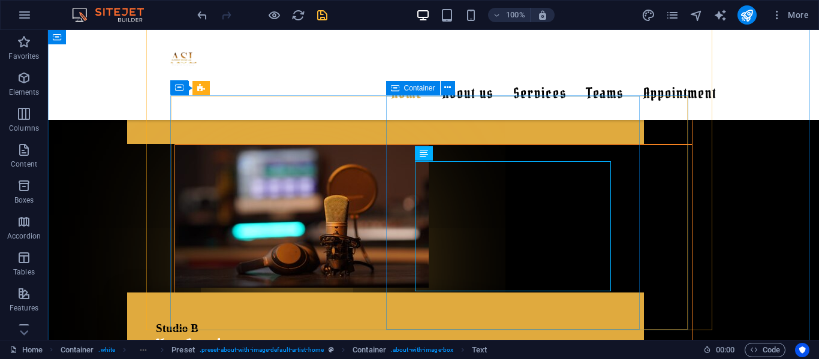
scroll to position [1905, 0]
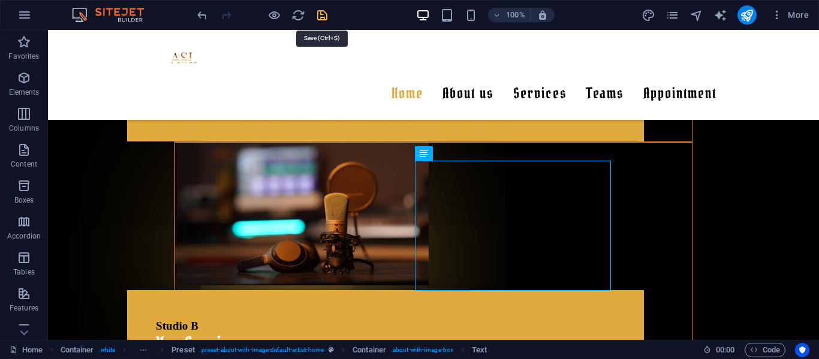
click at [320, 19] on icon "save" at bounding box center [322, 15] width 14 height 14
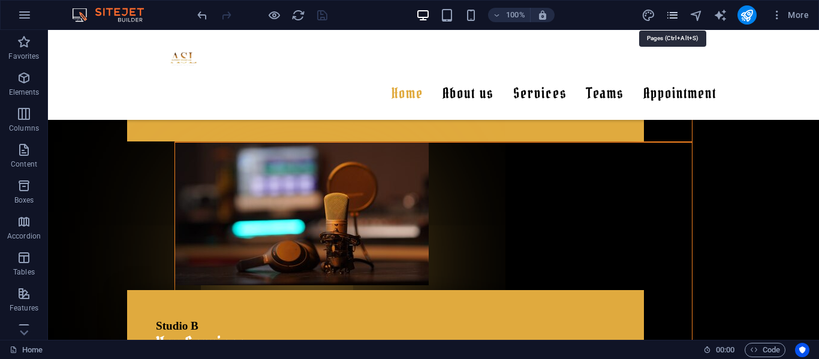
click at [670, 17] on icon "pages" at bounding box center [673, 15] width 14 height 14
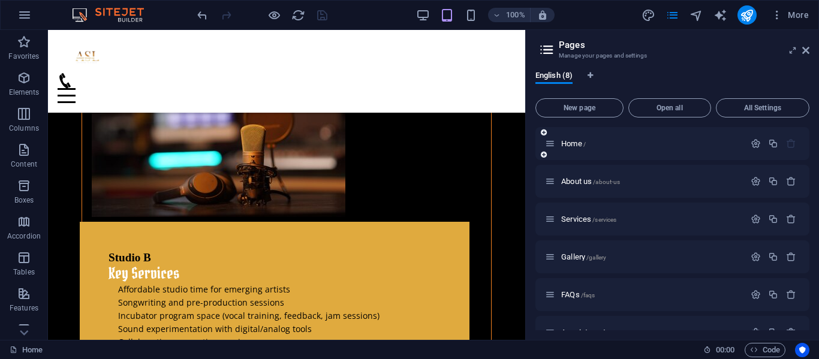
scroll to position [1901, 0]
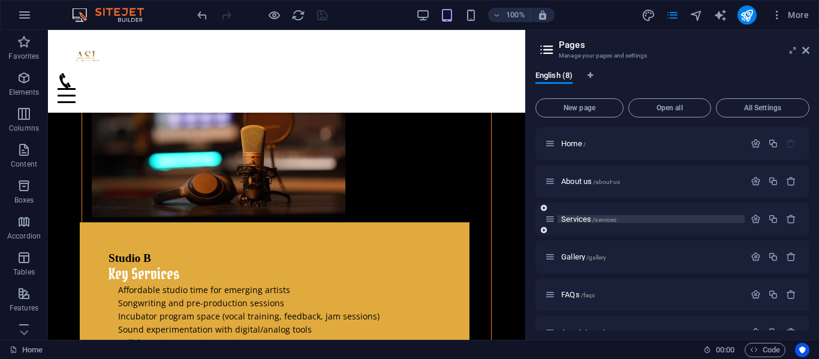
click at [580, 220] on span "Services /services" at bounding box center [588, 219] width 55 height 9
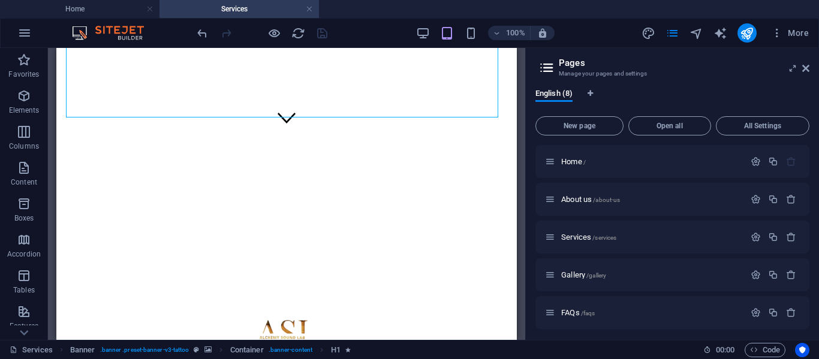
scroll to position [272, 0]
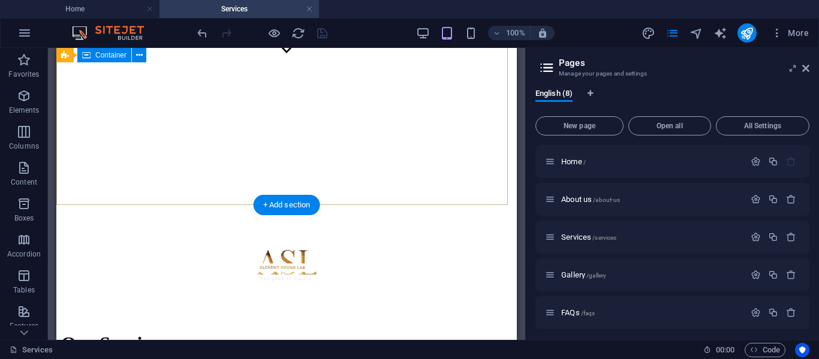
click at [338, 221] on div "Our Services" at bounding box center [286, 294] width 451 height 147
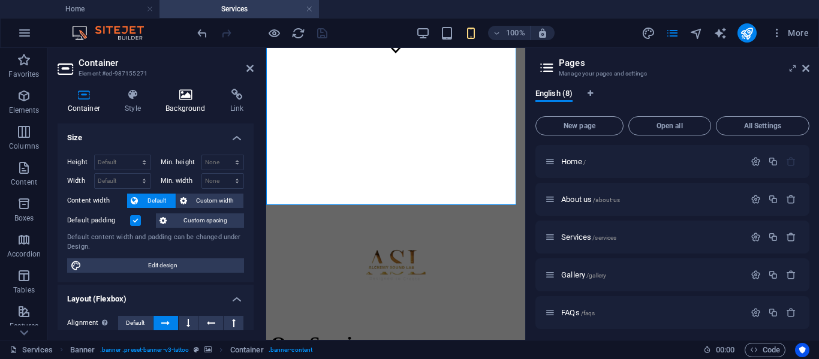
click at [183, 106] on h4 "Background" at bounding box center [188, 101] width 65 height 25
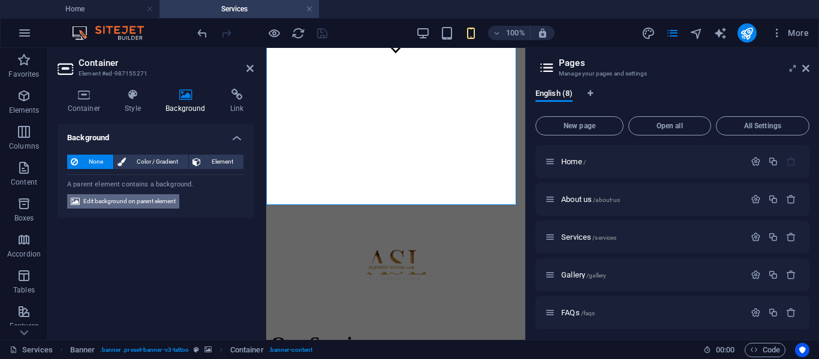
click at [126, 206] on span "Edit background on parent element" at bounding box center [129, 201] width 92 height 14
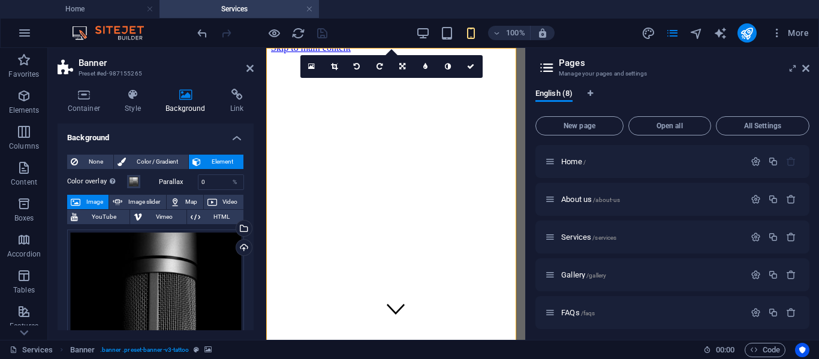
scroll to position [0, 0]
click at [331, 67] on icon at bounding box center [334, 66] width 7 height 7
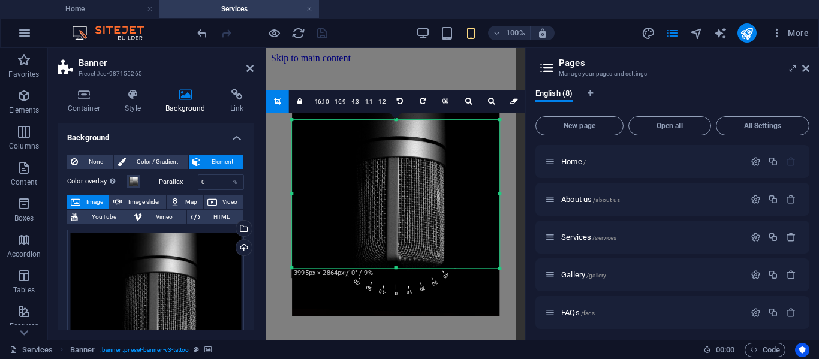
click at [344, 99] on link "16:9" at bounding box center [340, 102] width 17 height 23
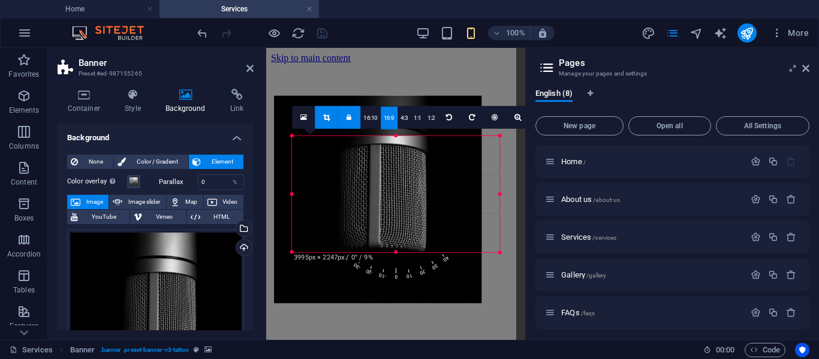
drag, startPoint x: 390, startPoint y: 215, endPoint x: 372, endPoint y: 186, distance: 33.9
click at [372, 186] on div at bounding box center [377, 199] width 207 height 207
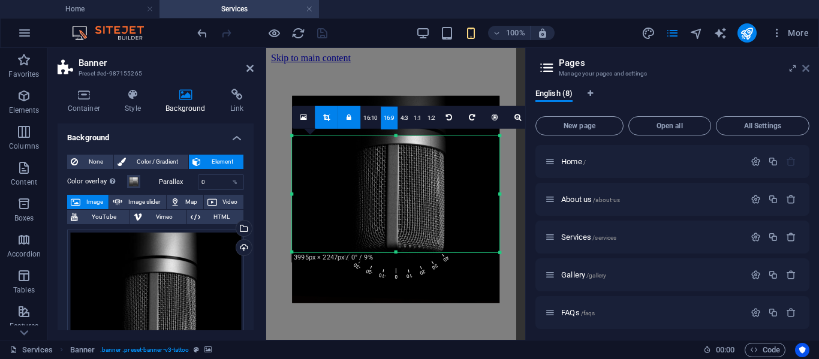
click at [806, 65] on icon at bounding box center [805, 69] width 7 height 10
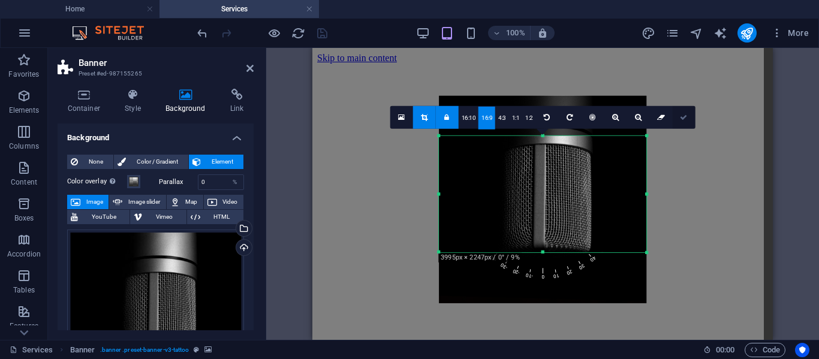
click at [681, 120] on icon at bounding box center [683, 116] width 7 height 7
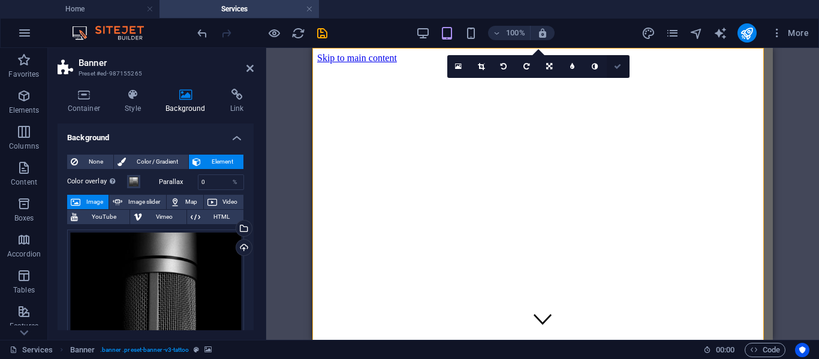
click at [618, 68] on icon at bounding box center [617, 66] width 7 height 7
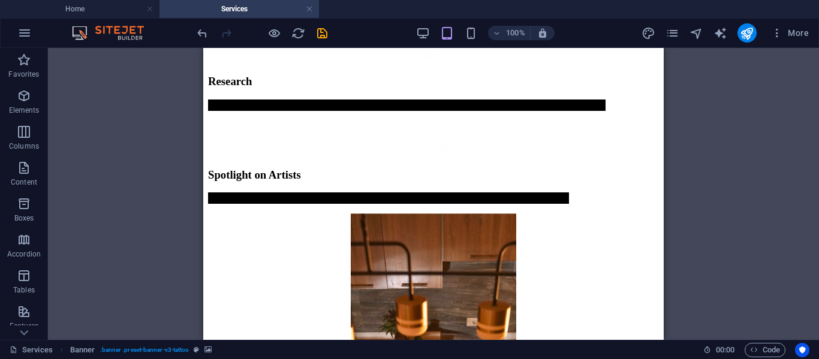
scroll to position [1450, 0]
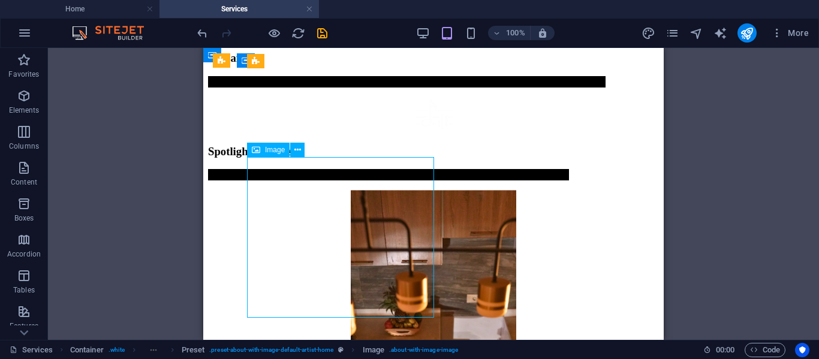
select select "px"
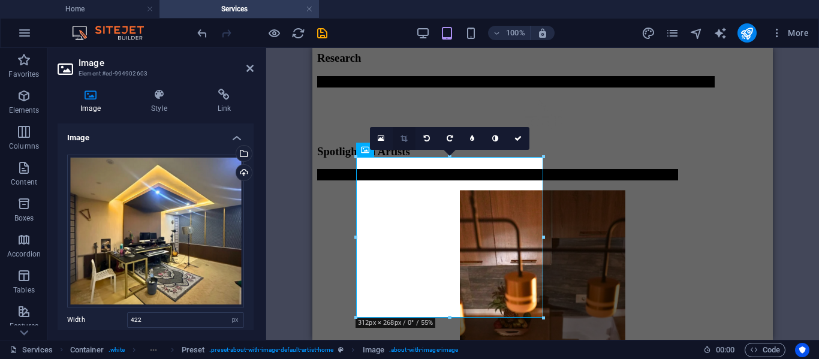
click at [404, 136] on icon at bounding box center [404, 138] width 7 height 7
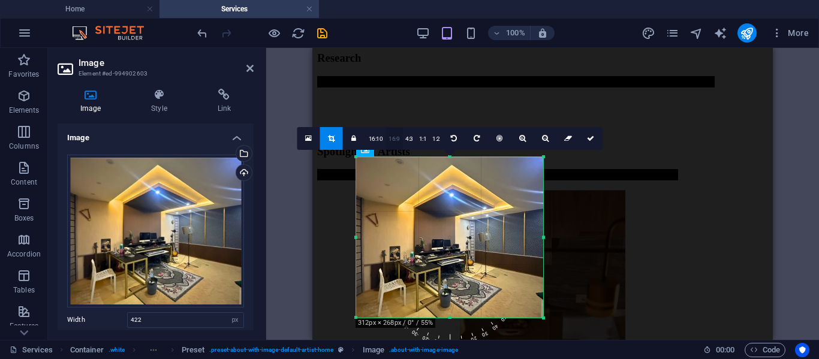
click at [399, 142] on link "16:9" at bounding box center [394, 139] width 17 height 23
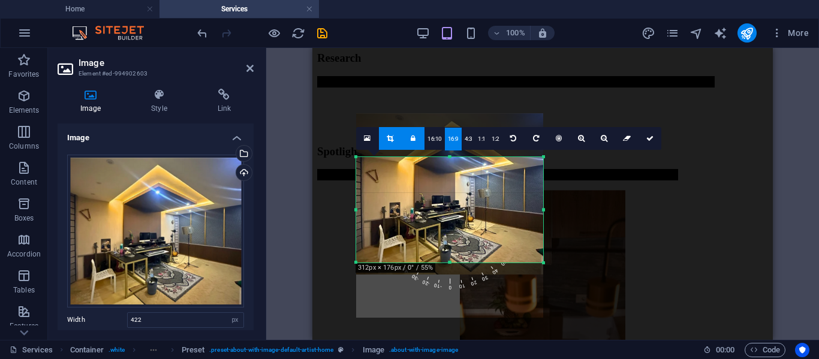
drag, startPoint x: 464, startPoint y: 222, endPoint x: 463, endPoint y: 178, distance: 43.8
click at [463, 178] on div at bounding box center [449, 193] width 187 height 161
click at [647, 134] on link at bounding box center [650, 138] width 23 height 23
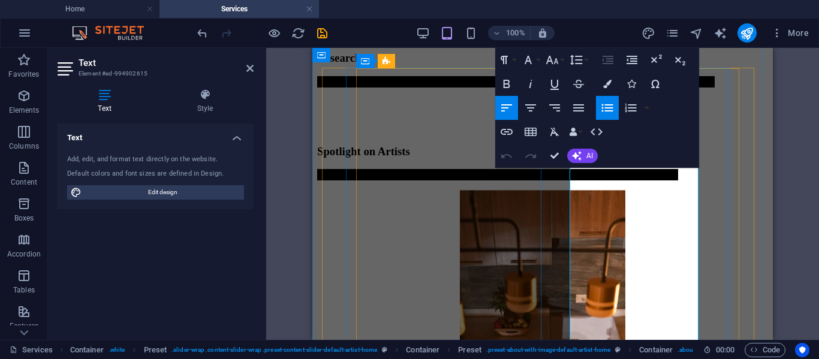
click at [561, 60] on button "Font Size" at bounding box center [554, 60] width 23 height 24
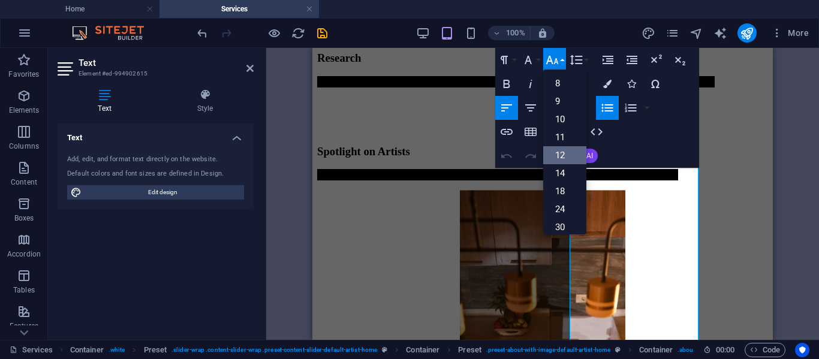
click at [563, 148] on link "12" at bounding box center [564, 155] width 43 height 18
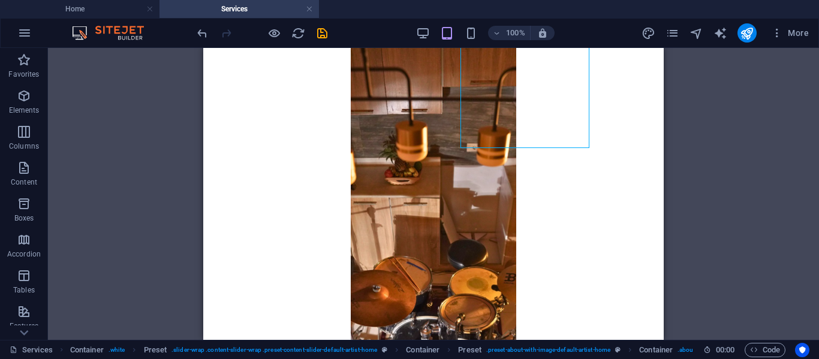
scroll to position [1624, 0]
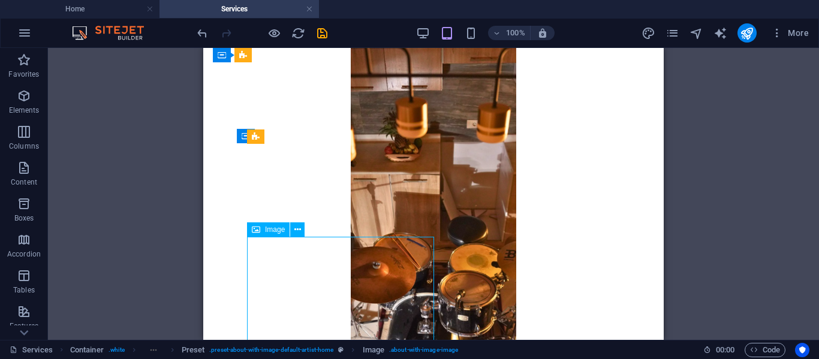
select select "px"
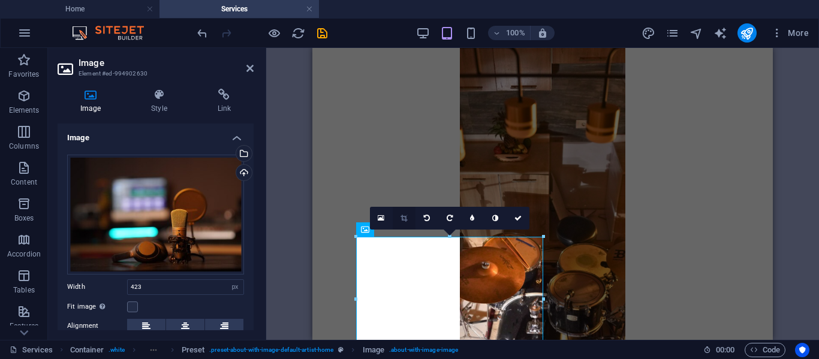
click at [405, 222] on icon at bounding box center [404, 218] width 7 height 7
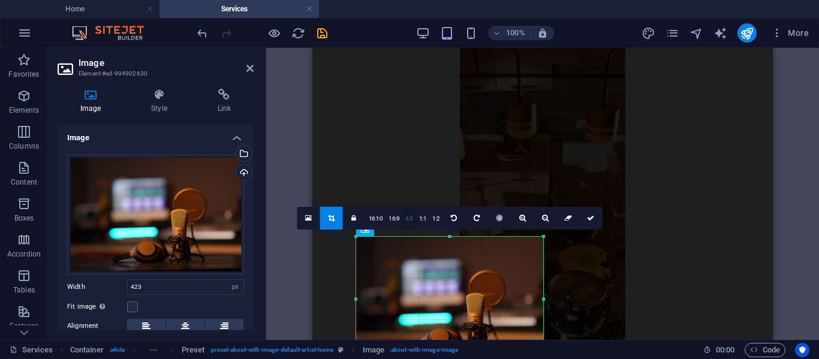
click at [403, 219] on link "4:3" at bounding box center [409, 218] width 14 height 23
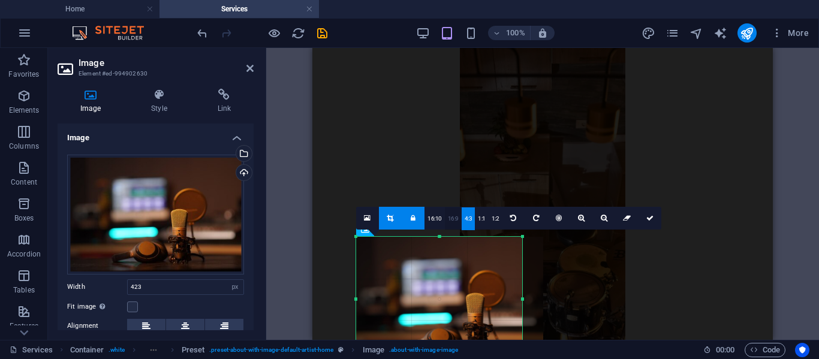
click at [447, 221] on link "16:9" at bounding box center [453, 218] width 17 height 23
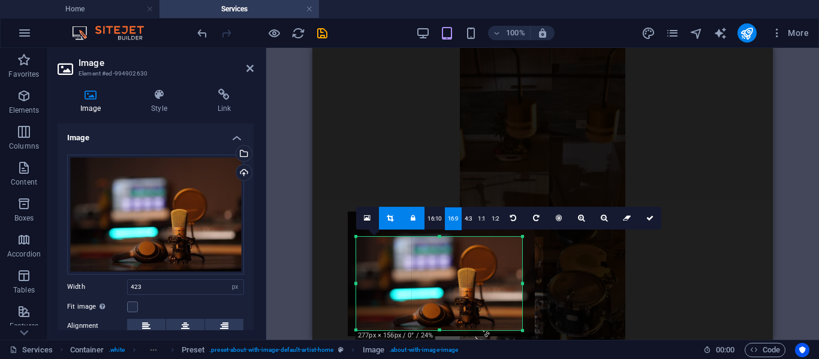
drag, startPoint x: 454, startPoint y: 287, endPoint x: 446, endPoint y: 261, distance: 26.5
click at [446, 261] on div at bounding box center [441, 274] width 187 height 125
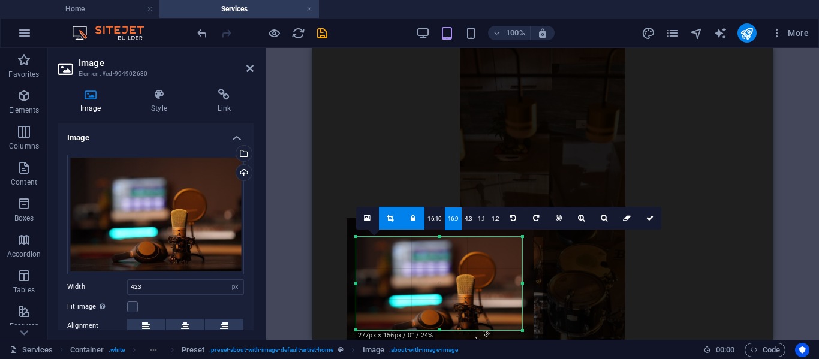
drag, startPoint x: 446, startPoint y: 261, endPoint x: 445, endPoint y: 268, distance: 6.7
click at [445, 268] on div at bounding box center [440, 280] width 187 height 125
click at [649, 218] on icon at bounding box center [649, 218] width 7 height 7
type input "277"
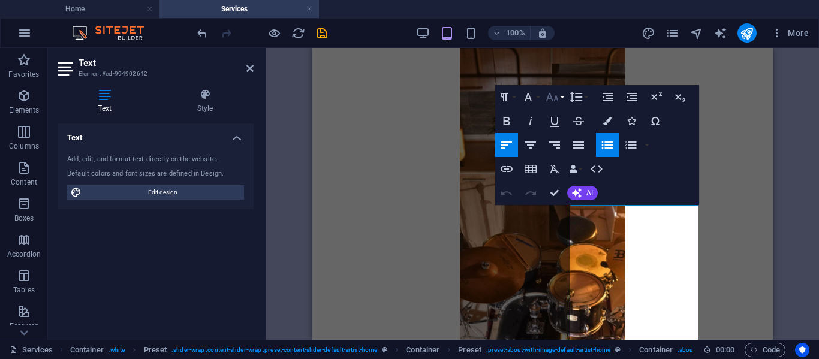
click at [561, 102] on button "Font Size" at bounding box center [554, 97] width 23 height 24
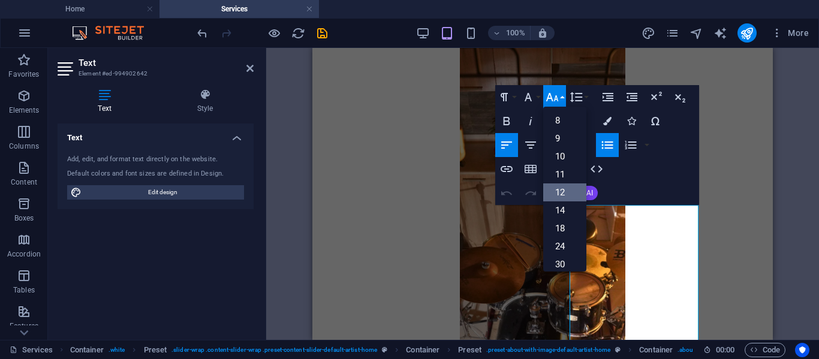
click at [562, 188] on link "12" at bounding box center [564, 192] width 43 height 18
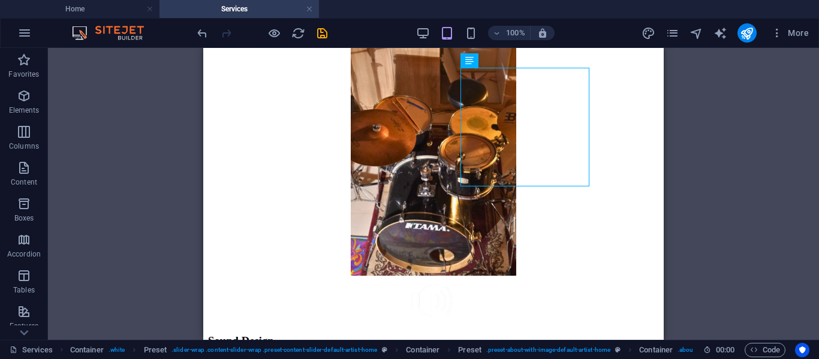
scroll to position [1894, 0]
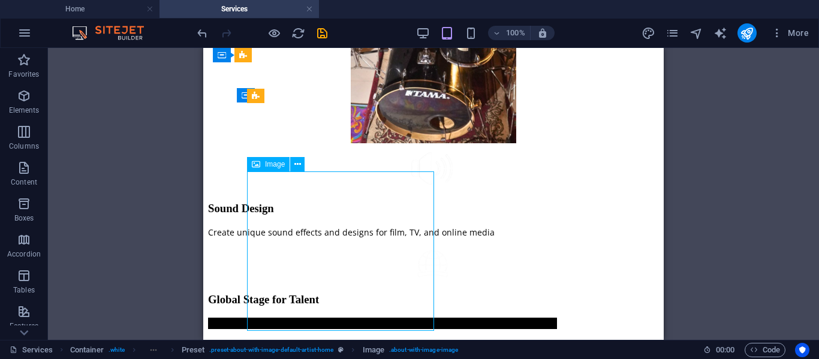
select select "px"
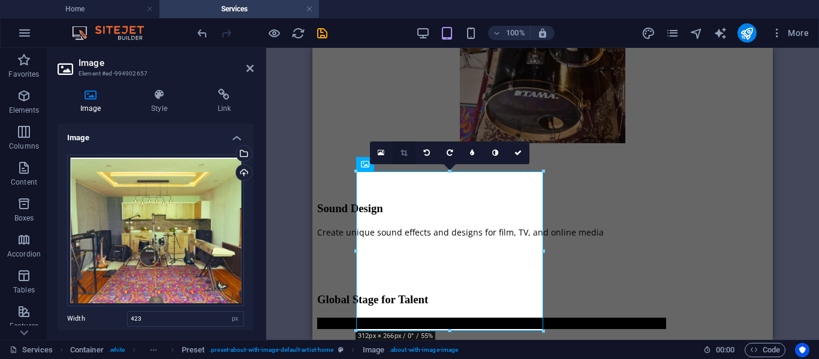
click at [400, 153] on link at bounding box center [404, 152] width 23 height 23
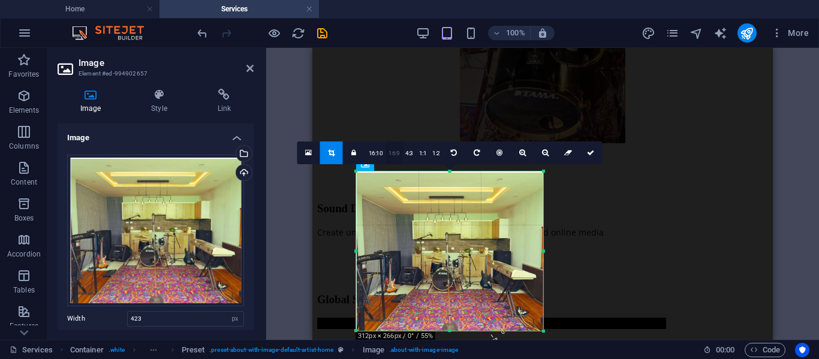
click at [390, 154] on link "16:9" at bounding box center [394, 153] width 17 height 23
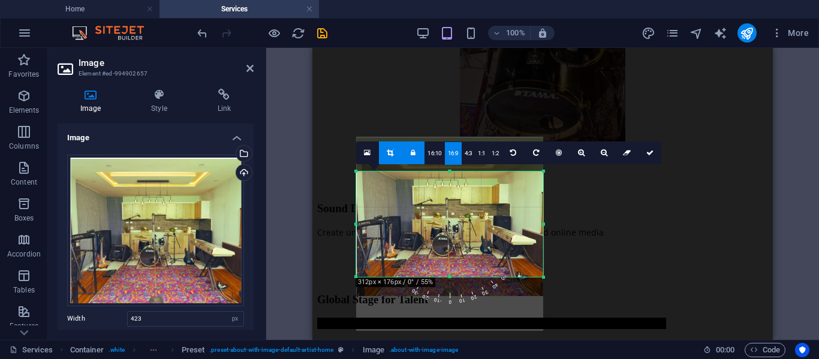
drag, startPoint x: 426, startPoint y: 252, endPoint x: 424, endPoint y: 217, distance: 34.8
click at [424, 217] on div at bounding box center [449, 216] width 187 height 159
click at [643, 153] on link at bounding box center [650, 152] width 23 height 23
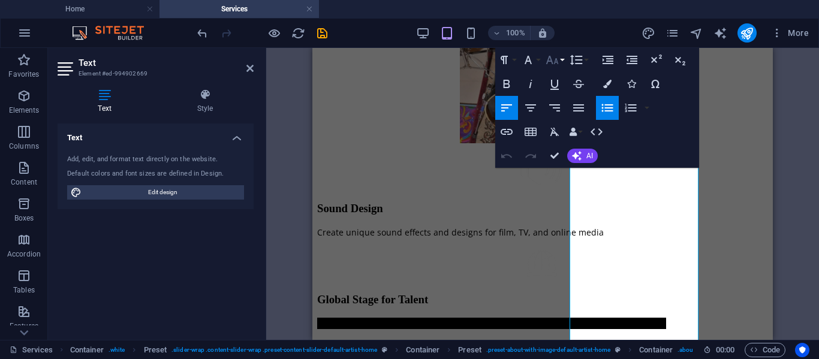
click at [564, 58] on button "Font Size" at bounding box center [554, 60] width 23 height 24
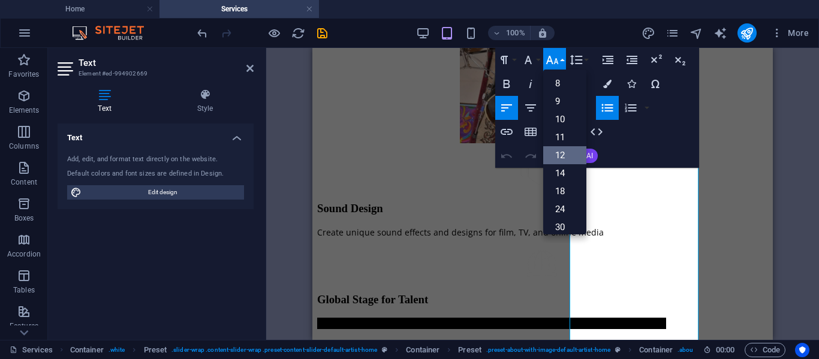
click at [559, 150] on link "12" at bounding box center [564, 155] width 43 height 18
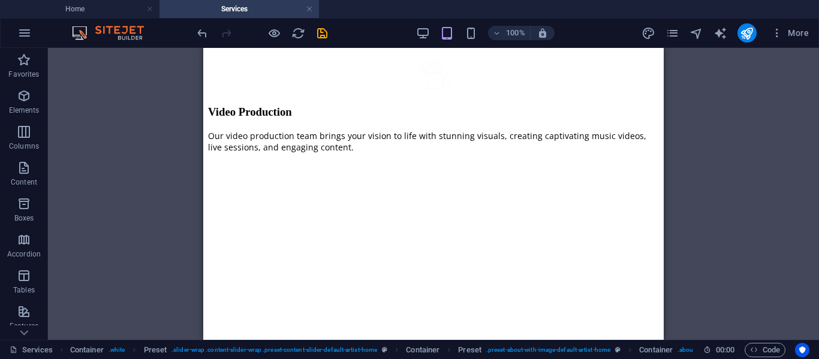
scroll to position [2190, 0]
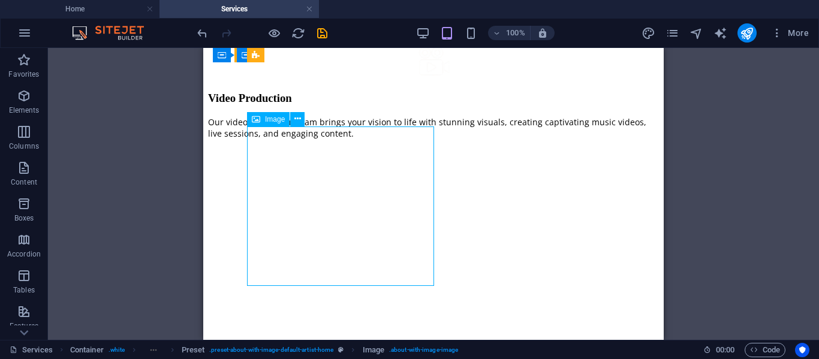
select select "px"
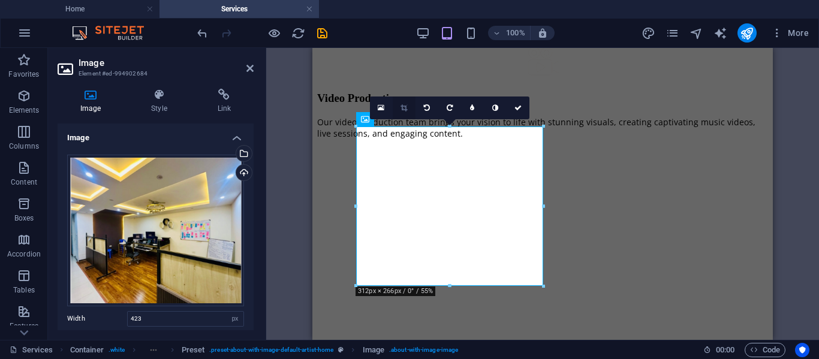
click at [409, 109] on link at bounding box center [404, 108] width 23 height 23
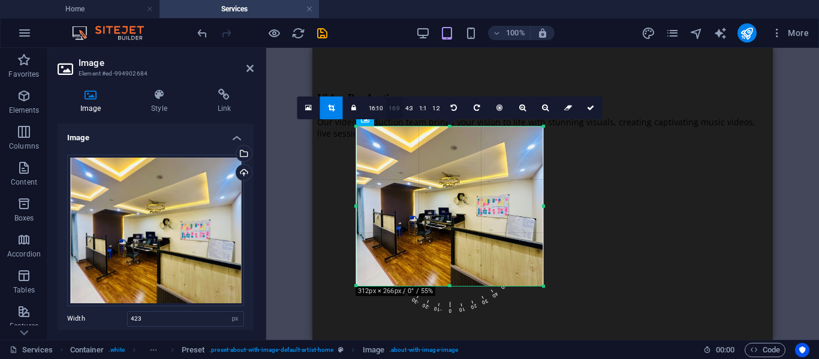
click at [396, 109] on link "16:9" at bounding box center [394, 108] width 17 height 23
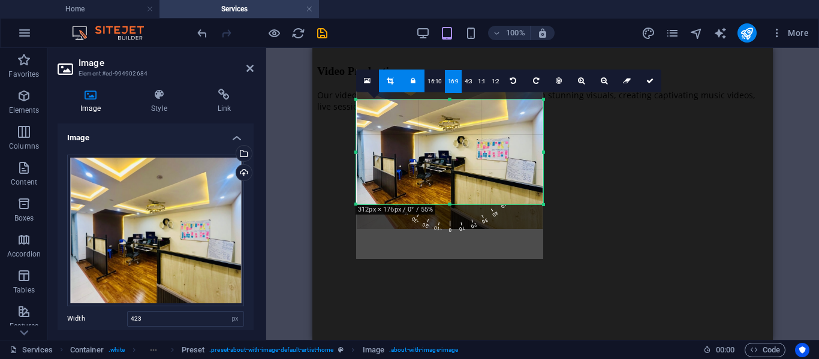
drag, startPoint x: 466, startPoint y: 179, endPoint x: 467, endPoint y: 149, distance: 30.0
click at [467, 149] on div at bounding box center [449, 149] width 187 height 159
click at [646, 82] on icon at bounding box center [649, 80] width 7 height 7
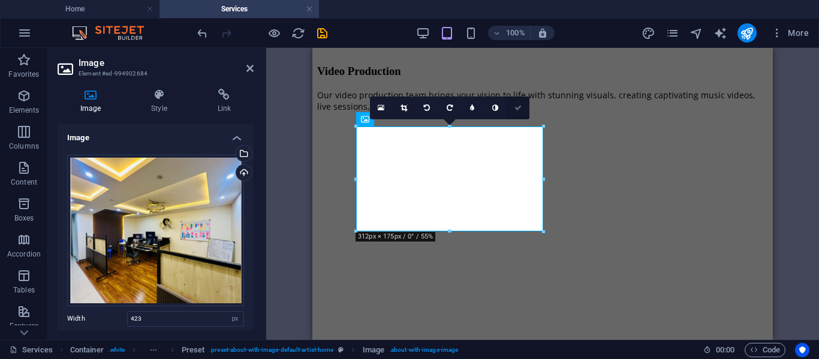
click at [522, 103] on link at bounding box center [518, 108] width 23 height 23
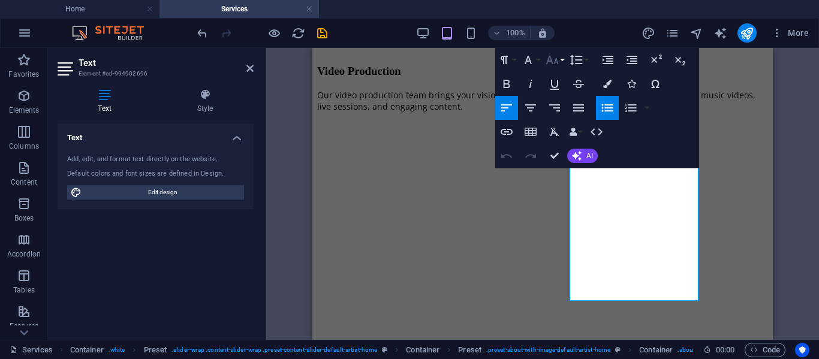
click at [556, 59] on icon "button" at bounding box center [552, 60] width 13 height 8
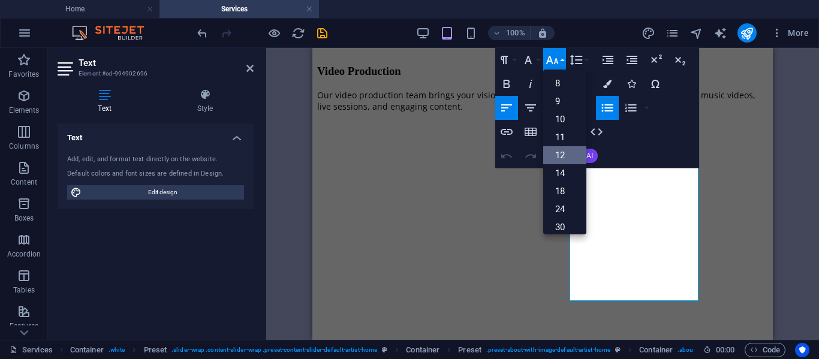
click at [561, 150] on link "12" at bounding box center [564, 155] width 43 height 18
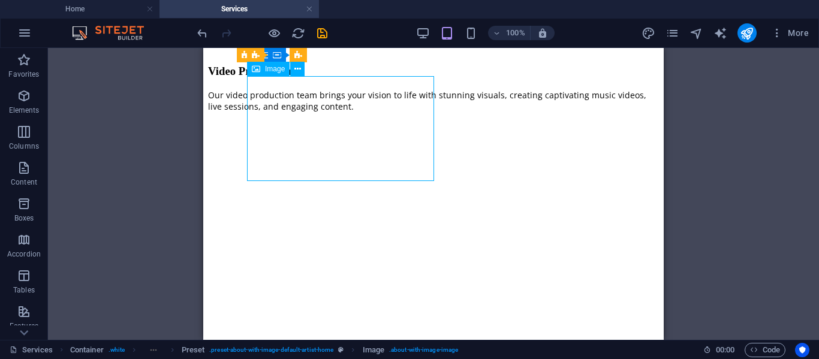
select select "px"
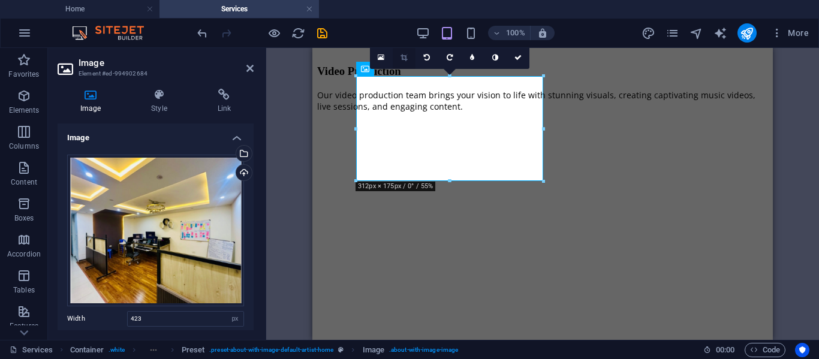
click at [408, 61] on link at bounding box center [404, 57] width 23 height 23
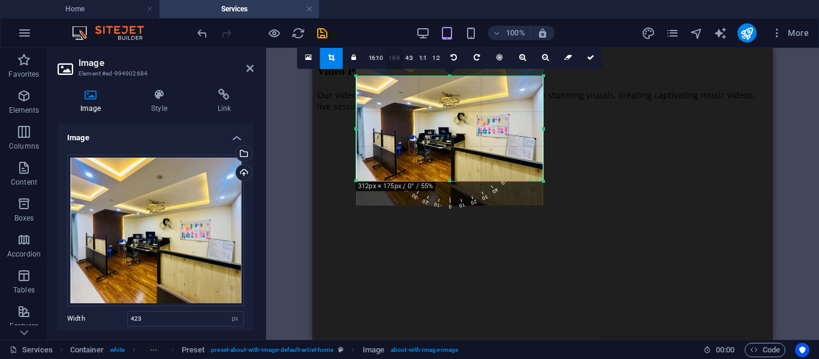
click at [395, 57] on link "16:9" at bounding box center [394, 58] width 17 height 23
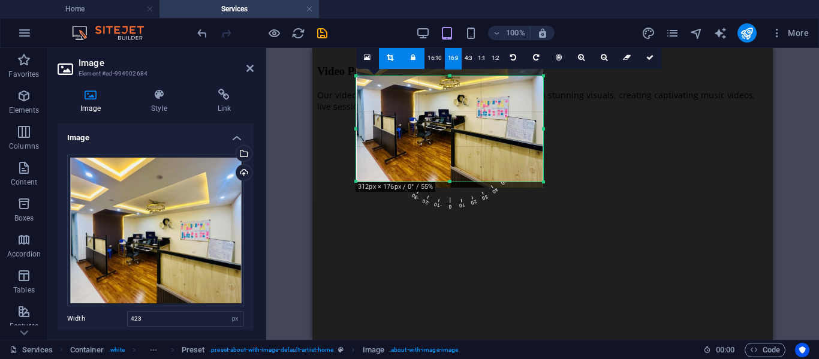
drag, startPoint x: 459, startPoint y: 161, endPoint x: 455, endPoint y: 143, distance: 18.3
click at [455, 143] on div at bounding box center [449, 107] width 187 height 159
click at [646, 58] on icon at bounding box center [649, 57] width 7 height 7
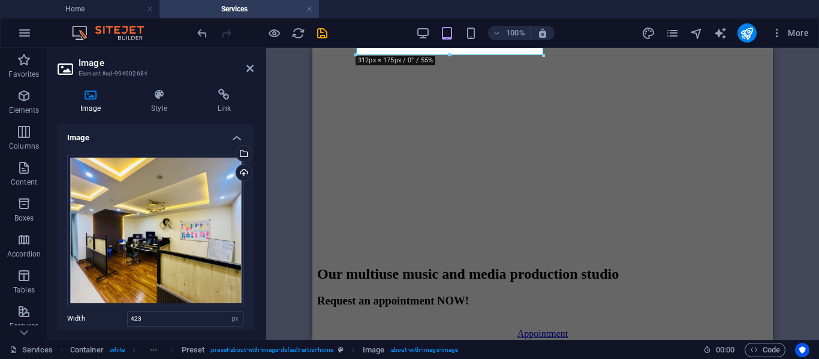
scroll to position [2405, 0]
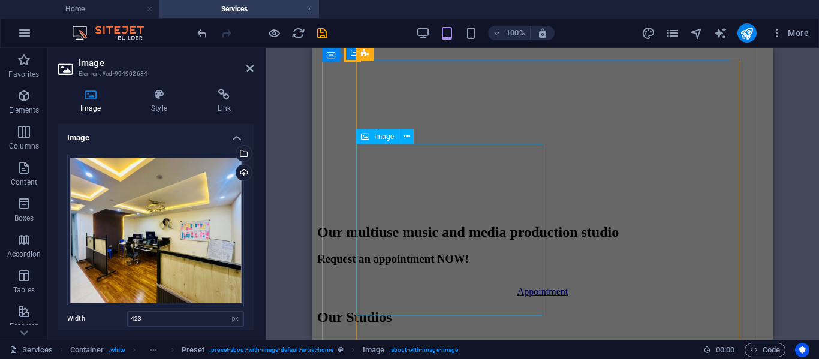
select select "%"
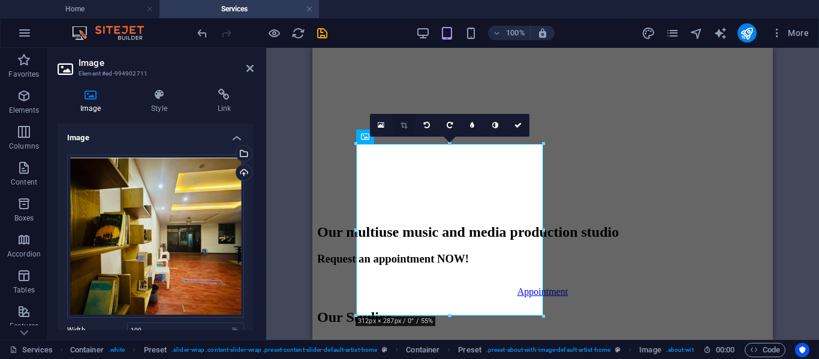
click at [407, 125] on icon at bounding box center [404, 125] width 7 height 7
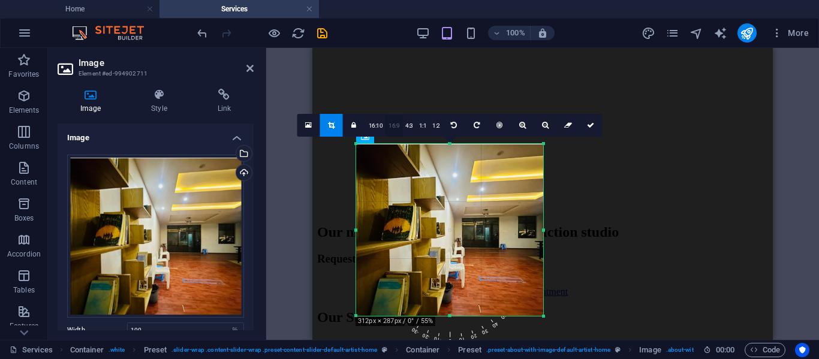
click at [386, 124] on link "16:9" at bounding box center [394, 126] width 17 height 23
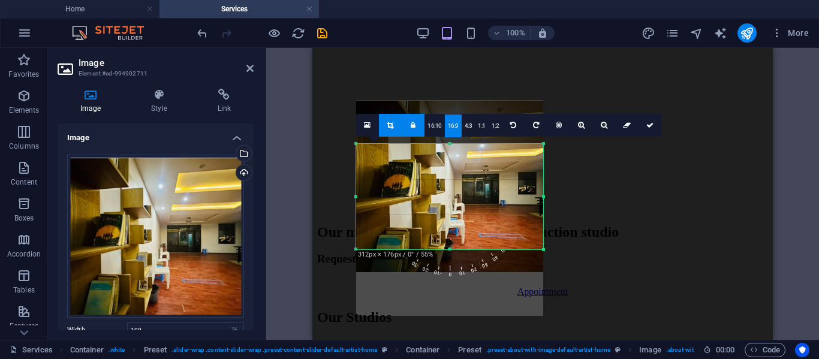
drag, startPoint x: 474, startPoint y: 207, endPoint x: 477, endPoint y: 164, distance: 43.9
click at [477, 164] on div at bounding box center [449, 186] width 187 height 172
click at [646, 125] on icon at bounding box center [649, 125] width 7 height 7
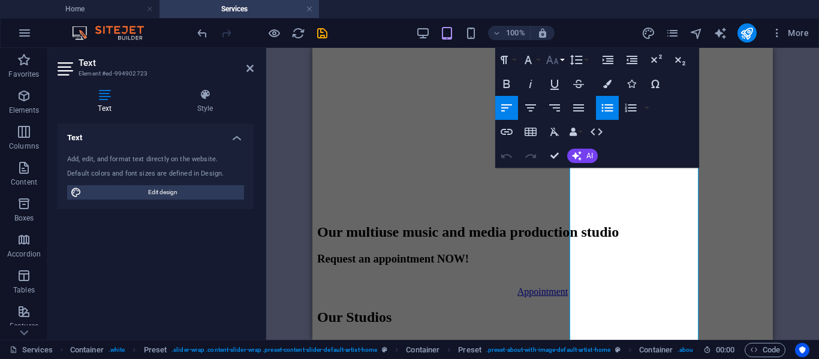
click at [559, 60] on button "Font Size" at bounding box center [554, 60] width 23 height 24
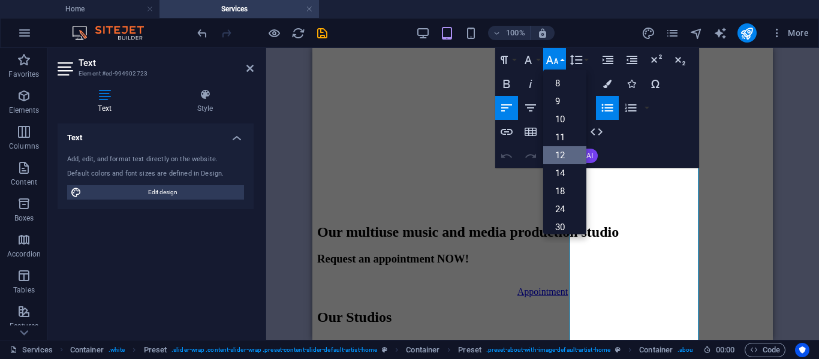
click at [561, 146] on link "12" at bounding box center [564, 155] width 43 height 18
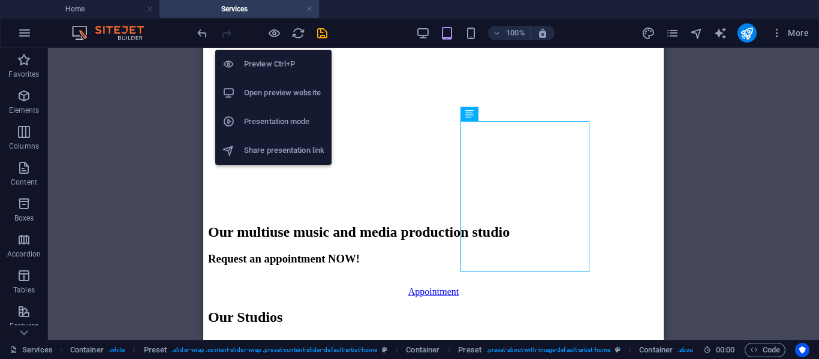
click at [270, 99] on h6 "Open preview website" at bounding box center [284, 93] width 80 height 14
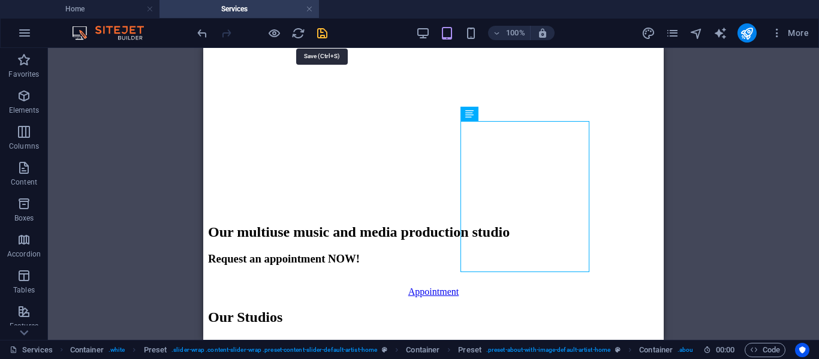
click at [326, 34] on icon "save" at bounding box center [322, 33] width 14 height 14
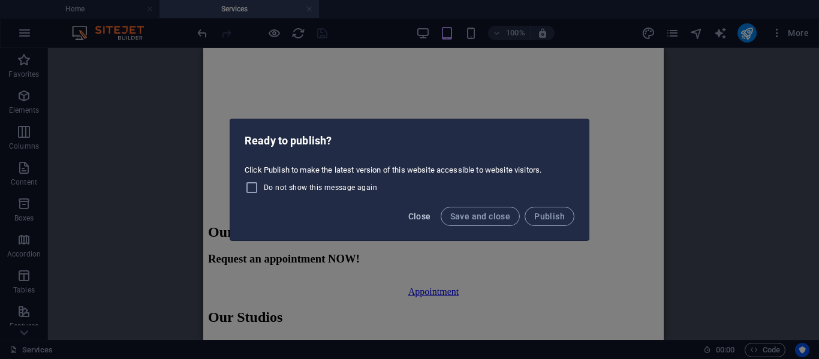
click at [413, 213] on span "Close" at bounding box center [419, 217] width 23 height 10
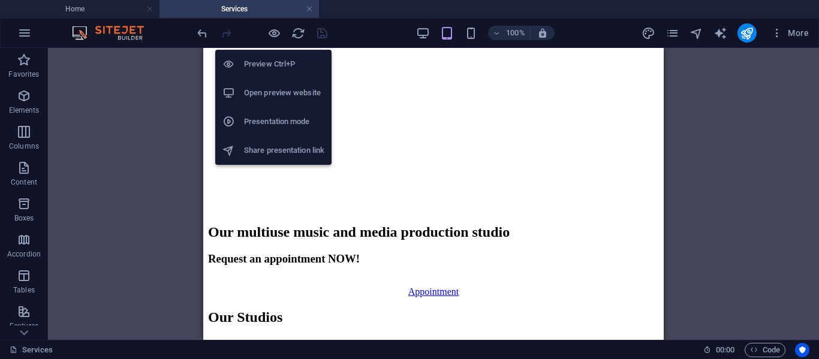
click at [273, 89] on h6 "Open preview website" at bounding box center [284, 93] width 80 height 14
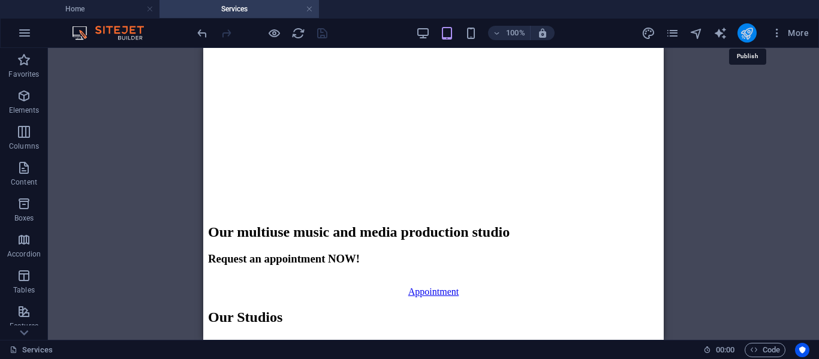
click at [745, 35] on icon "publish" at bounding box center [747, 33] width 14 height 14
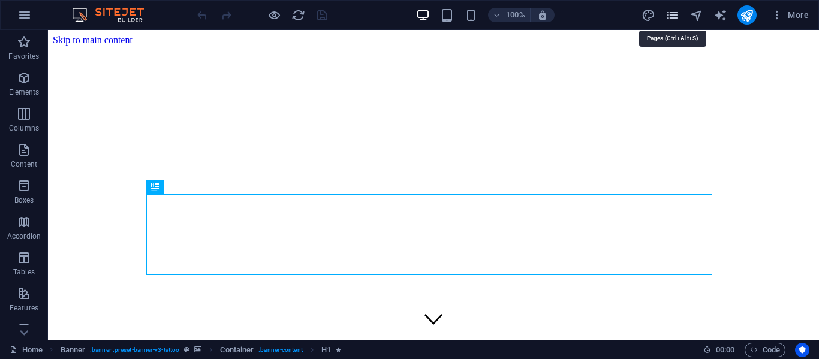
click at [672, 11] on icon "pages" at bounding box center [673, 15] width 14 height 14
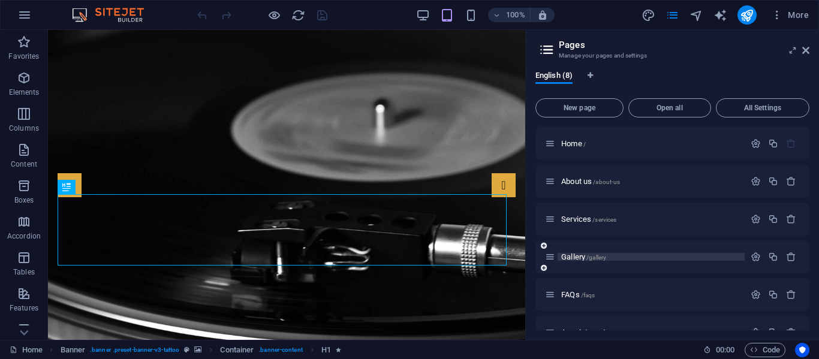
click at [571, 258] on span "Gallery /gallery" at bounding box center [583, 256] width 45 height 9
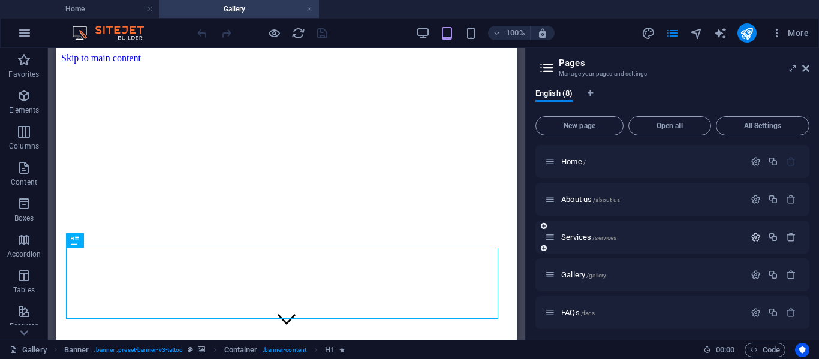
click at [755, 235] on icon "button" at bounding box center [756, 237] width 10 height 10
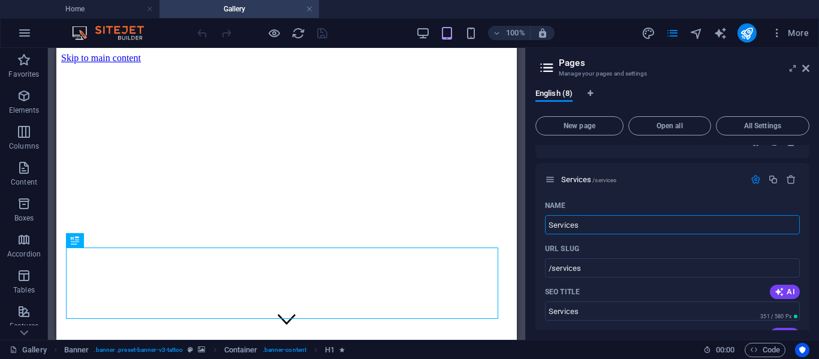
scroll to position [42, 0]
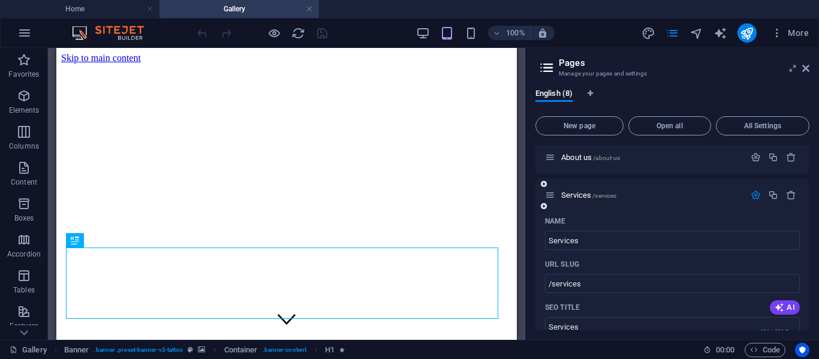
click at [754, 195] on icon "button" at bounding box center [756, 195] width 10 height 10
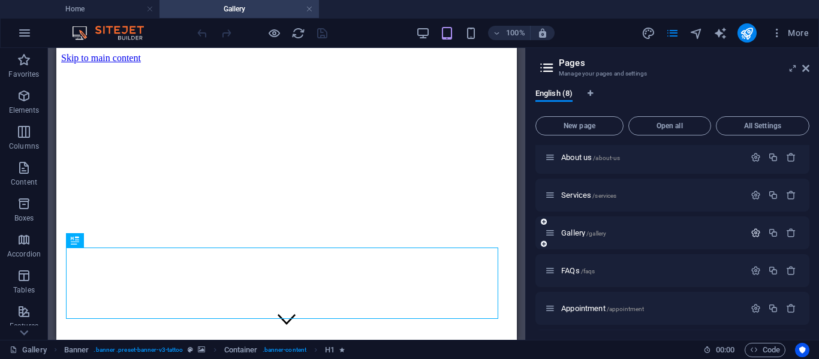
click at [757, 230] on icon "button" at bounding box center [756, 233] width 10 height 10
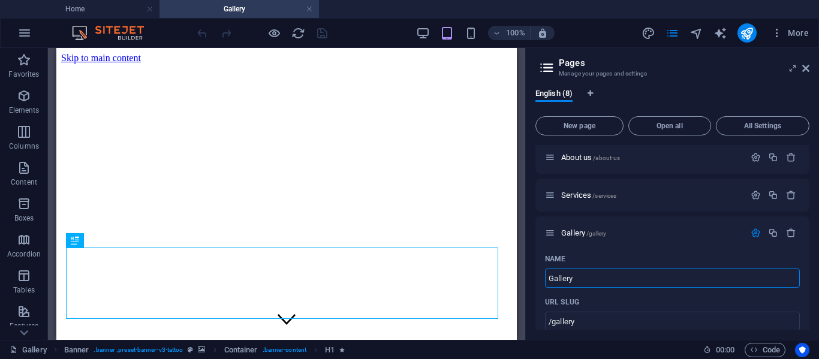
drag, startPoint x: 604, startPoint y: 275, endPoint x: 518, endPoint y: 295, distance: 88.6
click at [526, 295] on aside "Pages Manage your pages and settings English (8) New page Open all All Settings…" at bounding box center [672, 194] width 294 height 292
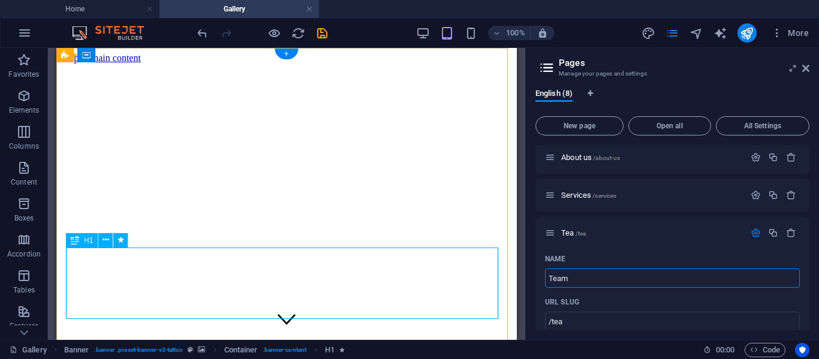
type input "Teams"
type input "/tea"
type input "Teams"
type input "/teams"
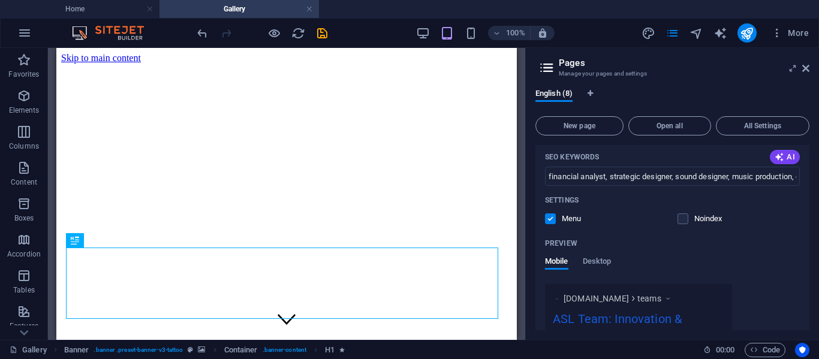
scroll to position [384, 0]
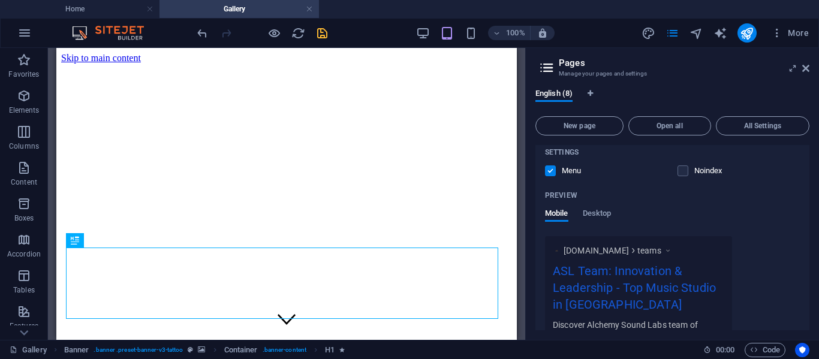
type input "Teams"
click at [317, 35] on icon "save" at bounding box center [322, 33] width 14 height 14
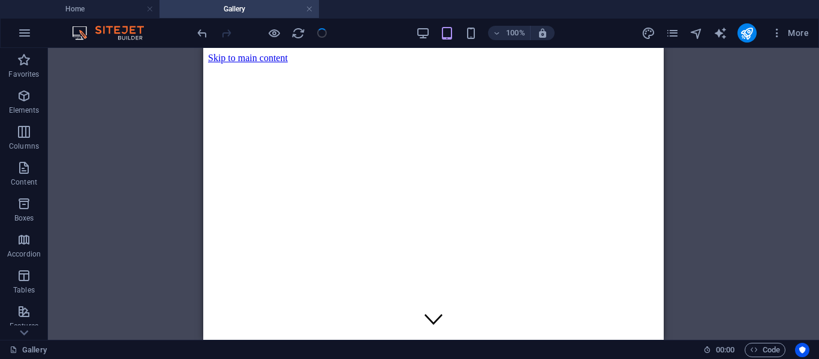
click at [248, 5] on h4 "Gallery" at bounding box center [238, 8] width 159 height 13
click at [667, 34] on icon "pages" at bounding box center [673, 33] width 14 height 14
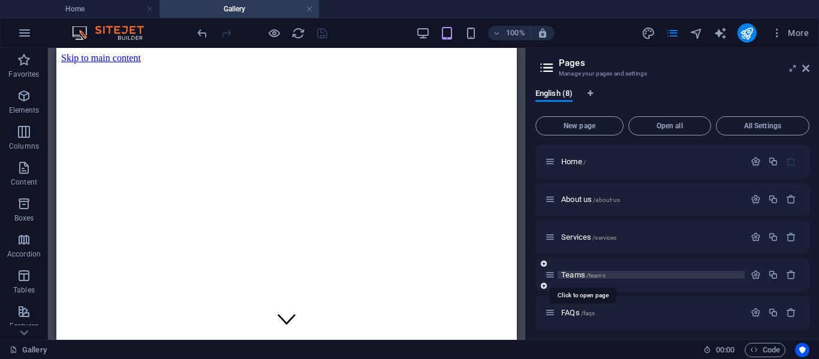
click at [573, 271] on span "Teams /teams" at bounding box center [583, 274] width 44 height 9
click at [577, 272] on span "Teams /teams" at bounding box center [583, 274] width 44 height 9
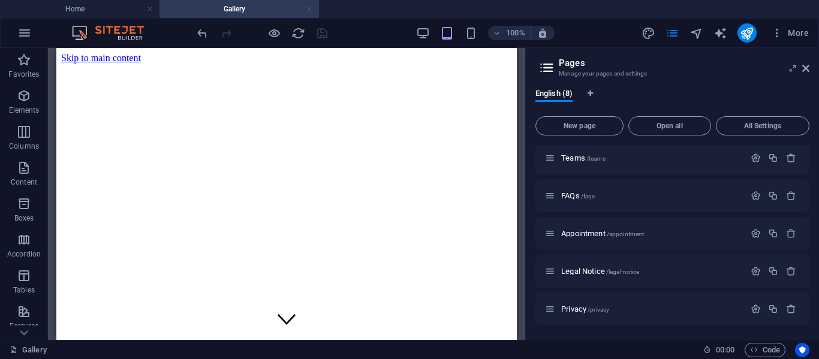
click at [312, 11] on link at bounding box center [309, 9] width 7 height 11
click at [0, 0] on div at bounding box center [0, 0] width 0 height 0
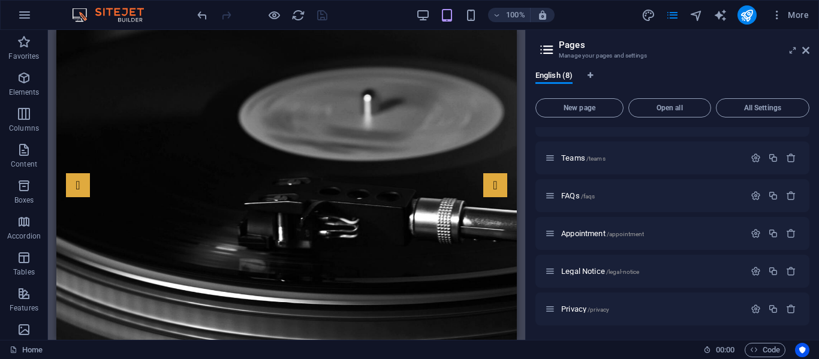
scroll to position [99, 0]
click at [579, 159] on span "Teams /teams" at bounding box center [583, 157] width 44 height 9
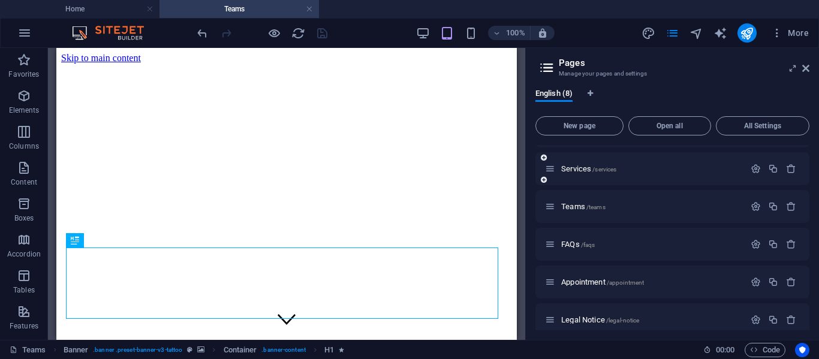
scroll to position [0, 0]
click at [107, 0] on li "Home" at bounding box center [79, 9] width 159 height 18
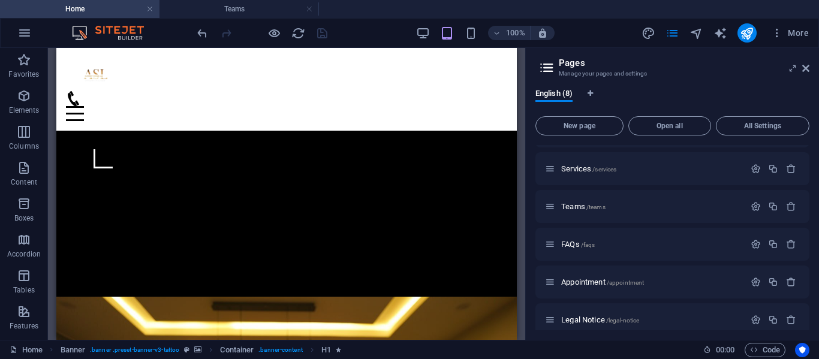
scroll to position [514, 0]
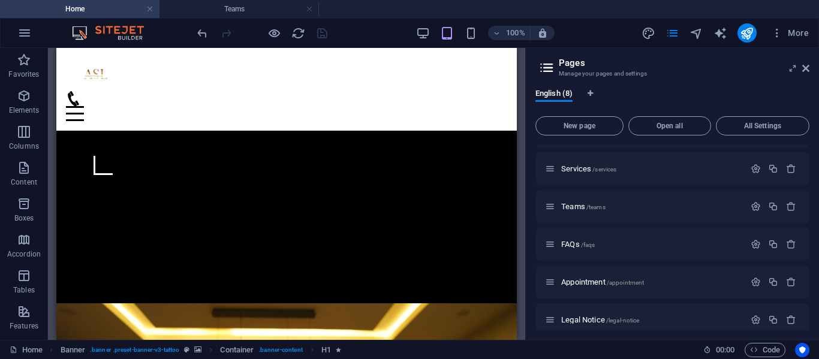
click at [804, 73] on icon at bounding box center [805, 69] width 7 height 10
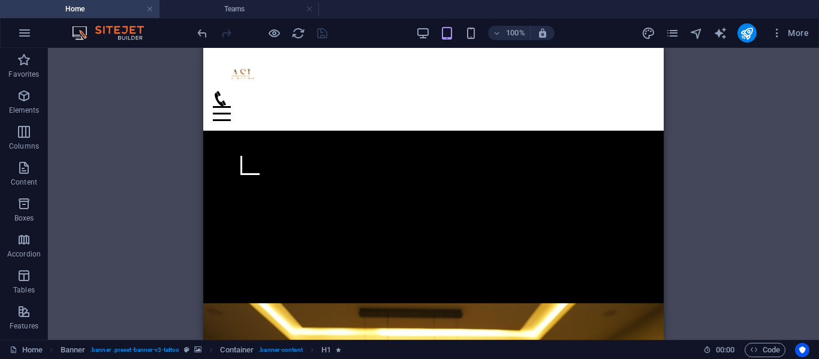
click at [433, 31] on div "100%" at bounding box center [485, 32] width 138 height 19
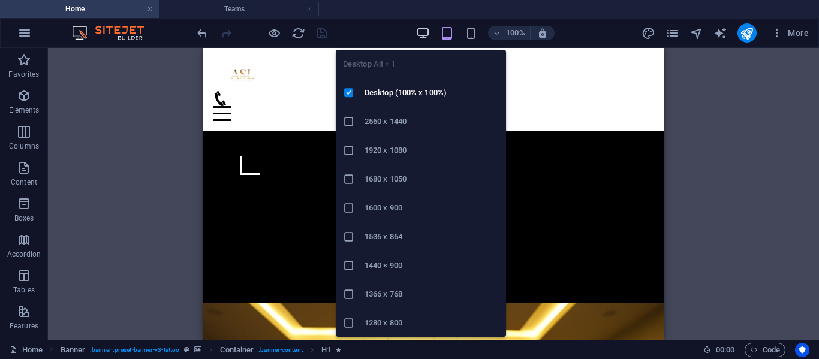
click at [426, 32] on icon "button" at bounding box center [423, 33] width 14 height 14
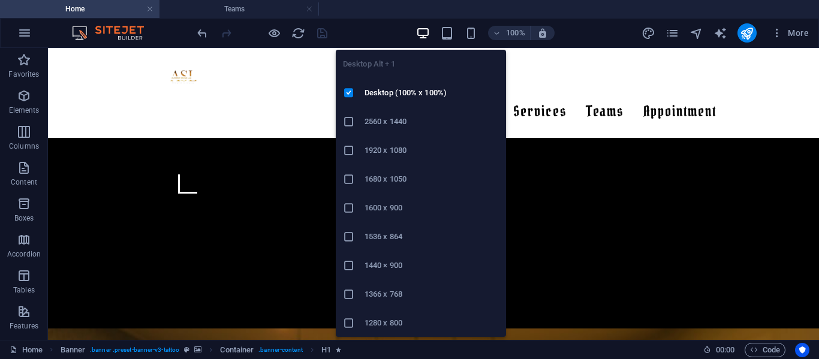
scroll to position [524, 0]
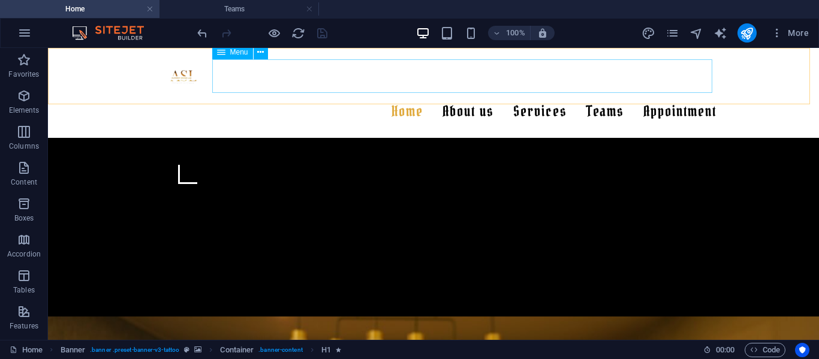
click at [380, 95] on nav "Home About us Services Teams Appointment" at bounding box center [433, 112] width 566 height 34
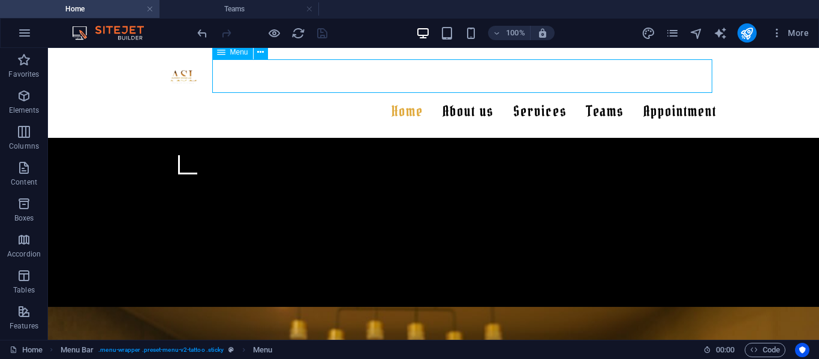
select select
select select "1"
select select
select select "2"
select select
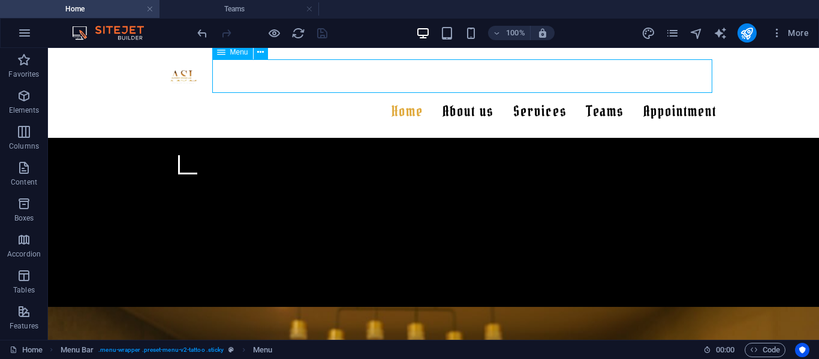
select select "3"
select select
select select "5"
select select
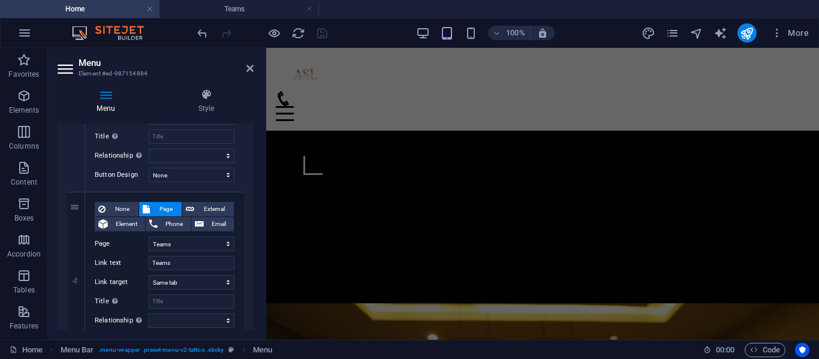
scroll to position [545, 0]
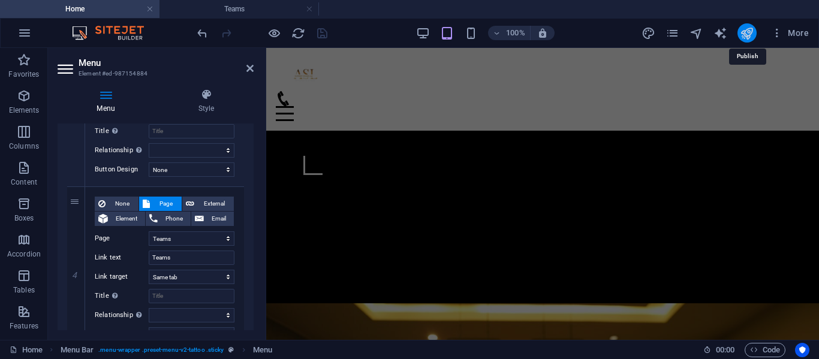
click at [753, 37] on icon "publish" at bounding box center [747, 33] width 14 height 14
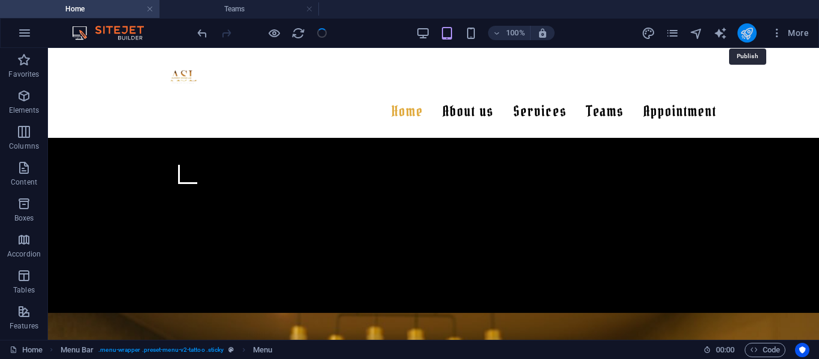
scroll to position [524, 0]
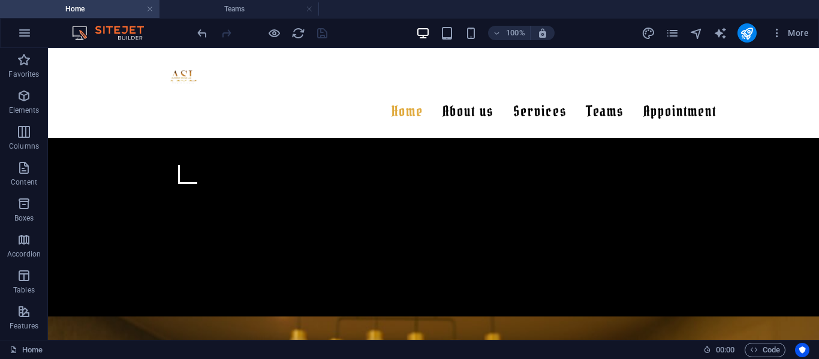
click at [737, 31] on div "More" at bounding box center [728, 32] width 172 height 19
click at [743, 31] on icon "publish" at bounding box center [747, 33] width 14 height 14
